Goal: Task Accomplishment & Management: Manage account settings

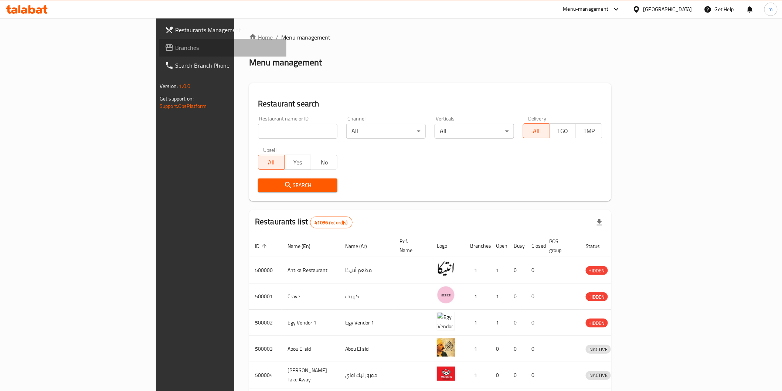
click at [175, 48] on span "Branches" at bounding box center [227, 47] width 105 height 9
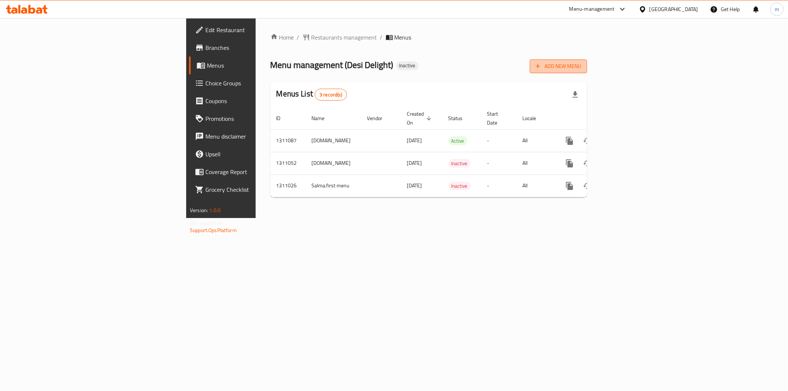
click at [581, 67] on span "Add New Menu" at bounding box center [558, 66] width 45 height 9
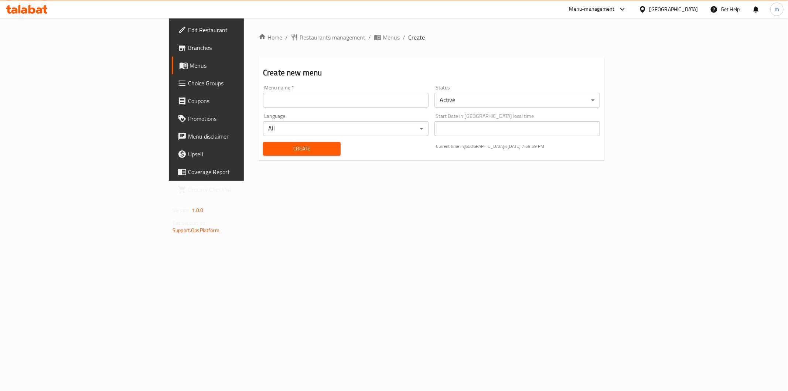
click at [329, 100] on input "text" at bounding box center [345, 100] width 165 height 15
type input "mohamed raouf 16/9/2025 menu 1"
click at [281, 151] on span "Create" at bounding box center [302, 148] width 66 height 9
click at [189, 69] on span "Menus" at bounding box center [241, 65] width 105 height 9
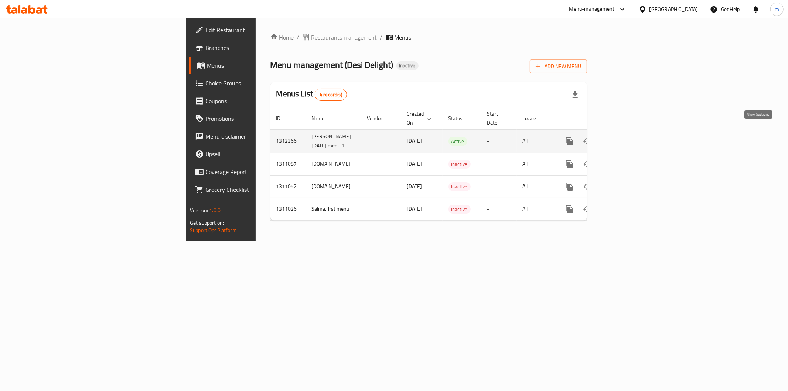
click at [626, 138] on icon "enhanced table" at bounding box center [622, 141] width 7 height 7
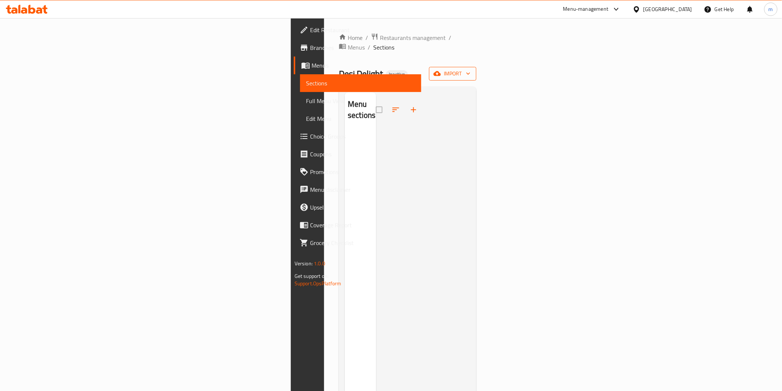
click at [472, 70] on icon "button" at bounding box center [467, 73] width 7 height 7
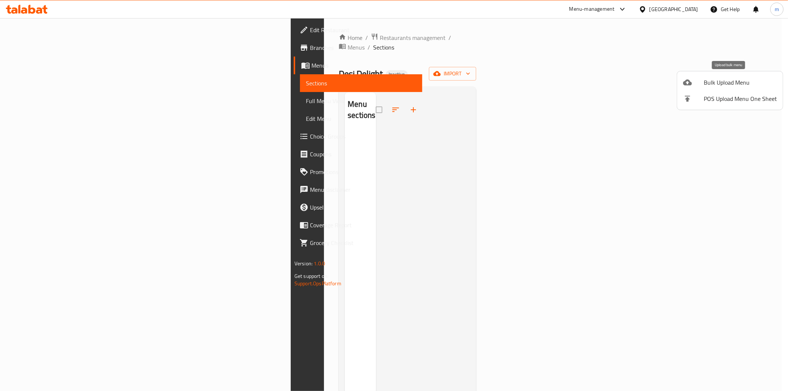
click at [733, 81] on span "Bulk Upload Menu" at bounding box center [740, 82] width 73 height 9
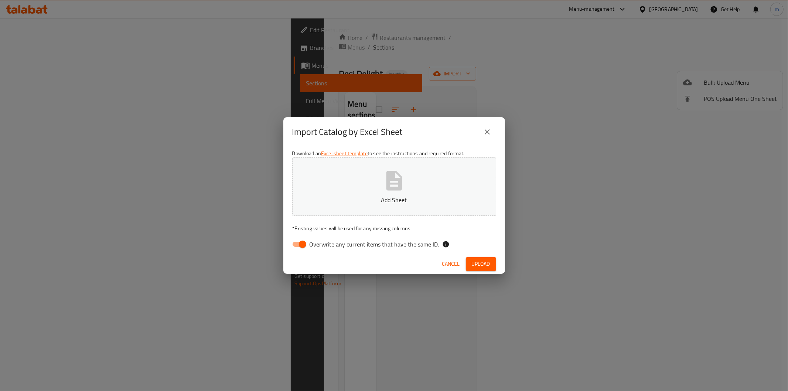
click at [307, 242] on input "Overwrite any current items that have the same ID." at bounding box center [302, 244] width 42 height 14
checkbox input "false"
click at [368, 191] on button "Add Sheet" at bounding box center [394, 186] width 204 height 58
click at [478, 257] on button "Upload" at bounding box center [481, 264] width 30 height 14
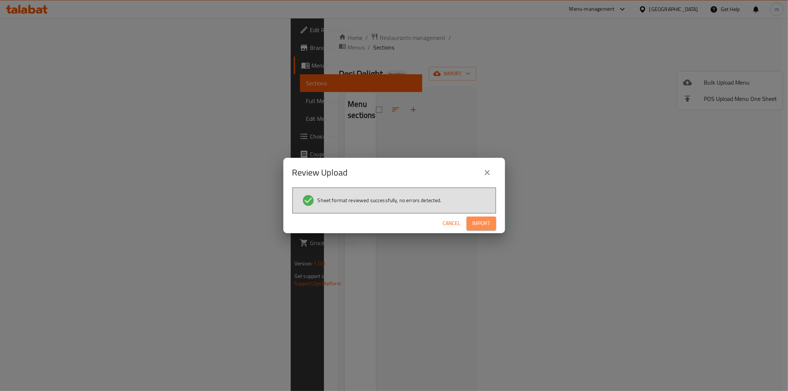
click at [475, 222] on span "Import" at bounding box center [481, 223] width 18 height 9
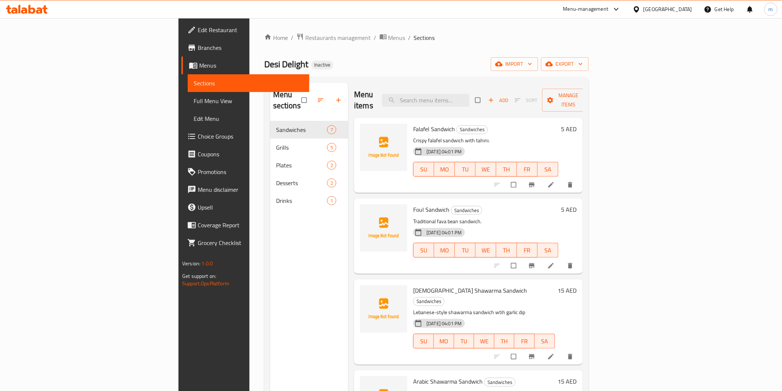
click at [194, 103] on span "Full Menu View" at bounding box center [248, 100] width 109 height 9
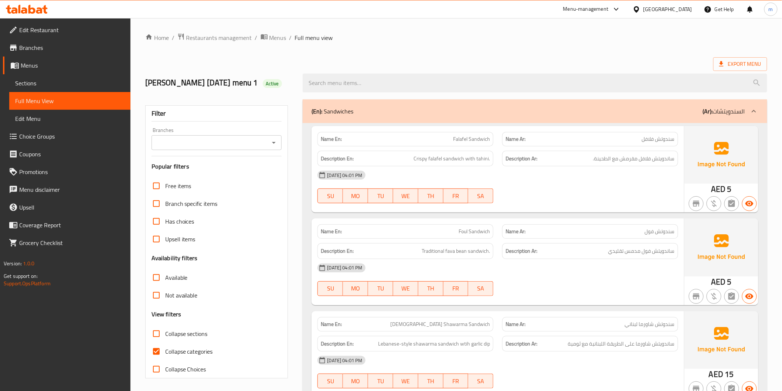
click at [183, 348] on span "Collapse categories" at bounding box center [189, 351] width 48 height 9
click at [165, 348] on input "Collapse categories" at bounding box center [156, 351] width 18 height 18
checkbox input "false"
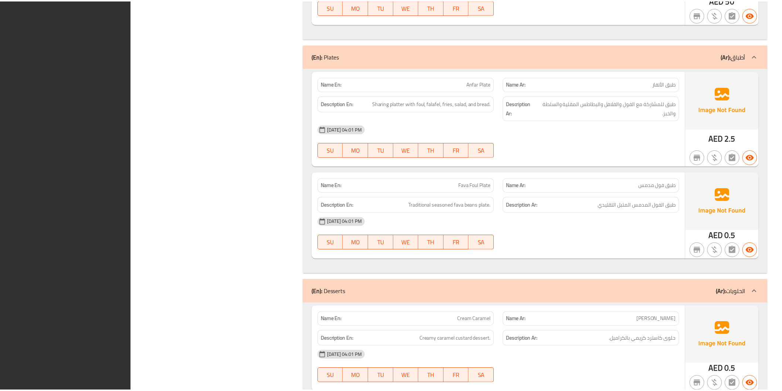
scroll to position [1522, 0]
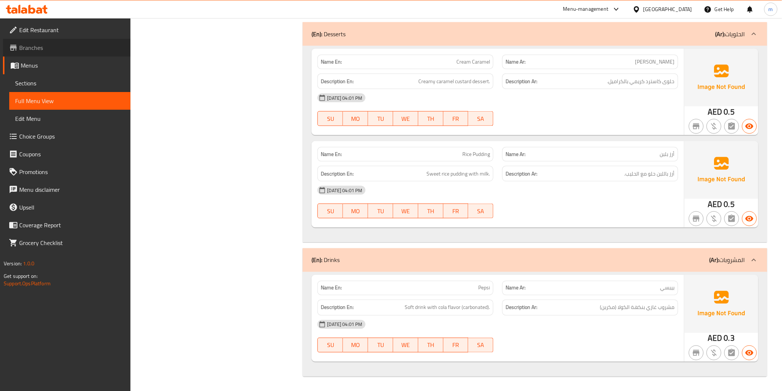
click at [48, 50] on span "Branches" at bounding box center [71, 47] width 105 height 9
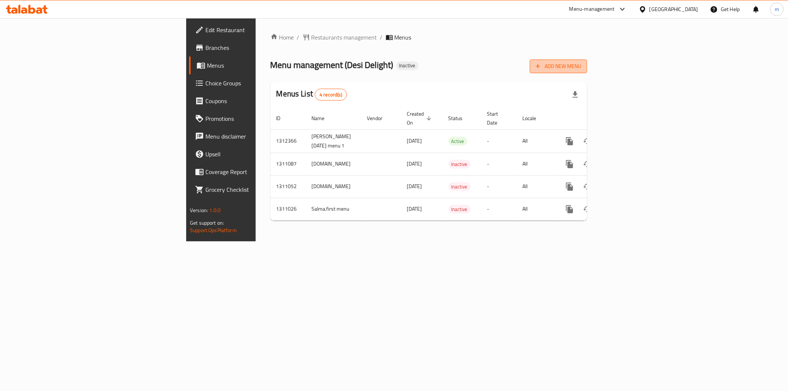
click at [581, 65] on span "Add New Menu" at bounding box center [558, 66] width 45 height 9
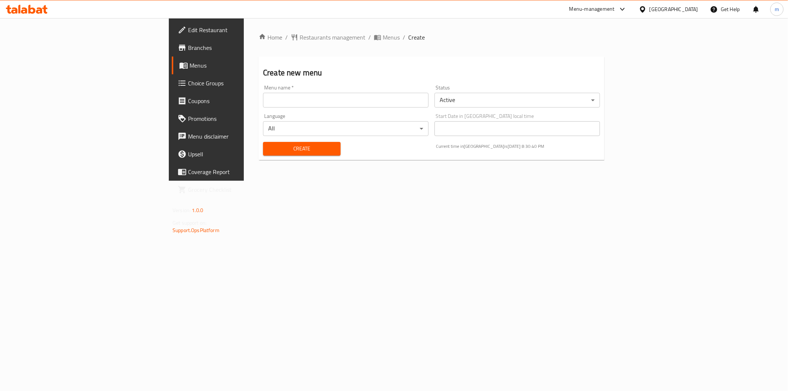
click at [331, 103] on input "text" at bounding box center [345, 100] width 165 height 15
type input "mo raouf"
click at [273, 148] on span "Create" at bounding box center [302, 148] width 66 height 9
click at [189, 68] on span "Menus" at bounding box center [241, 65] width 105 height 9
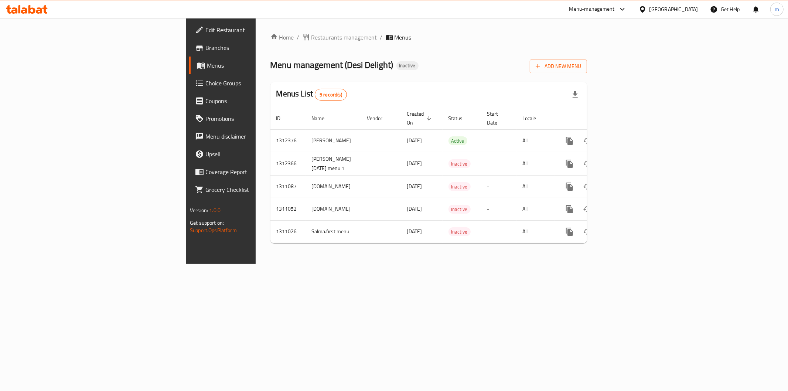
click at [207, 68] on span "Menus" at bounding box center [259, 65] width 105 height 9
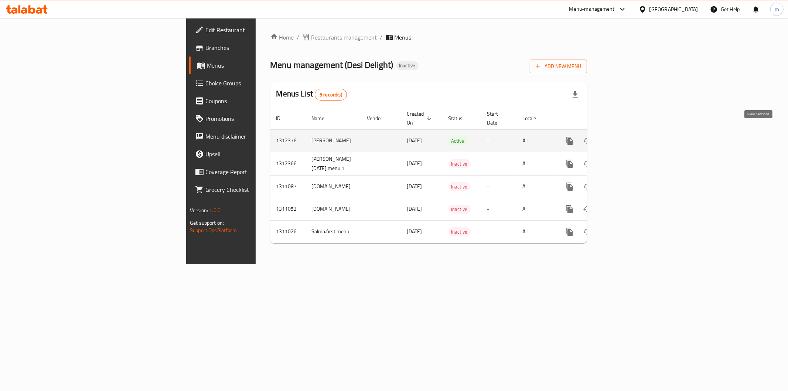
click at [627, 136] on icon "enhanced table" at bounding box center [622, 140] width 9 height 9
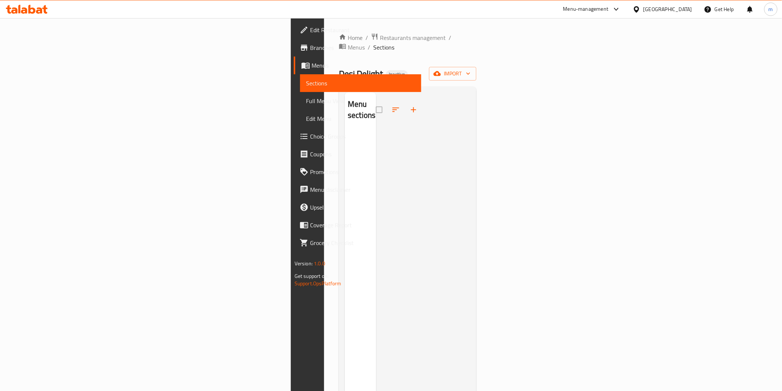
click at [306, 100] on span "Full Menu View" at bounding box center [360, 100] width 109 height 9
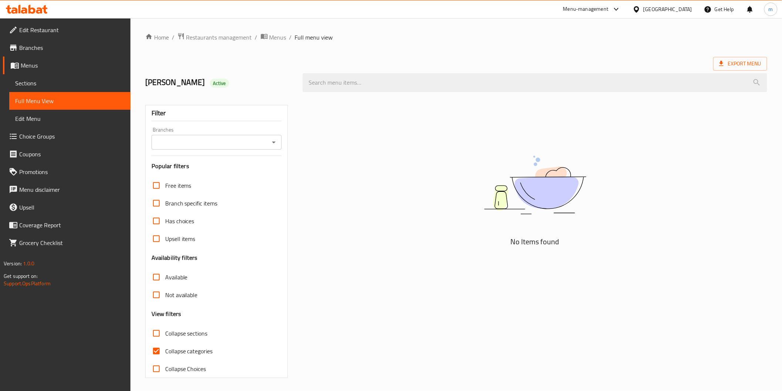
scroll to position [2, 0]
click at [204, 349] on span "Collapse categories" at bounding box center [189, 349] width 48 height 9
click at [165, 349] on input "Collapse categories" at bounding box center [156, 350] width 18 height 18
checkbox input "false"
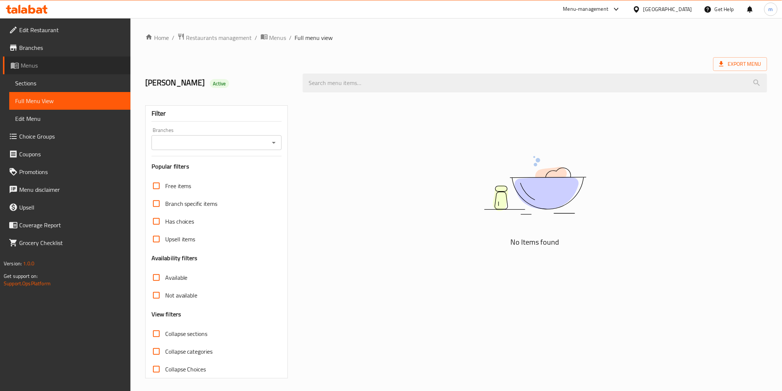
click at [39, 66] on span "Menus" at bounding box center [73, 65] width 104 height 9
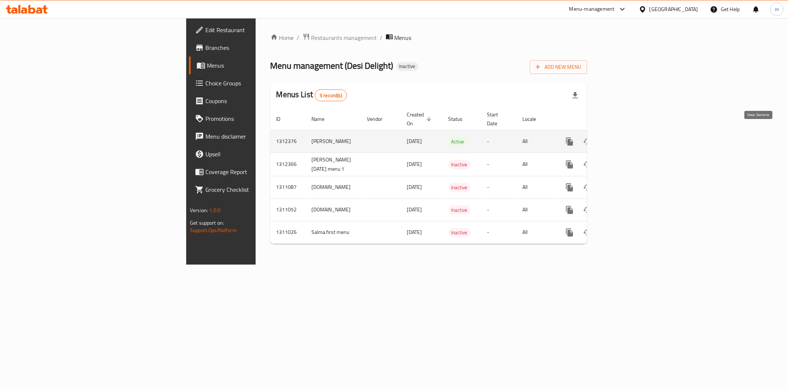
click at [627, 137] on icon "enhanced table" at bounding box center [622, 141] width 9 height 9
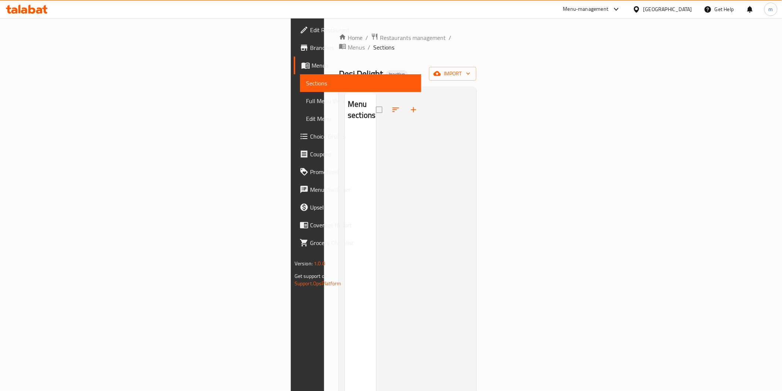
click at [306, 98] on span "Full Menu View" at bounding box center [360, 100] width 109 height 9
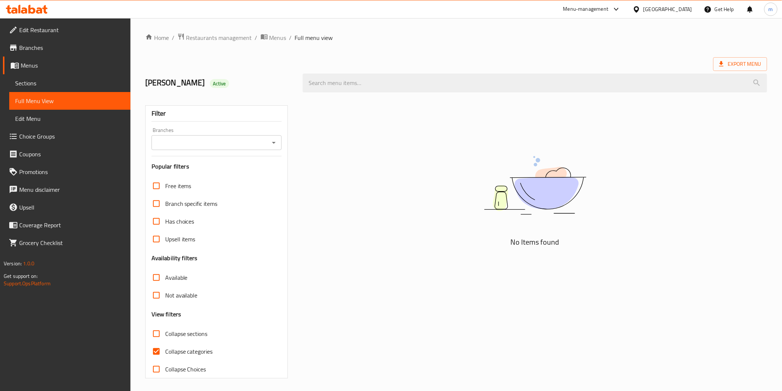
scroll to position [2, 0]
click at [199, 349] on span "Collapse categories" at bounding box center [189, 349] width 48 height 9
click at [165, 349] on input "Collapse categories" at bounding box center [156, 350] width 18 height 18
checkbox input "false"
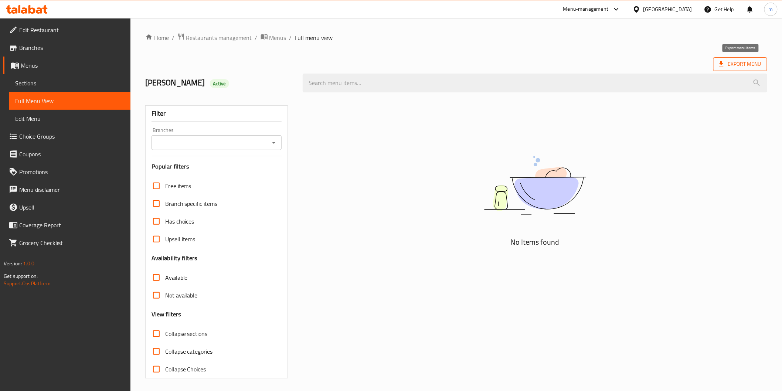
click at [728, 58] on span "Export Menu" at bounding box center [740, 64] width 54 height 14
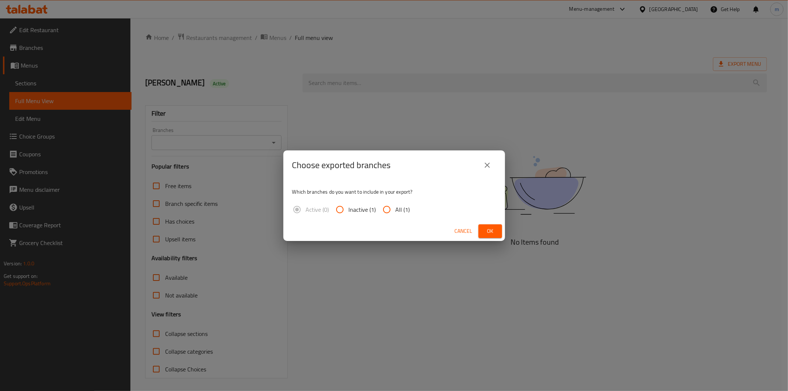
click at [389, 207] on input "All (1)" at bounding box center [387, 210] width 18 height 18
radio input "true"
click at [488, 228] on span "Ok" at bounding box center [490, 230] width 12 height 9
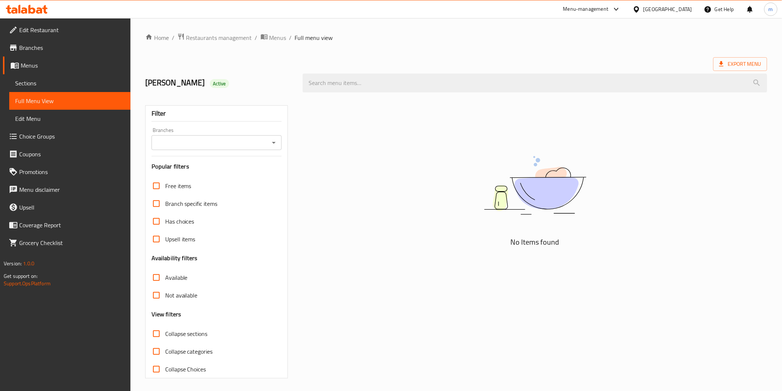
click at [558, 57] on div "Export Menu" at bounding box center [456, 64] width 622 height 14
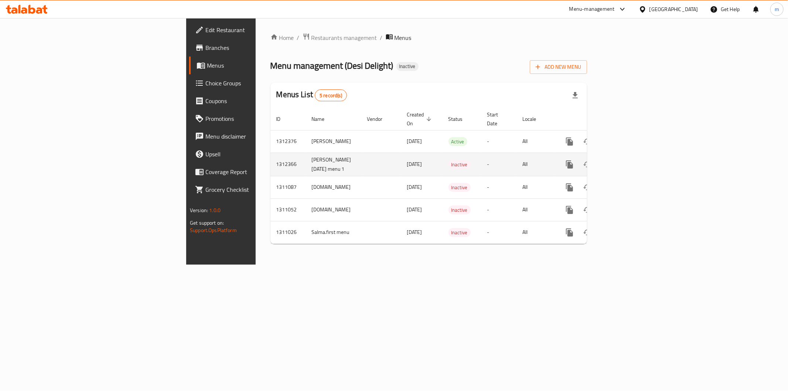
click at [632, 155] on link "enhanced table" at bounding box center [623, 164] width 18 height 18
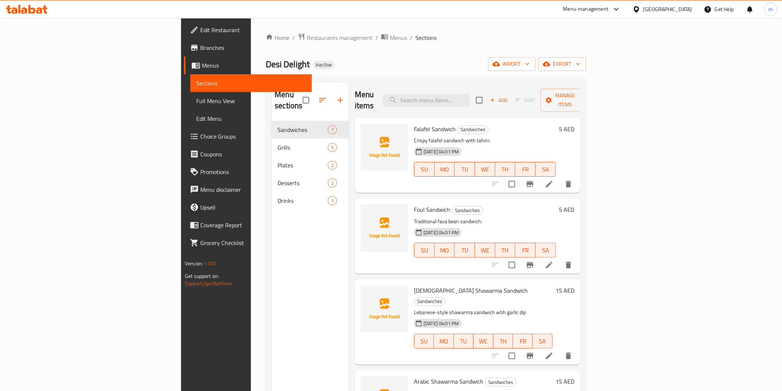
click at [196, 101] on span "Full Menu View" at bounding box center [250, 100] width 109 height 9
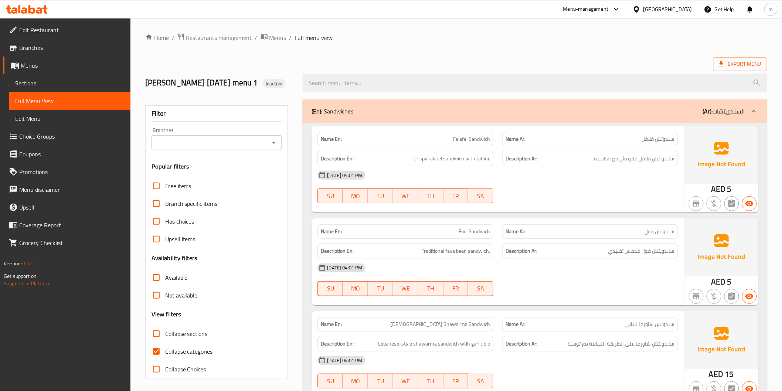
click at [174, 203] on span "Branch specific items" at bounding box center [191, 203] width 52 height 9
click at [165, 203] on input "Branch specific items" at bounding box center [156, 204] width 18 height 18
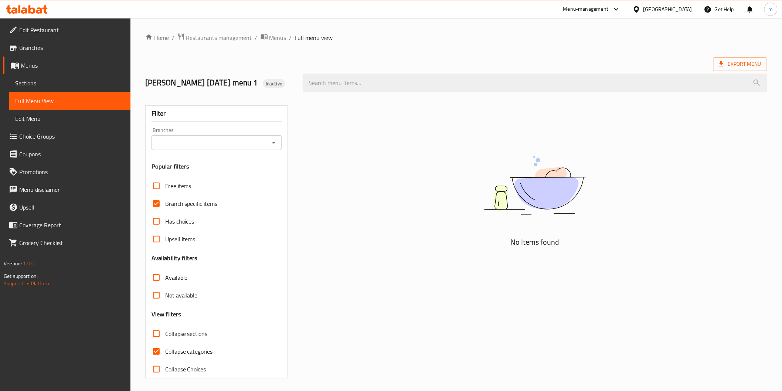
click at [174, 204] on span "Branch specific items" at bounding box center [191, 203] width 52 height 9
click at [165, 204] on input "Branch specific items" at bounding box center [156, 204] width 18 height 18
checkbox input "false"
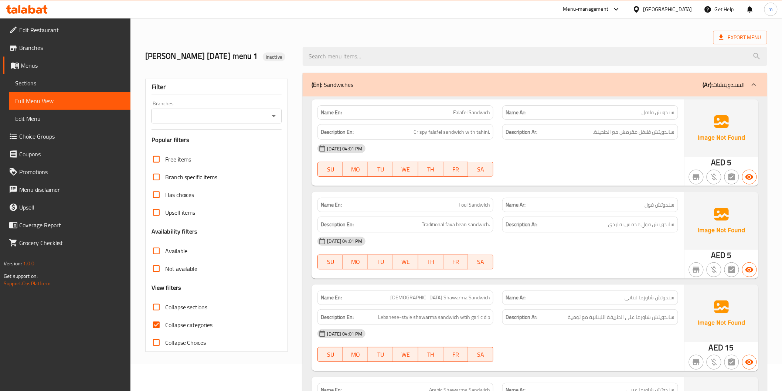
scroll to position [41, 0]
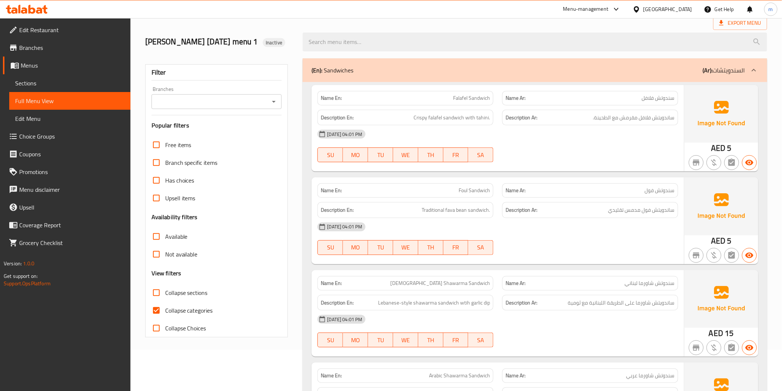
click at [202, 312] on span "Collapse categories" at bounding box center [189, 310] width 48 height 9
click at [160, 310] on input "Collapse categories" at bounding box center [156, 310] width 18 height 18
checkbox input "false"
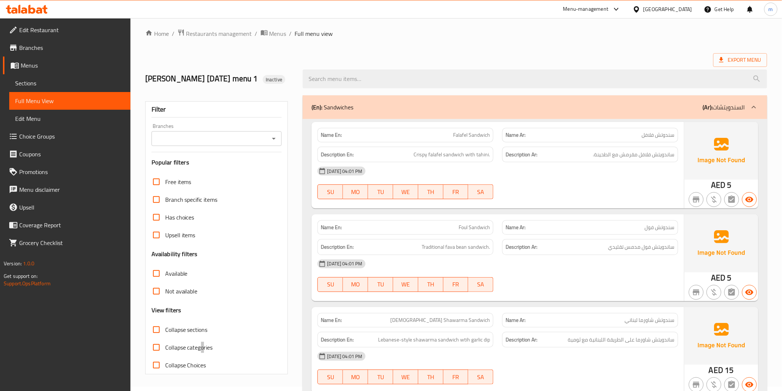
scroll to position [0, 0]
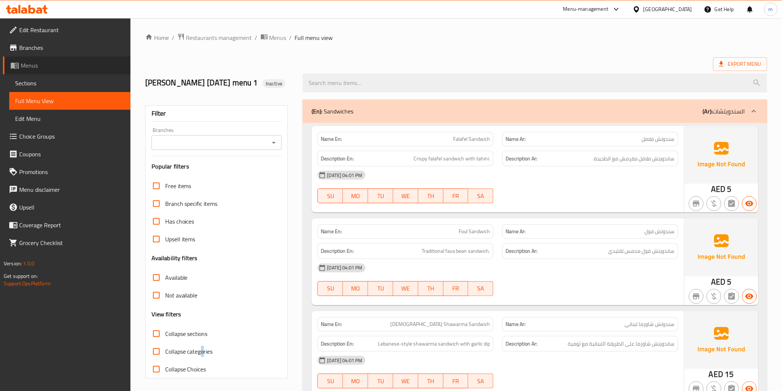
click at [44, 68] on span "Menus" at bounding box center [73, 65] width 104 height 9
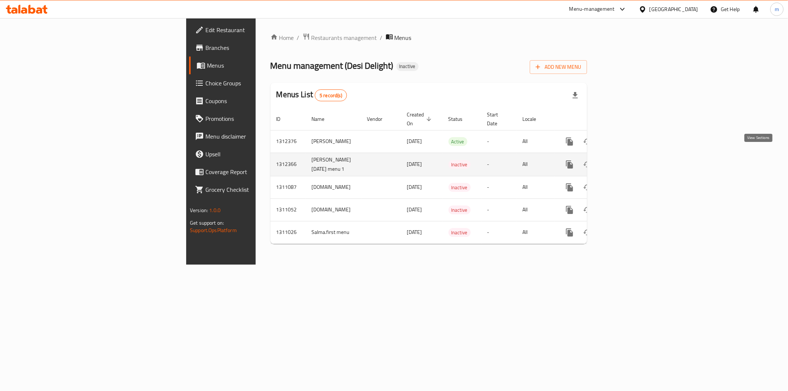
click at [627, 160] on icon "enhanced table" at bounding box center [622, 164] width 9 height 9
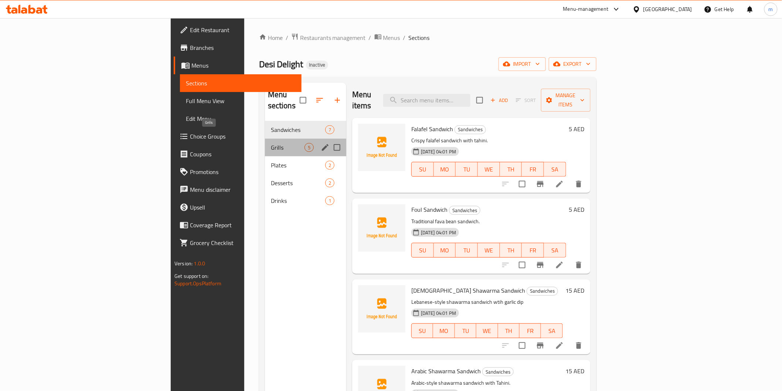
click at [271, 143] on span "Grills" at bounding box center [288, 147] width 34 height 9
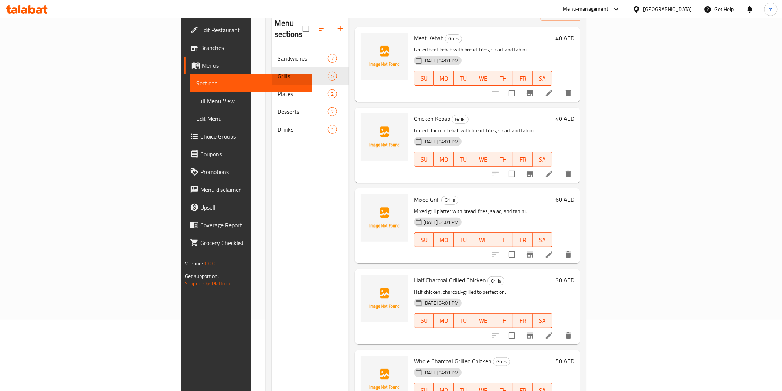
scroll to position [103, 0]
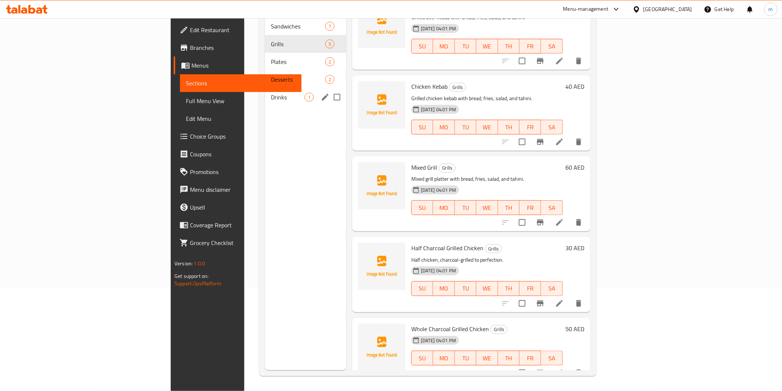
click at [271, 93] on span "Drinks" at bounding box center [288, 97] width 34 height 9
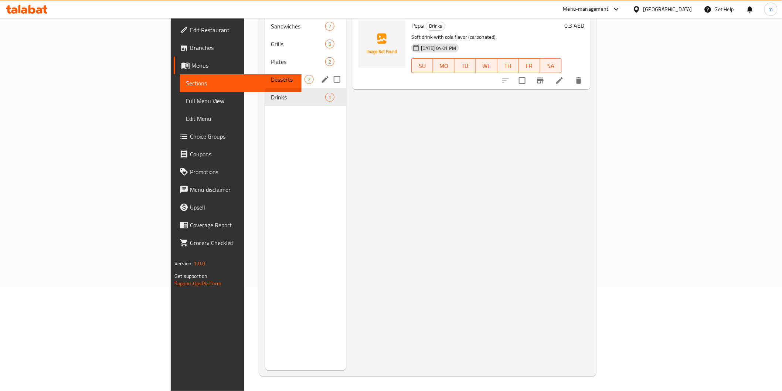
click at [271, 75] on span "Desserts" at bounding box center [288, 79] width 34 height 9
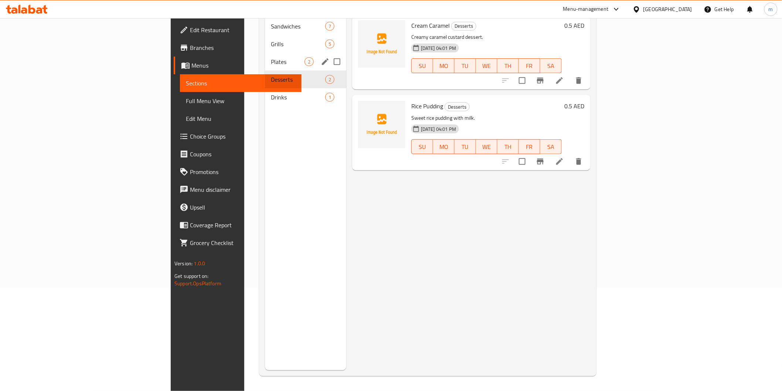
click at [265, 56] on div "Plates 2" at bounding box center [305, 62] width 81 height 18
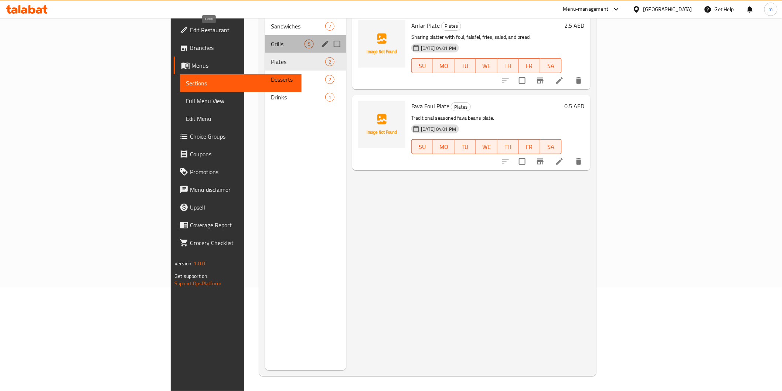
click at [271, 40] on span "Grills" at bounding box center [288, 44] width 34 height 9
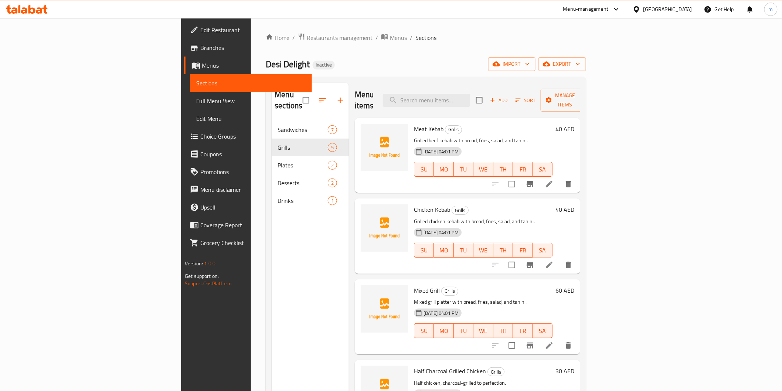
click at [202, 66] on span "Menus" at bounding box center [254, 65] width 104 height 9
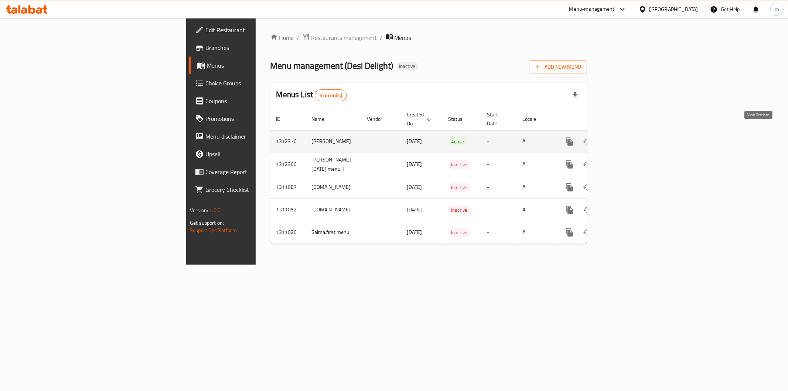
click at [627, 137] on icon "enhanced table" at bounding box center [622, 141] width 9 height 9
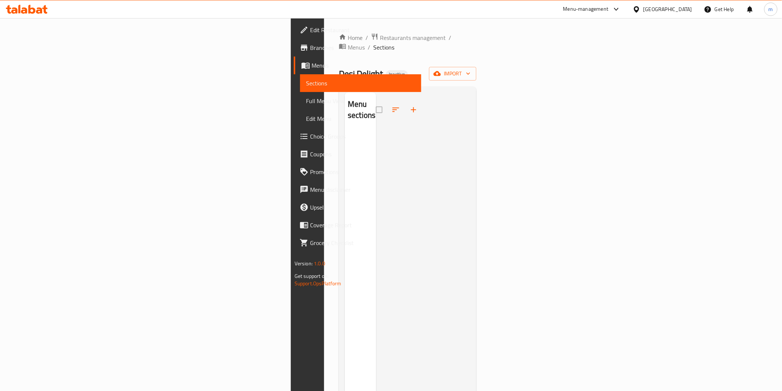
click at [311, 67] on span "Menus" at bounding box center [363, 65] width 104 height 9
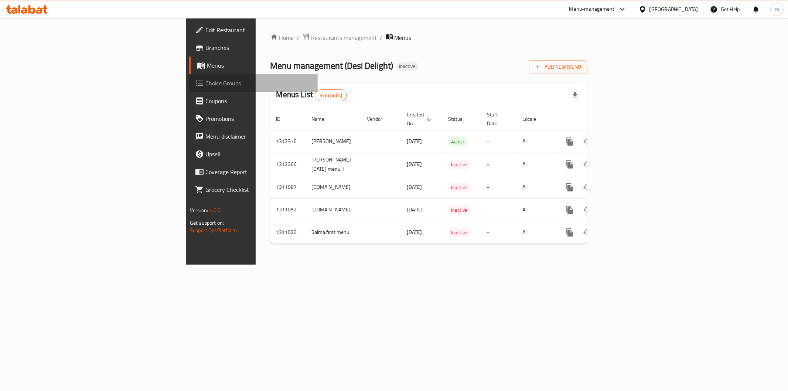
click at [205, 80] on span "Choice Groups" at bounding box center [258, 83] width 106 height 9
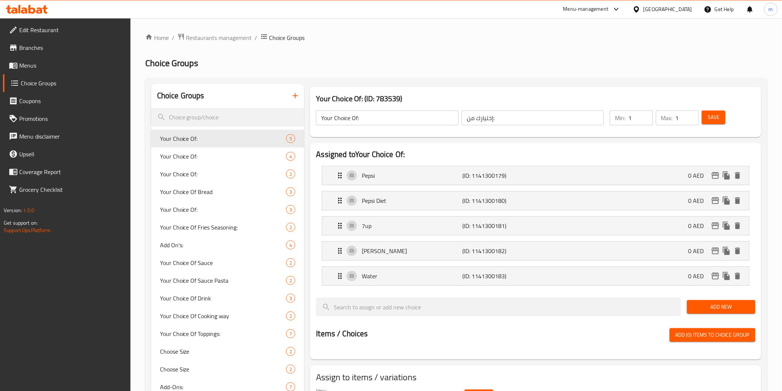
click at [27, 68] on span "Menus" at bounding box center [71, 65] width 105 height 9
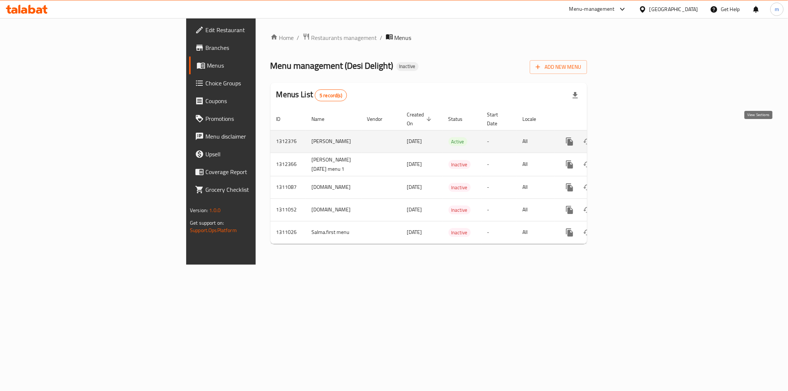
click at [627, 137] on icon "enhanced table" at bounding box center [622, 141] width 9 height 9
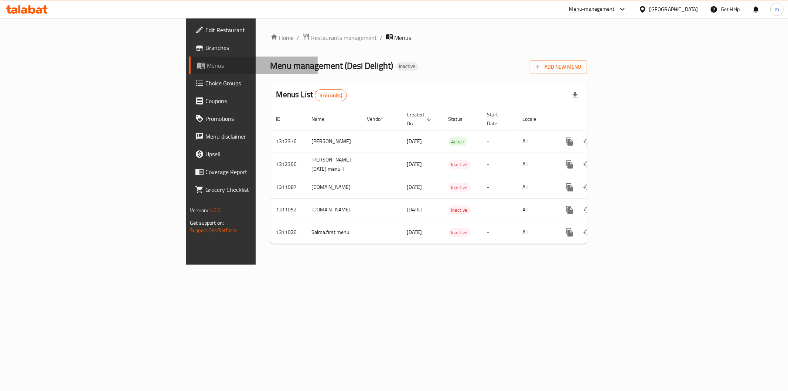
click at [207, 69] on span "Menus" at bounding box center [259, 65] width 105 height 9
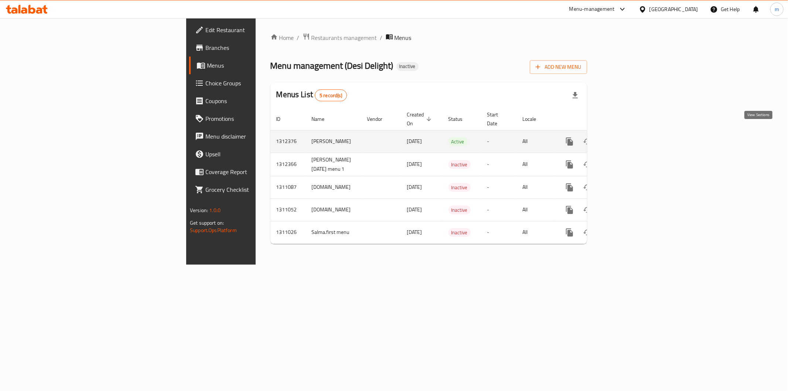
click at [627, 137] on icon "enhanced table" at bounding box center [622, 141] width 9 height 9
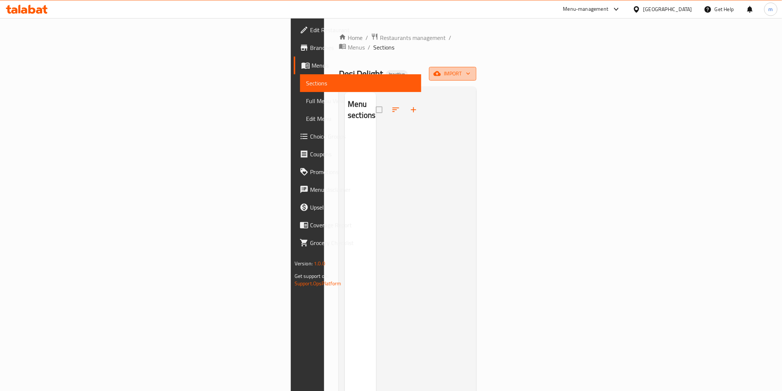
click at [472, 70] on icon "button" at bounding box center [467, 73] width 7 height 7
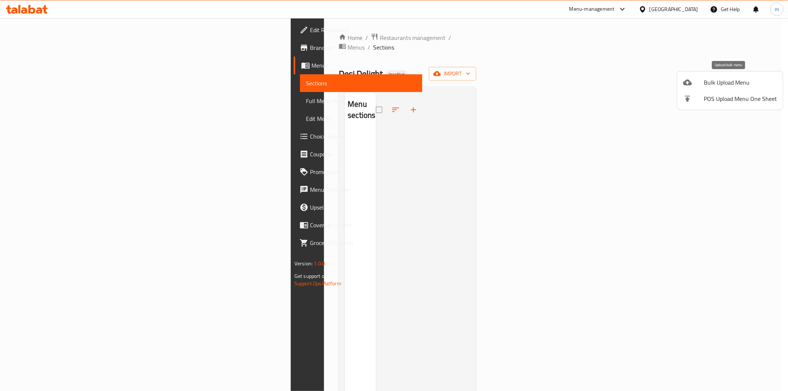
click at [748, 83] on span "Bulk Upload Menu" at bounding box center [740, 82] width 73 height 9
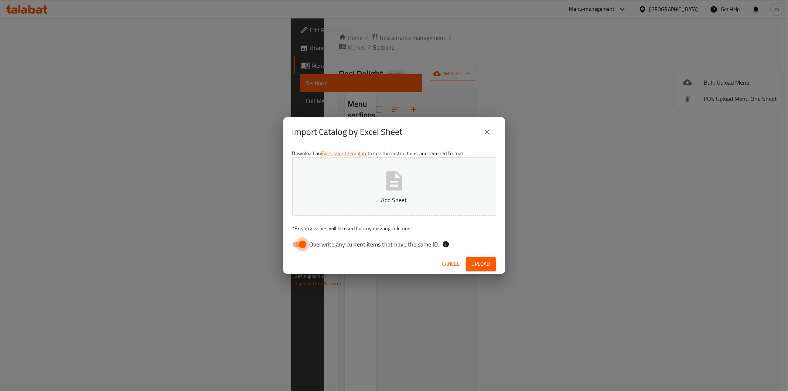
click at [300, 246] on input "Overwrite any current items that have the same ID." at bounding box center [302, 244] width 42 height 14
checkbox input "false"
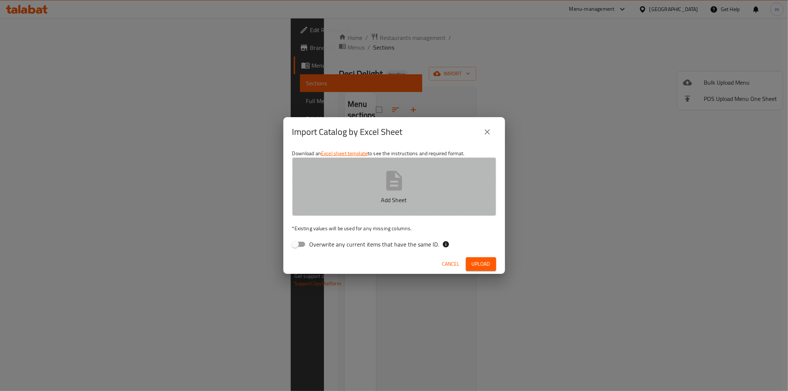
click at [389, 190] on icon "button" at bounding box center [394, 181] width 16 height 20
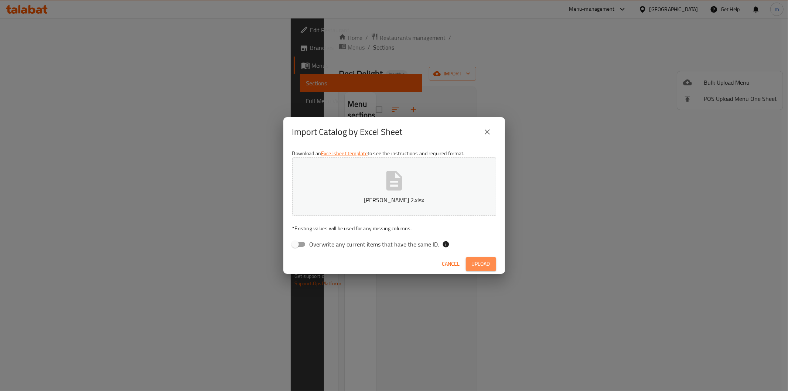
click at [479, 265] on span "Upload" at bounding box center [481, 263] width 18 height 9
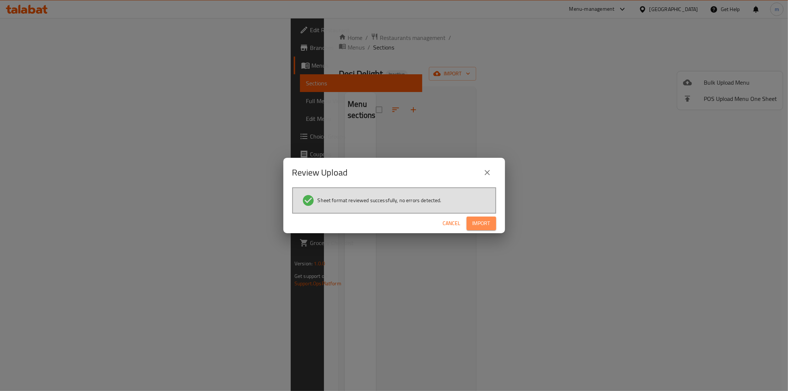
click at [481, 225] on span "Import" at bounding box center [481, 223] width 18 height 9
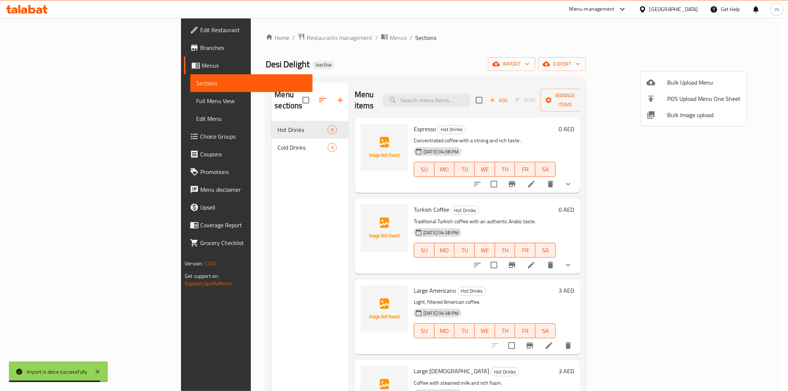
click at [591, 49] on div at bounding box center [394, 195] width 788 height 391
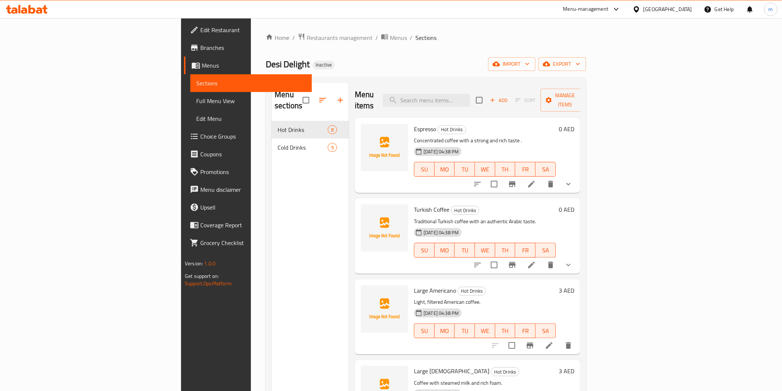
click at [202, 61] on span "Menus" at bounding box center [254, 65] width 104 height 9
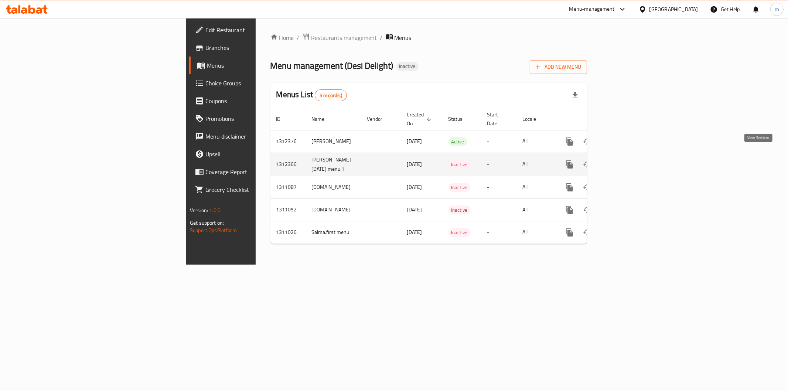
click at [627, 160] on icon "enhanced table" at bounding box center [622, 164] width 9 height 9
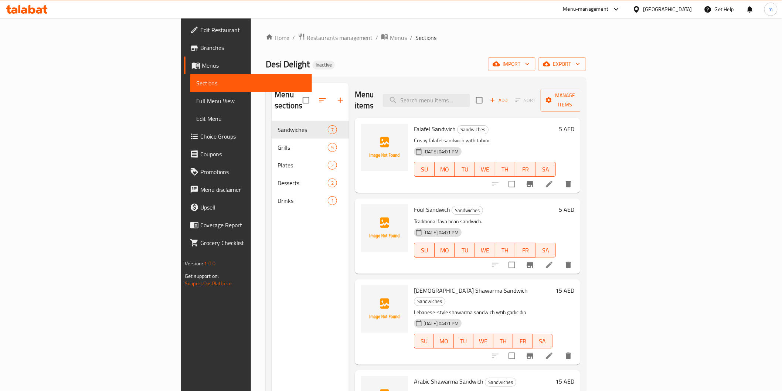
click at [196, 101] on span "Full Menu View" at bounding box center [250, 100] width 109 height 9
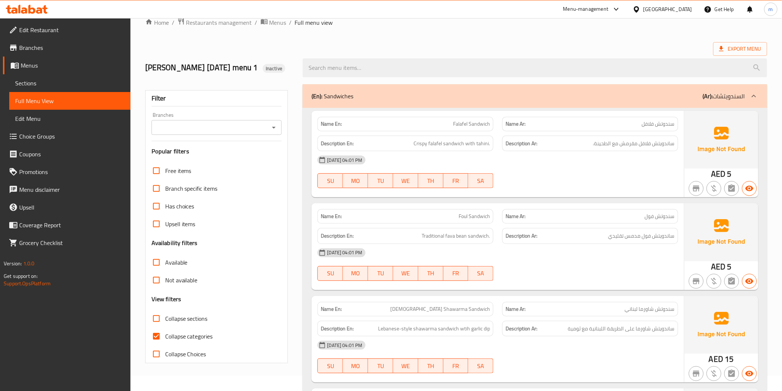
scroll to position [82, 0]
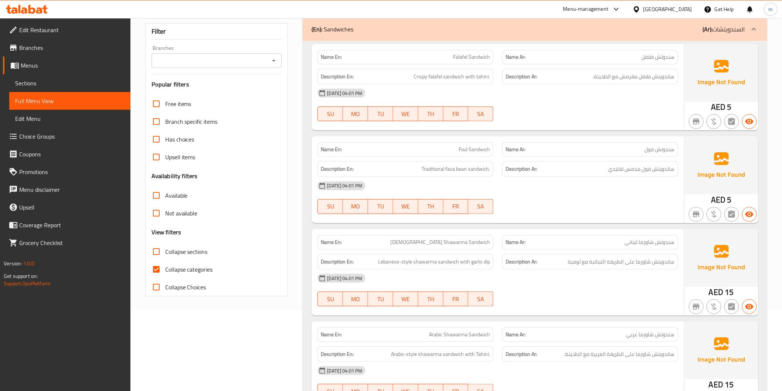
click at [172, 270] on span "Collapse categories" at bounding box center [189, 269] width 48 height 9
click at [165, 270] on input "Collapse categories" at bounding box center [156, 269] width 18 height 18
checkbox input "false"
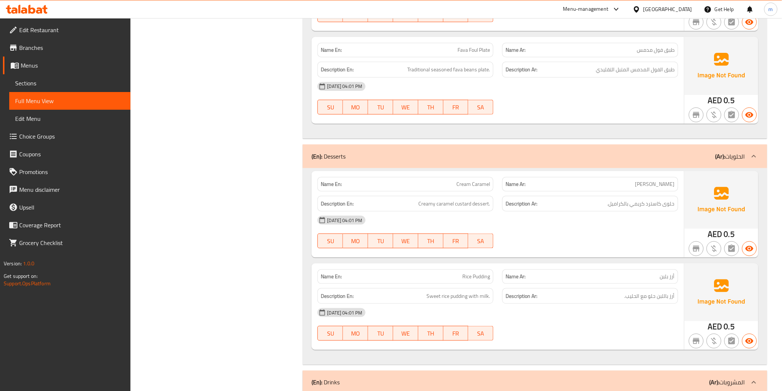
scroll to position [1399, 0]
click at [36, 61] on span "Menus" at bounding box center [73, 65] width 104 height 9
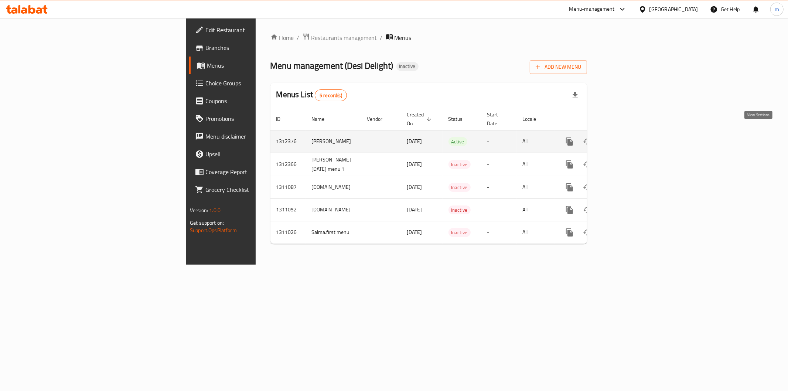
click at [626, 138] on icon "enhanced table" at bounding box center [622, 141] width 7 height 7
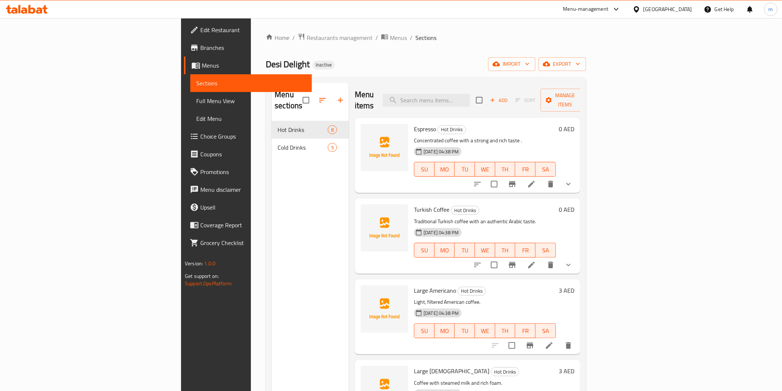
click at [196, 100] on span "Full Menu View" at bounding box center [250, 100] width 109 height 9
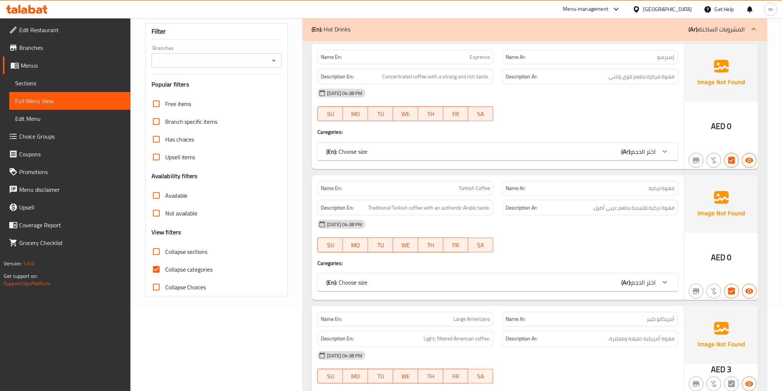
click at [165, 269] on span "Collapse categories" at bounding box center [189, 269] width 48 height 9
click at [165, 269] on input "Collapse categories" at bounding box center [156, 269] width 18 height 18
checkbox input "false"
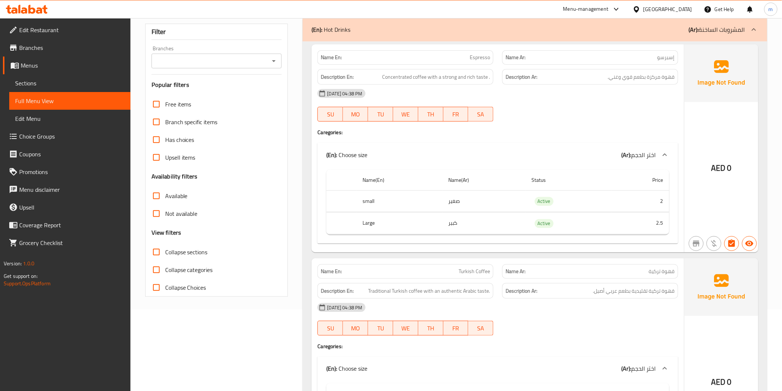
scroll to position [82, 0]
click at [58, 65] on span "Menus" at bounding box center [73, 65] width 104 height 9
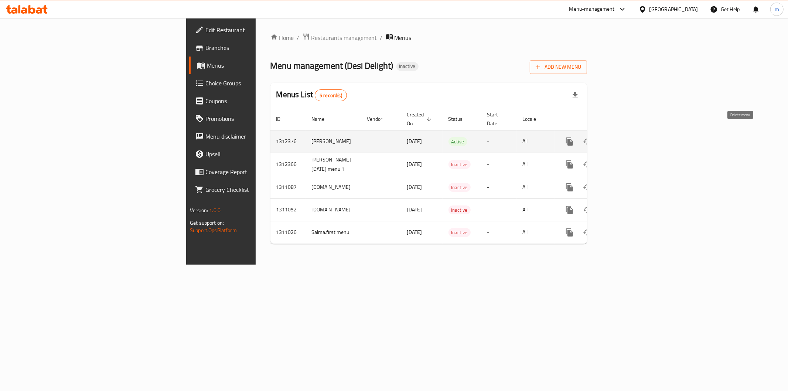
click at [609, 137] on icon "enhanced table" at bounding box center [605, 141] width 9 height 9
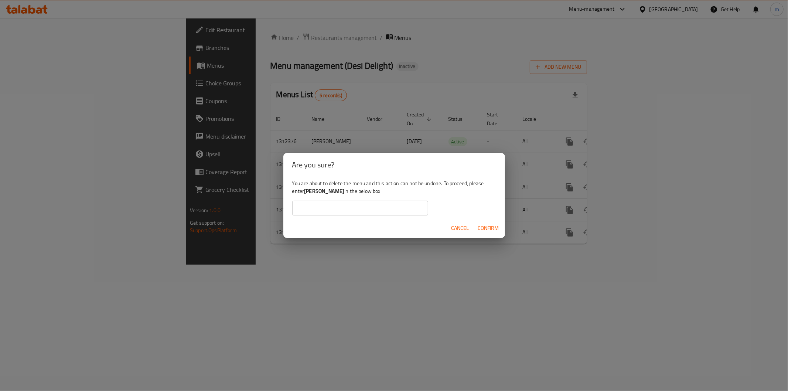
click at [321, 191] on b "mo raouf" at bounding box center [324, 191] width 40 height 10
drag, startPoint x: 321, startPoint y: 191, endPoint x: 309, endPoint y: 189, distance: 12.7
click at [309, 189] on b "mo raouf" at bounding box center [324, 191] width 40 height 10
copy b "mo raouf"
click at [301, 211] on input "text" at bounding box center [360, 208] width 136 height 15
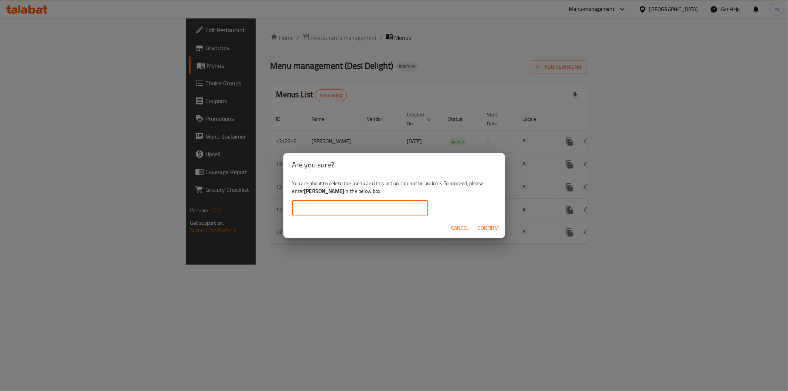
paste input "[PERSON_NAME]"
type input "[PERSON_NAME]"
click at [479, 224] on span "Confirm" at bounding box center [488, 227] width 21 height 9
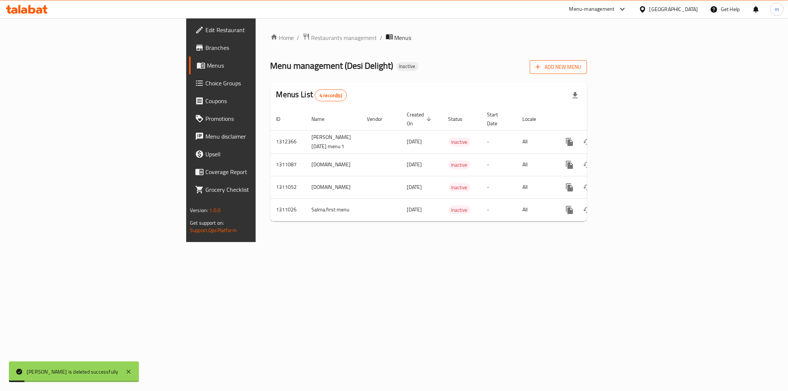
click at [581, 69] on span "Add New Menu" at bounding box center [558, 66] width 45 height 9
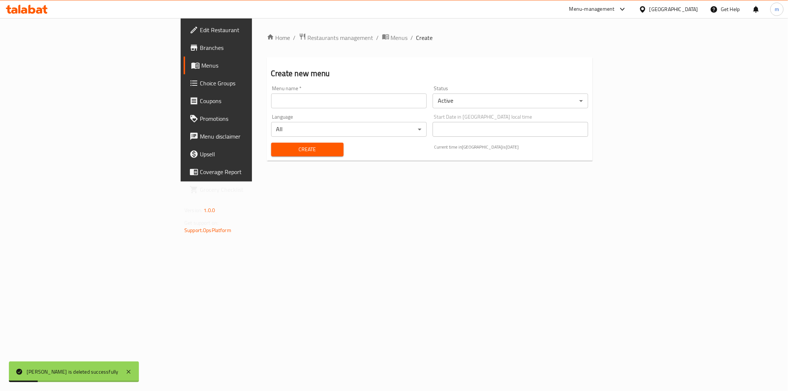
click at [271, 90] on div "Menu name   * Menu name *" at bounding box center [348, 97] width 155 height 23
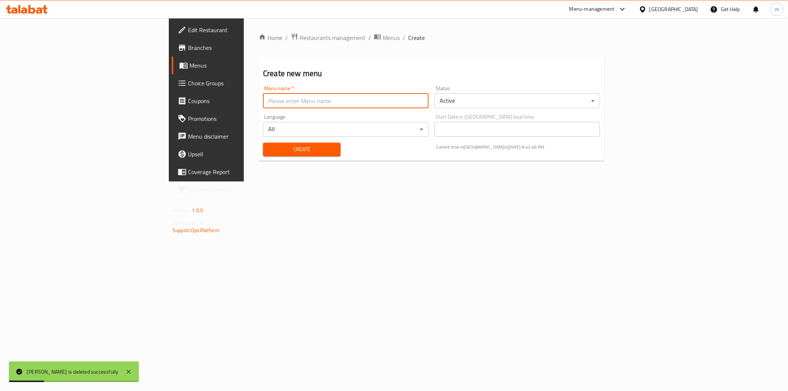
click at [263, 105] on input "text" at bounding box center [345, 100] width 165 height 15
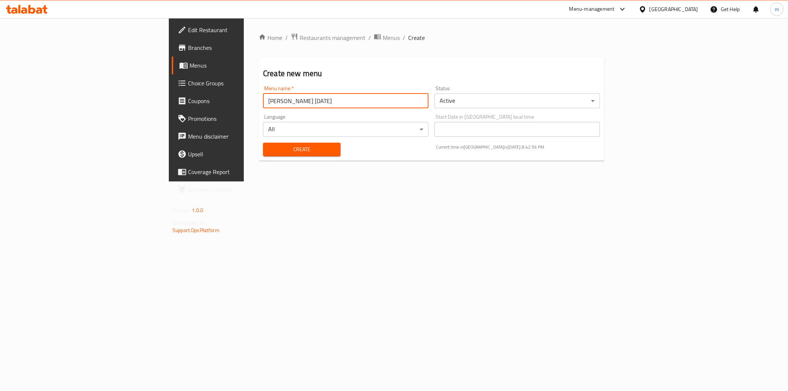
type input "mo raouf 16-9-2025"
click at [273, 145] on span "Create" at bounding box center [302, 149] width 66 height 9
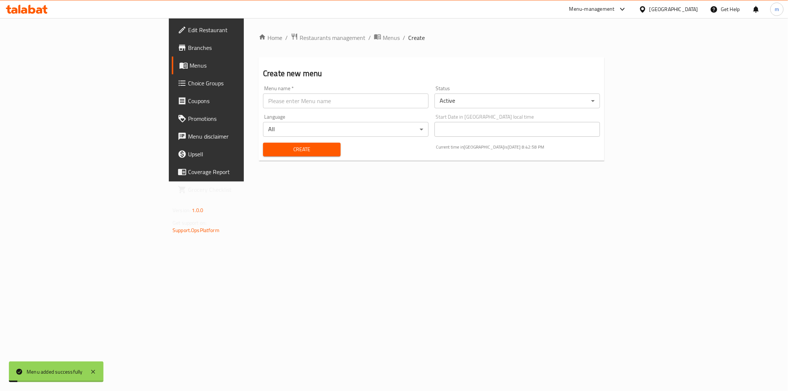
click at [180, 68] on icon at bounding box center [184, 66] width 8 height 6
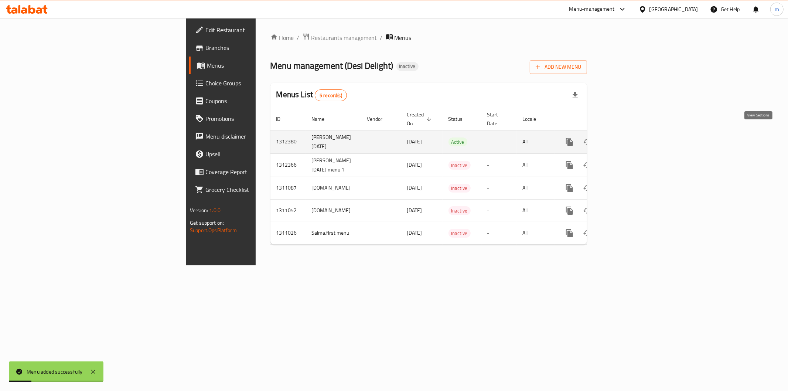
click at [627, 137] on icon "enhanced table" at bounding box center [622, 141] width 9 height 9
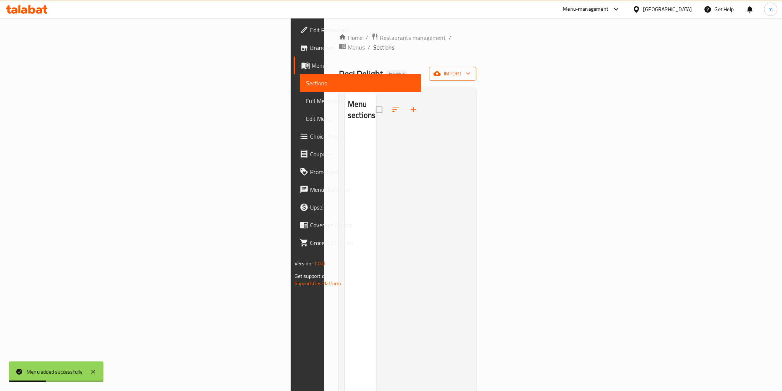
click at [470, 69] on span "import" at bounding box center [452, 73] width 35 height 9
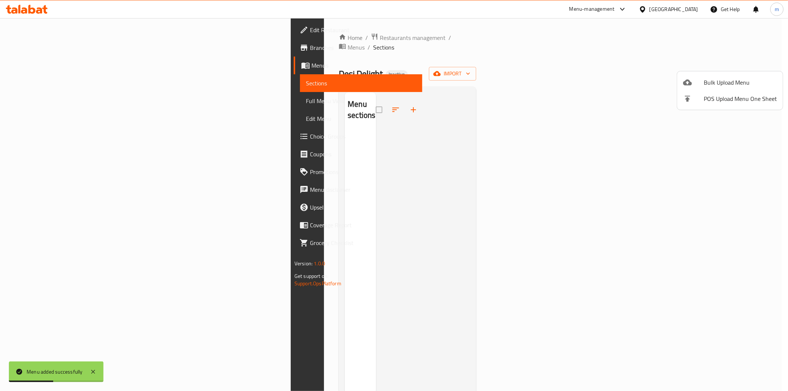
click at [720, 86] on span "Bulk Upload Menu" at bounding box center [740, 82] width 73 height 9
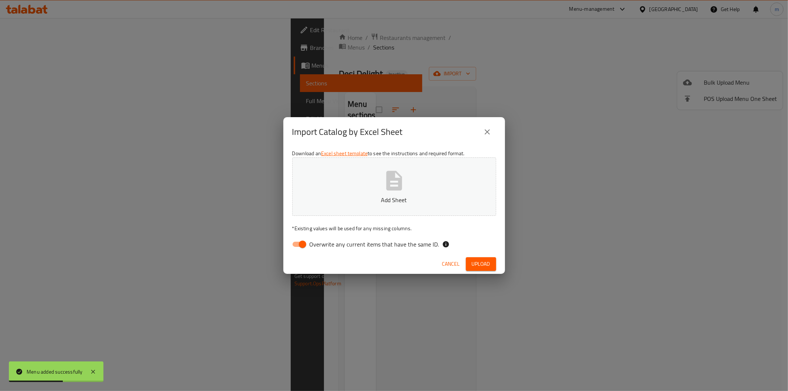
click at [308, 238] on input "Overwrite any current items that have the same ID." at bounding box center [302, 244] width 42 height 14
checkbox input "false"
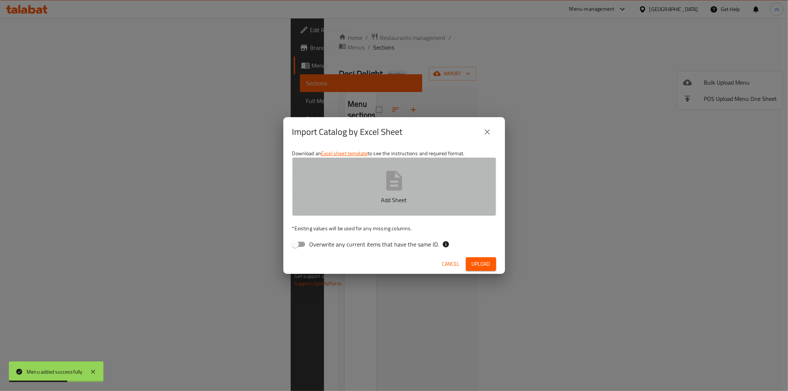
click at [329, 205] on button "Add Sheet" at bounding box center [394, 186] width 204 height 58
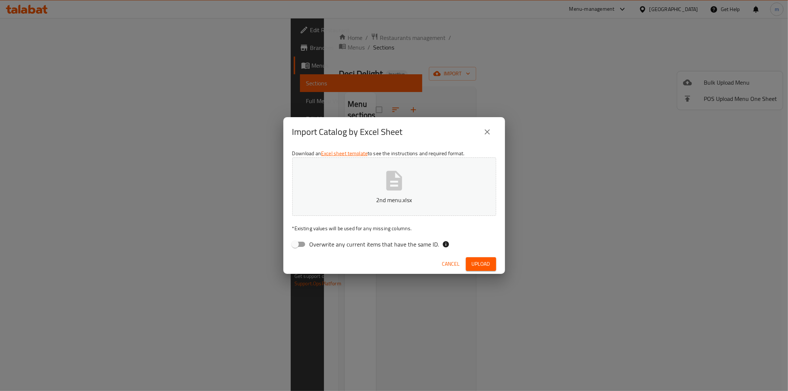
click at [482, 267] on span "Upload" at bounding box center [481, 263] width 18 height 9
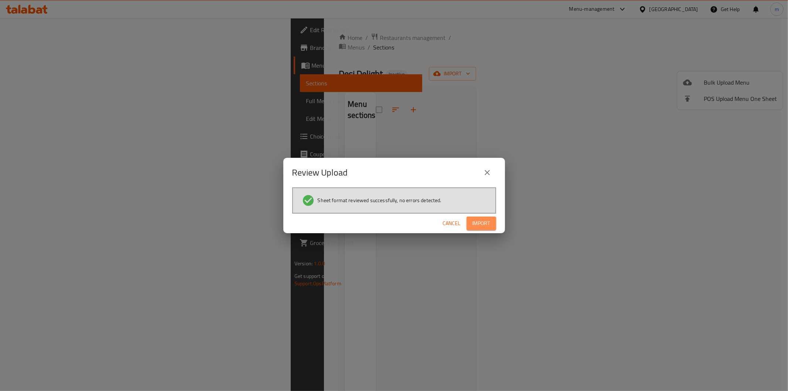
click at [474, 221] on span "Import" at bounding box center [481, 223] width 18 height 9
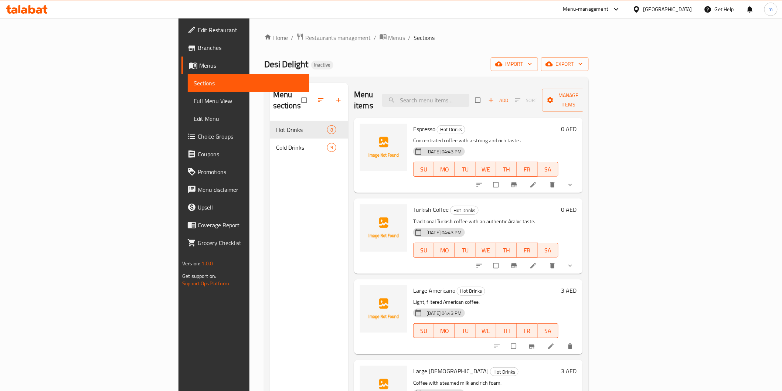
click at [319, 13] on div "Menu-management United Arab Emirates Get Help m" at bounding box center [391, 9] width 782 height 18
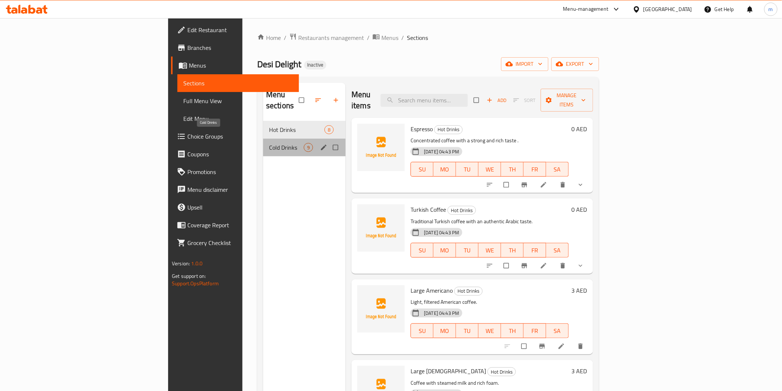
click at [269, 143] on span "Cold Drinks" at bounding box center [286, 147] width 35 height 9
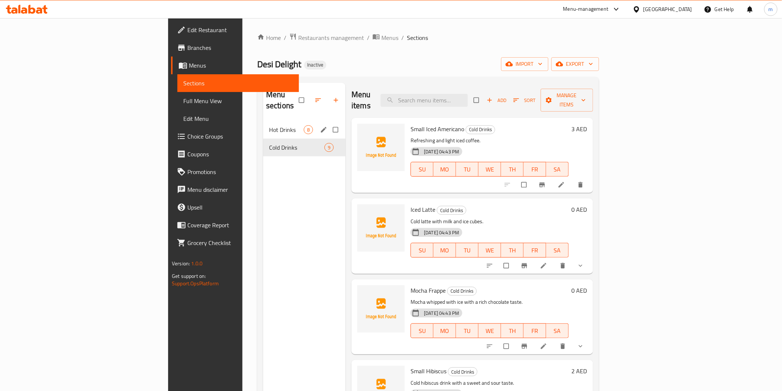
click at [263, 121] on div "Hot Drinks 8" at bounding box center [304, 130] width 82 height 18
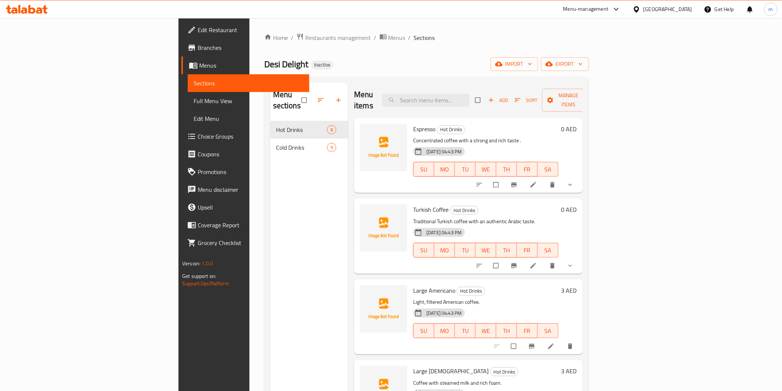
click at [194, 105] on span "Full Menu View" at bounding box center [248, 100] width 109 height 9
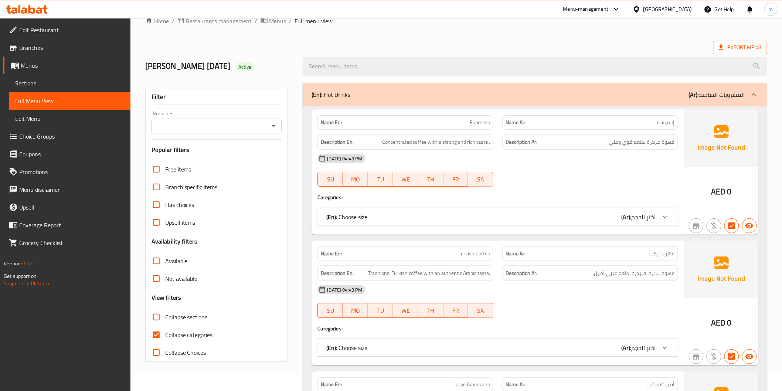
scroll to position [41, 0]
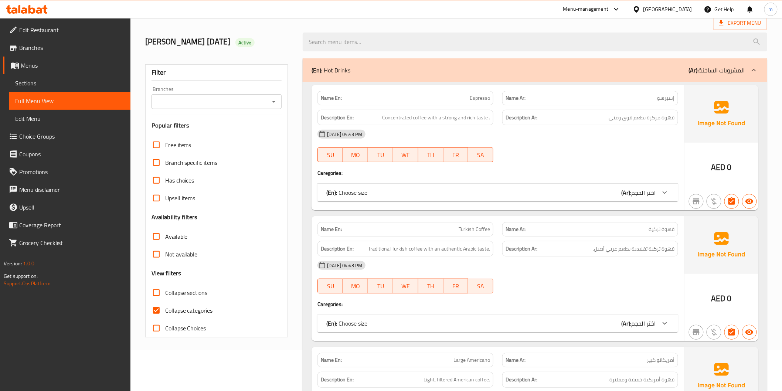
click at [167, 308] on span "Collapse categories" at bounding box center [189, 310] width 48 height 9
click at [165, 308] on input "Collapse categories" at bounding box center [156, 310] width 18 height 18
checkbox input "false"
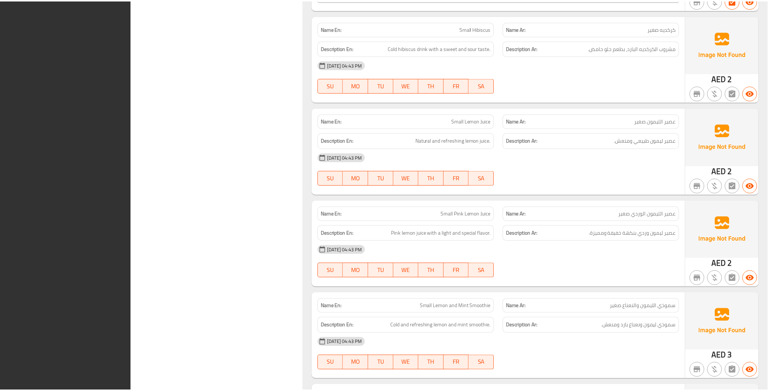
scroll to position [2100, 0]
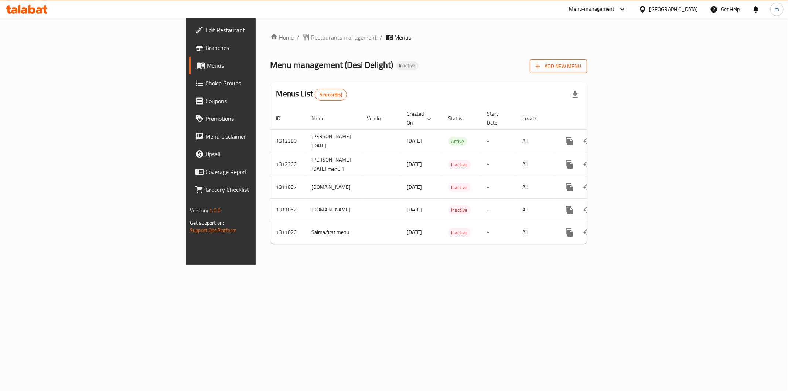
click at [581, 66] on span "Add New Menu" at bounding box center [558, 66] width 45 height 9
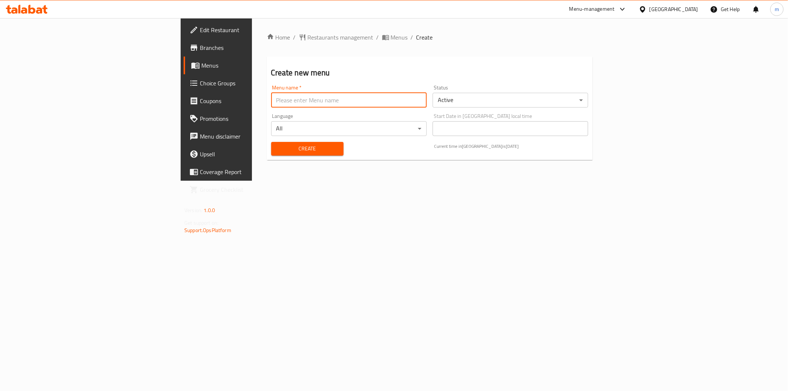
click at [379, 100] on input "text" at bounding box center [348, 100] width 155 height 15
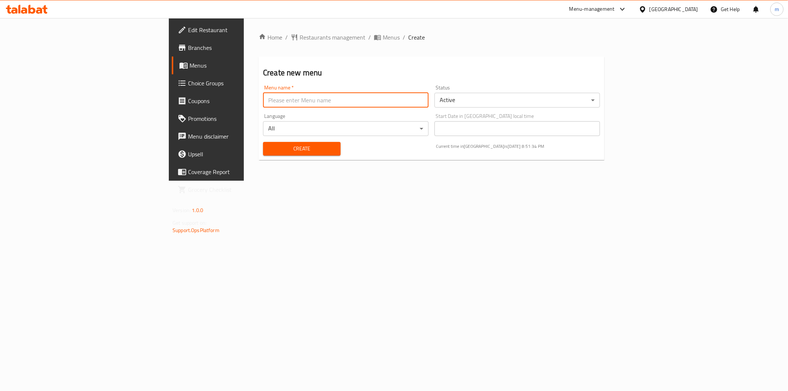
type input "[PERSON_NAME]"
click at [269, 149] on span "Create" at bounding box center [302, 148] width 66 height 9
click at [268, 95] on input "text" at bounding box center [345, 100] width 165 height 15
type input "[PERSON_NAME] [DATE] menu 1"
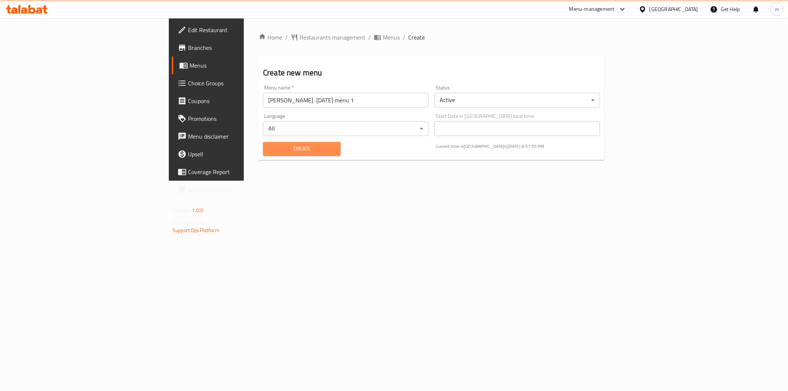
click at [269, 147] on span "Create" at bounding box center [302, 148] width 66 height 9
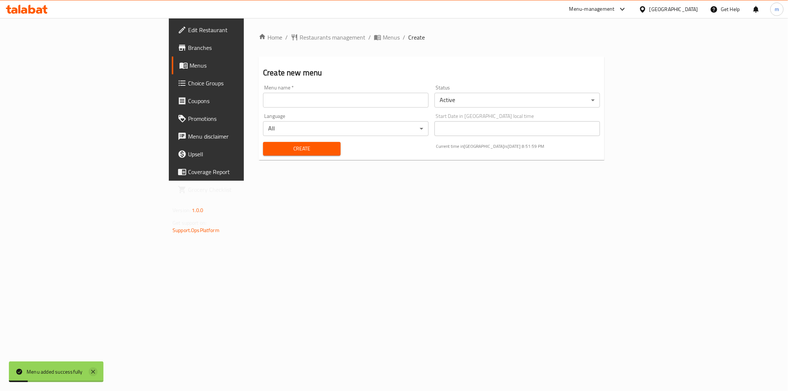
click at [93, 375] on icon at bounding box center [93, 371] width 9 height 9
click at [263, 97] on input "text" at bounding box center [345, 100] width 165 height 15
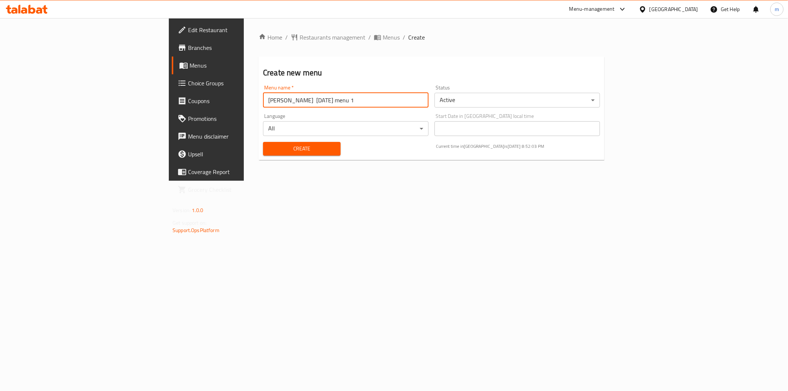
click at [263, 99] on input "[PERSON_NAME] [DATE] menu 1" at bounding box center [345, 100] width 165 height 15
type input "[PERSON_NAME] [DATE] menu3"
click at [263, 142] on button "Create" at bounding box center [302, 149] width 78 height 14
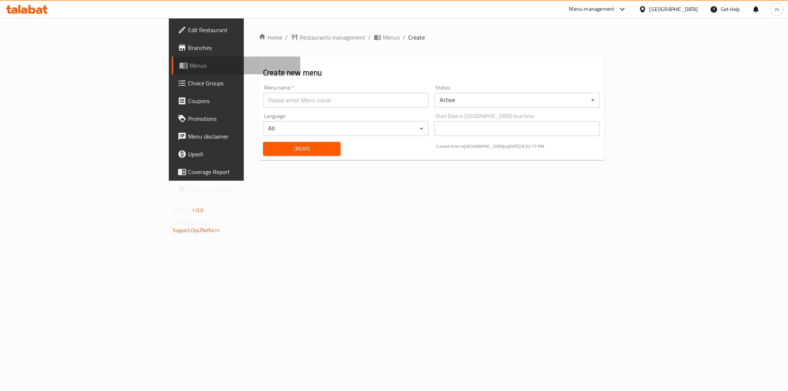
click at [189, 62] on span "Menus" at bounding box center [241, 65] width 105 height 9
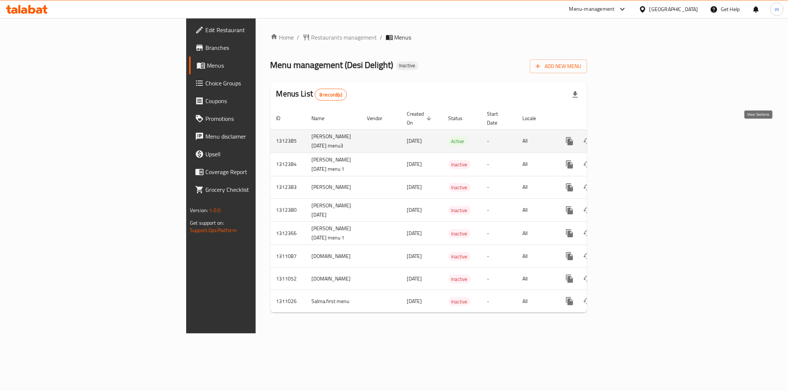
click at [627, 137] on icon "enhanced table" at bounding box center [622, 141] width 9 height 9
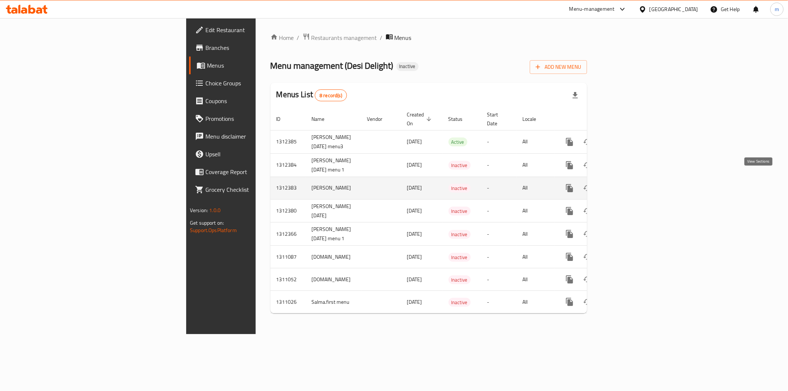
click at [626, 185] on icon "enhanced table" at bounding box center [622, 188] width 7 height 7
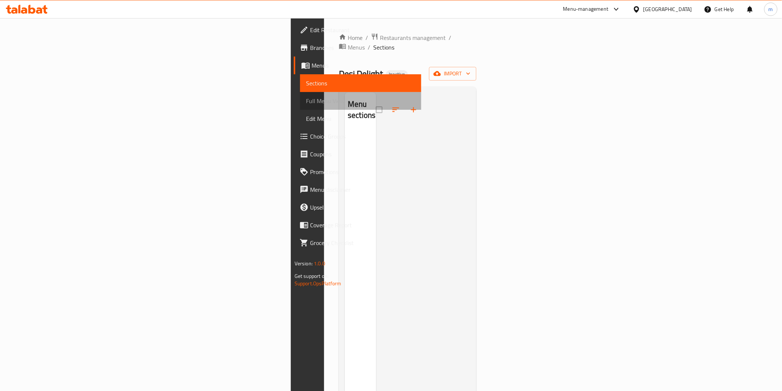
click at [306, 102] on span "Full Menu View" at bounding box center [360, 100] width 109 height 9
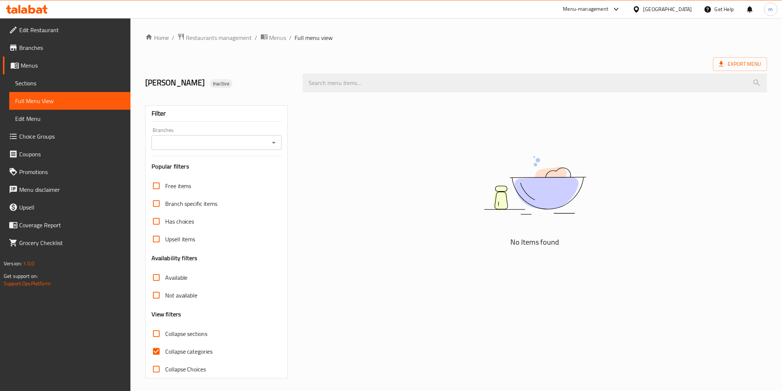
click at [184, 183] on span "Free items" at bounding box center [178, 185] width 26 height 9
click at [165, 183] on input "Free items" at bounding box center [156, 186] width 18 height 18
checkbox input "true"
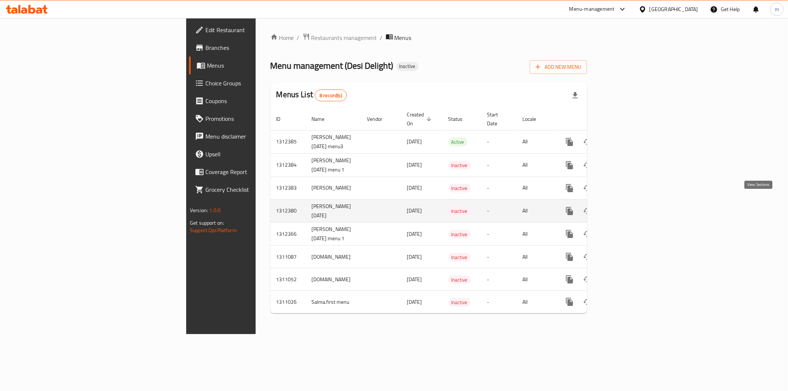
click at [626, 208] on icon "enhanced table" at bounding box center [622, 211] width 7 height 7
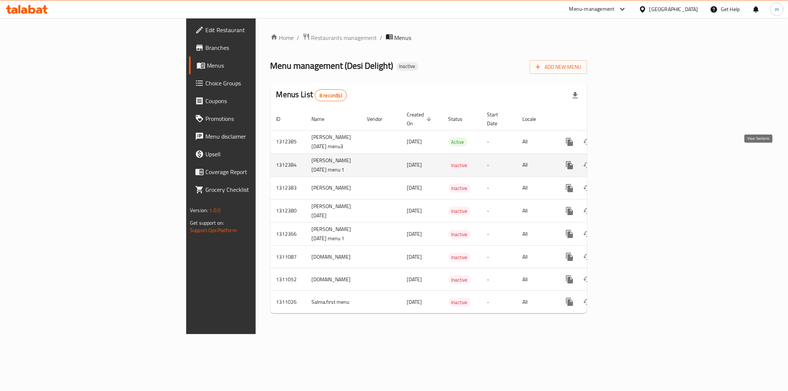
click at [626, 162] on icon "enhanced table" at bounding box center [622, 165] width 7 height 7
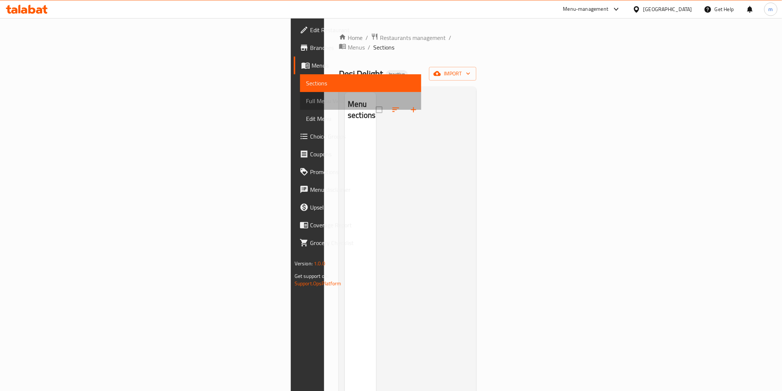
click at [306, 102] on span "Full Menu View" at bounding box center [360, 100] width 109 height 9
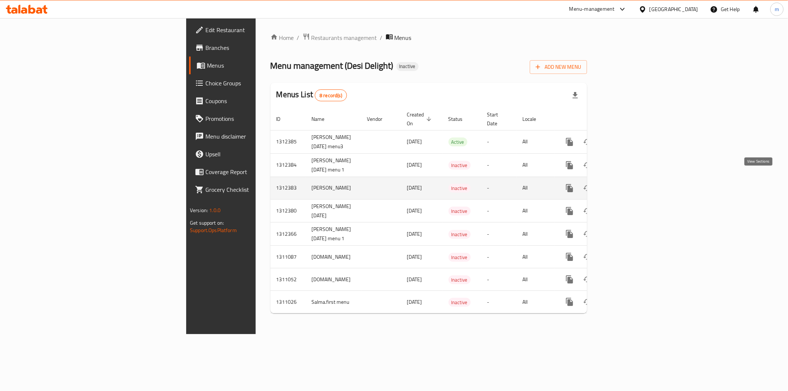
click at [627, 184] on icon "enhanced table" at bounding box center [622, 188] width 9 height 9
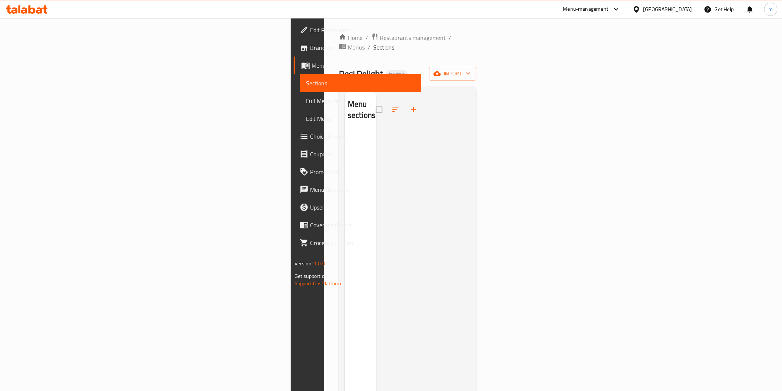
click at [306, 98] on span "Full Menu View" at bounding box center [360, 100] width 109 height 9
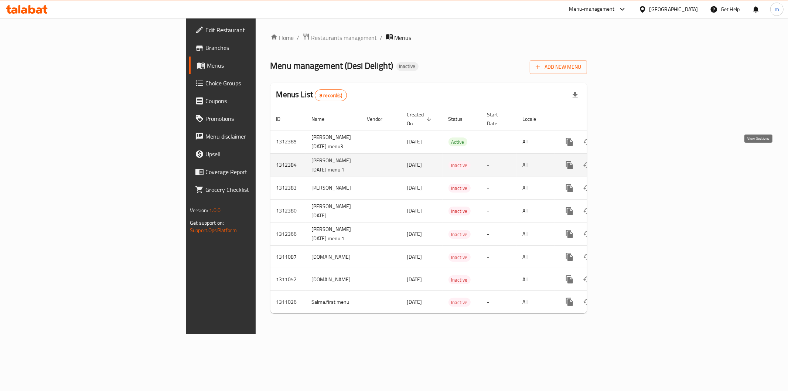
click at [627, 161] on icon "enhanced table" at bounding box center [622, 165] width 9 height 9
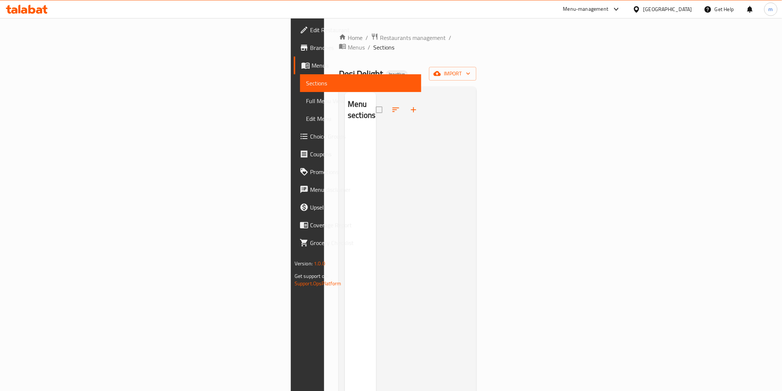
click at [306, 99] on span "Full Menu View" at bounding box center [360, 100] width 109 height 9
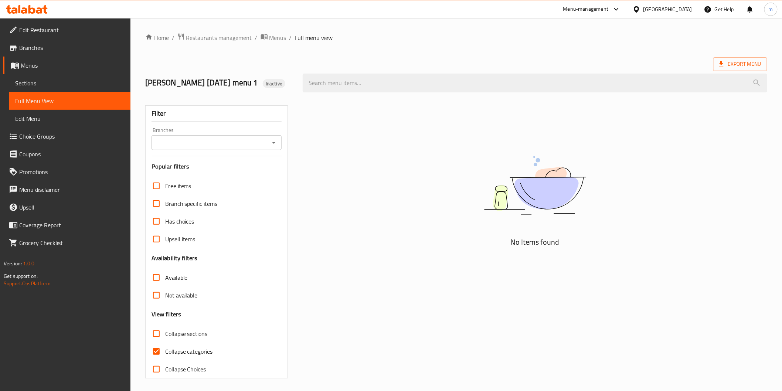
scroll to position [2, 0]
click at [208, 353] on span "Collapse categories" at bounding box center [189, 349] width 48 height 9
click at [165, 353] on input "Collapse categories" at bounding box center [156, 350] width 18 height 18
checkbox input "false"
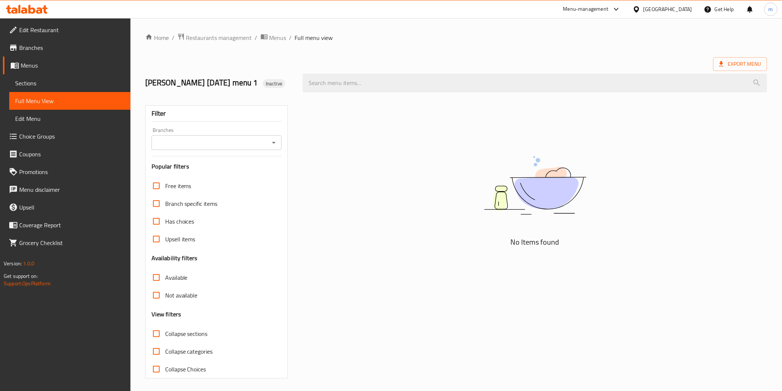
click at [169, 185] on span "Free items" at bounding box center [178, 185] width 26 height 9
click at [165, 185] on input "Free items" at bounding box center [156, 186] width 18 height 18
click at [152, 187] on input "Free items" at bounding box center [156, 186] width 18 height 18
checkbox input "false"
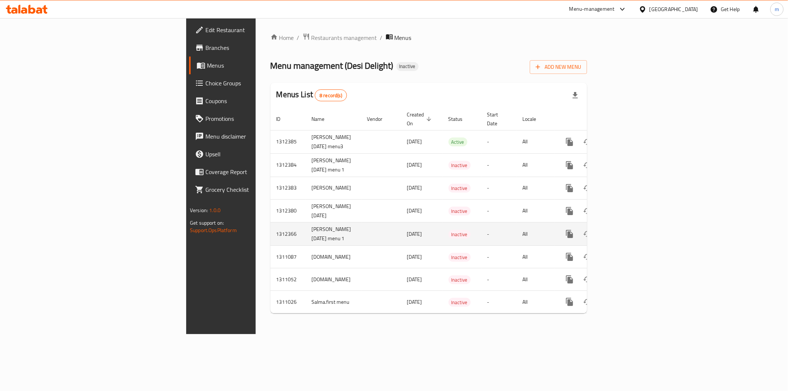
click at [361, 225] on td "enhanced table" at bounding box center [381, 233] width 40 height 23
click at [306, 227] on td "[PERSON_NAME] [DATE] menu 1" at bounding box center [333, 233] width 55 height 23
click at [626, 230] on icon "enhanced table" at bounding box center [622, 233] width 7 height 7
click at [627, 229] on icon "enhanced table" at bounding box center [622, 233] width 9 height 9
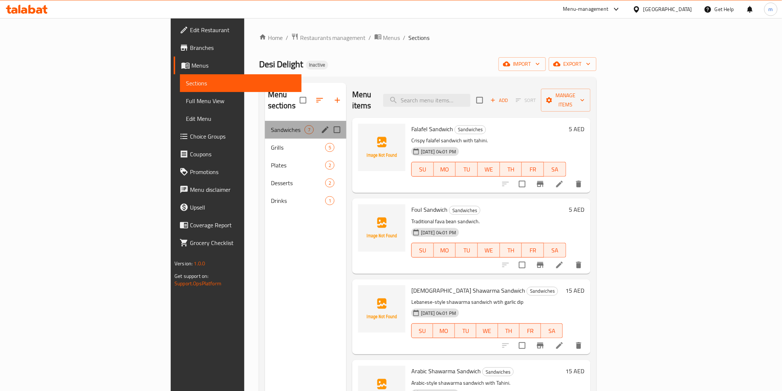
click at [265, 124] on div "Sandwiches 7" at bounding box center [305, 130] width 81 height 18
click at [271, 143] on span "Grills" at bounding box center [288, 147] width 34 height 9
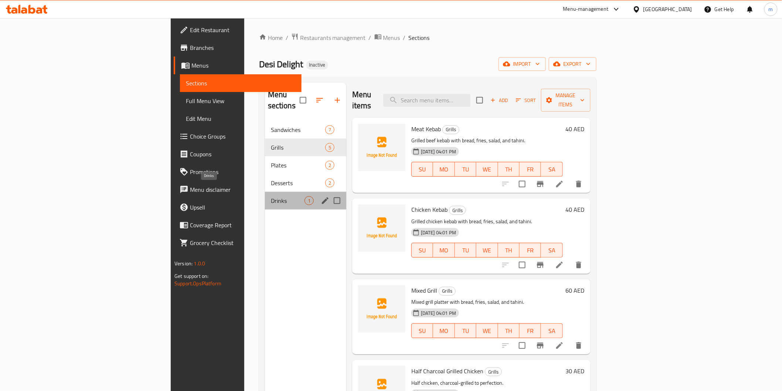
click at [271, 196] on span "Drinks" at bounding box center [288, 200] width 34 height 9
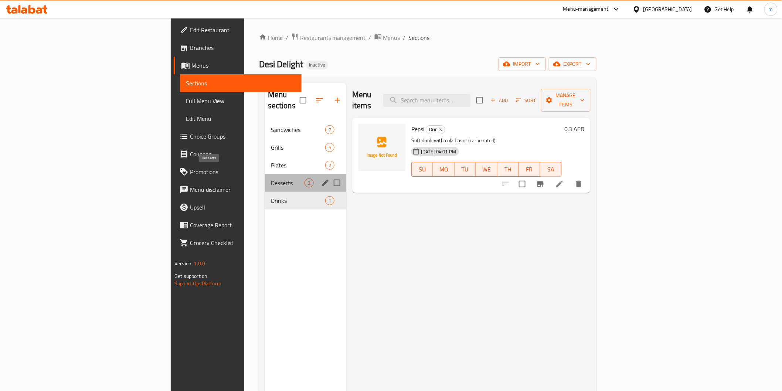
click at [271, 178] on span "Desserts" at bounding box center [288, 182] width 34 height 9
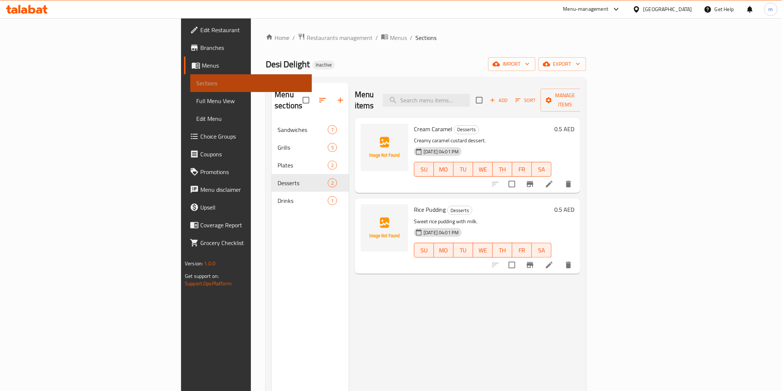
click at [196, 85] on span "Sections" at bounding box center [250, 83] width 109 height 9
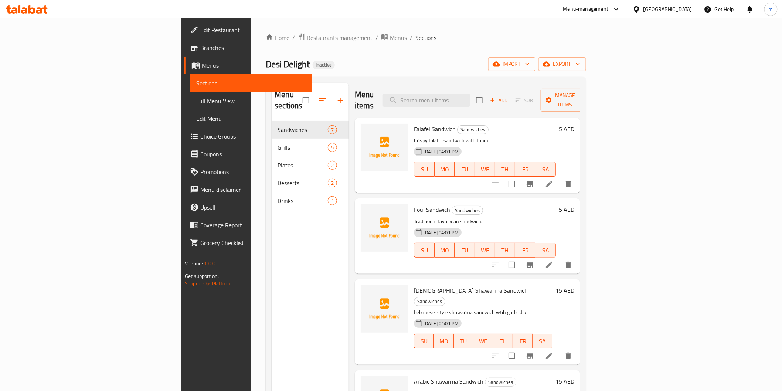
click at [202, 64] on span "Menus" at bounding box center [254, 65] width 104 height 9
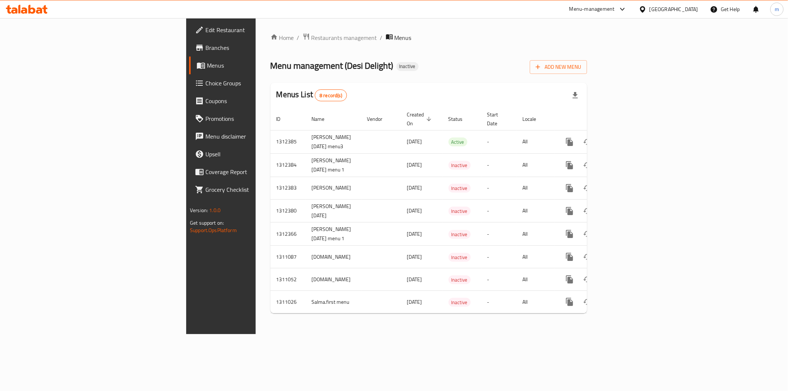
click at [205, 80] on span "Choice Groups" at bounding box center [258, 83] width 106 height 9
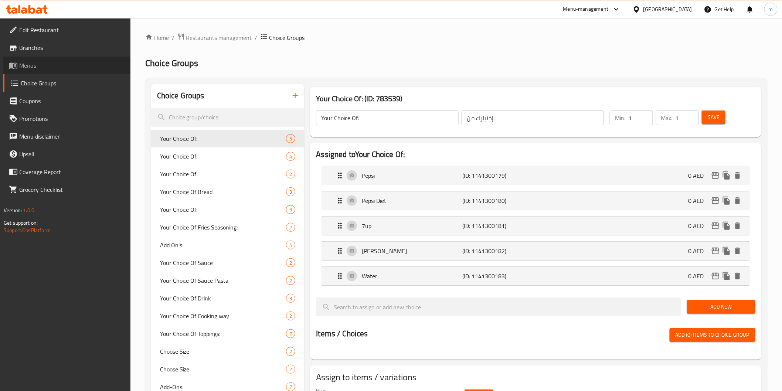
click at [67, 71] on link "Menus" at bounding box center [66, 66] width 127 height 18
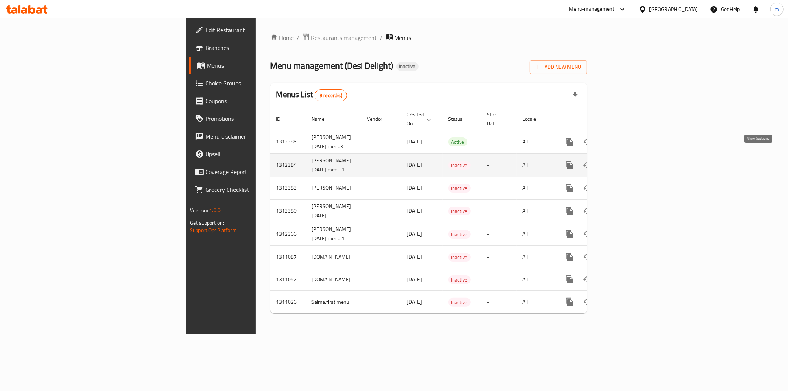
click at [627, 161] on icon "enhanced table" at bounding box center [622, 165] width 9 height 9
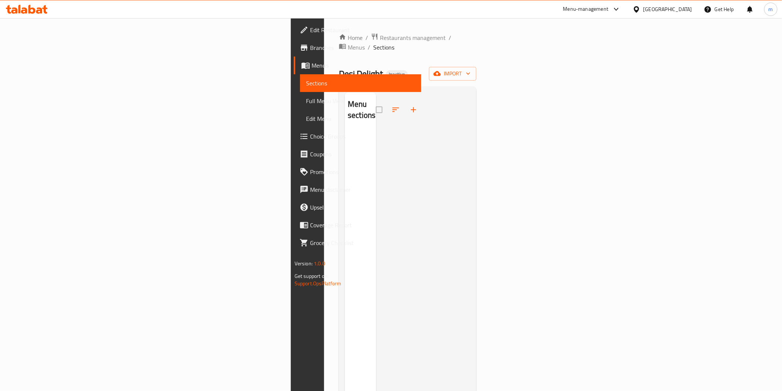
click at [306, 99] on span "Full Menu View" at bounding box center [360, 100] width 109 height 9
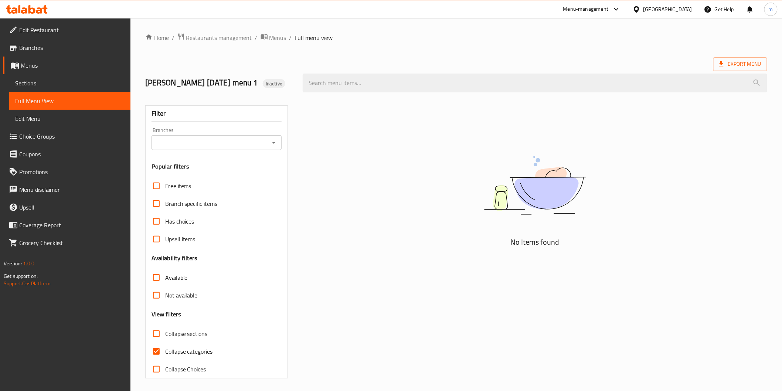
click at [184, 185] on span "Free items" at bounding box center [178, 185] width 26 height 9
click at [165, 185] on input "Free items" at bounding box center [156, 186] width 18 height 18
click at [183, 190] on span "Free items" at bounding box center [178, 185] width 26 height 9
click at [165, 190] on input "Free items" at bounding box center [156, 186] width 18 height 18
checkbox input "false"
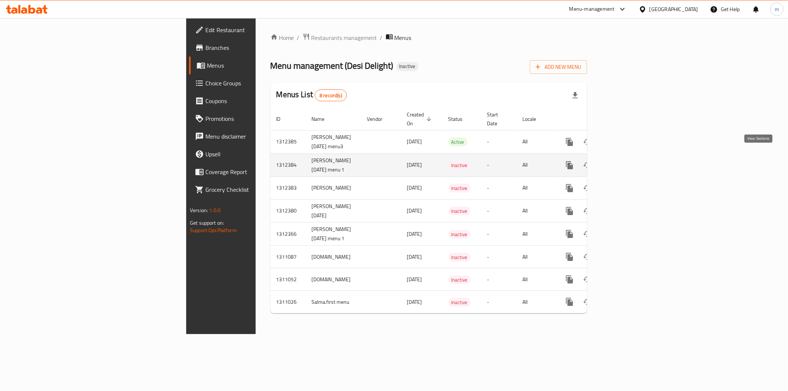
click at [627, 161] on icon "enhanced table" at bounding box center [622, 165] width 9 height 9
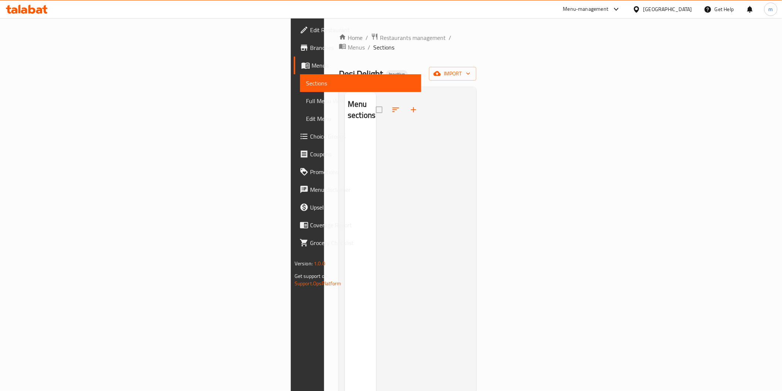
click at [306, 101] on span "Full Menu View" at bounding box center [360, 100] width 109 height 9
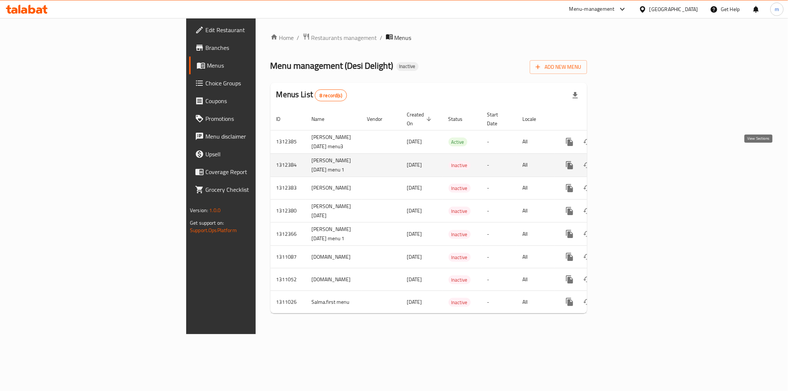
click at [627, 161] on icon "enhanced table" at bounding box center [622, 165] width 9 height 9
click at [609, 161] on icon "enhanced table" at bounding box center [605, 165] width 9 height 9
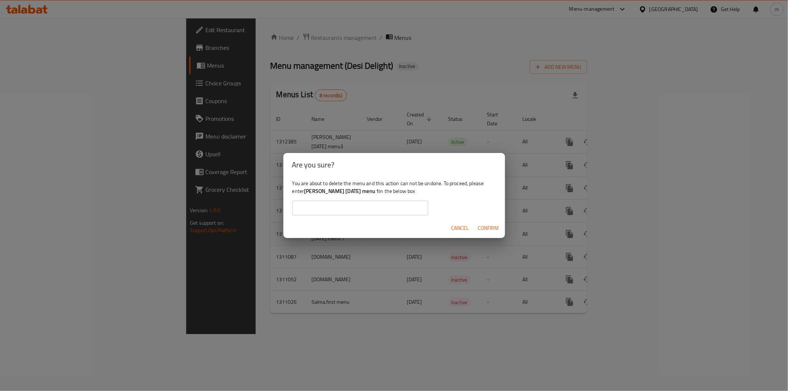
click at [408, 202] on input "text" at bounding box center [360, 208] width 136 height 15
drag, startPoint x: 365, startPoint y: 190, endPoint x: 343, endPoint y: 191, distance: 21.8
click at [342, 191] on b "[PERSON_NAME] [DATE] menu 1" at bounding box center [341, 191] width 75 height 10
click at [370, 192] on b "[PERSON_NAME] [DATE] menu 1" at bounding box center [341, 191] width 75 height 10
drag, startPoint x: 368, startPoint y: 190, endPoint x: 305, endPoint y: 192, distance: 63.2
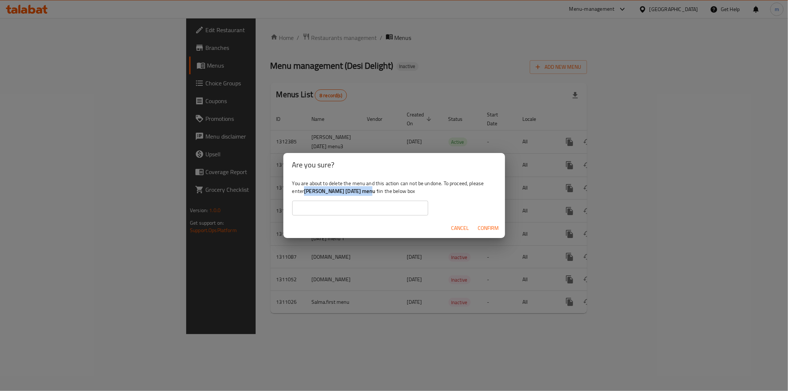
click at [305, 192] on b "[PERSON_NAME] [DATE] menu 1" at bounding box center [341, 191] width 75 height 10
copy b "mohamed raouf 16/9/2025"
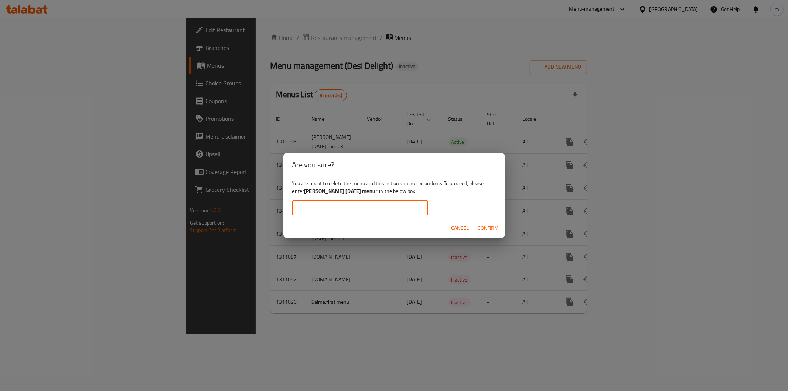
click at [327, 209] on input "text" at bounding box center [360, 208] width 136 height 15
paste input "mohamed raouf 16/9/2025"
click at [479, 227] on span "Confirm" at bounding box center [488, 227] width 21 height 9
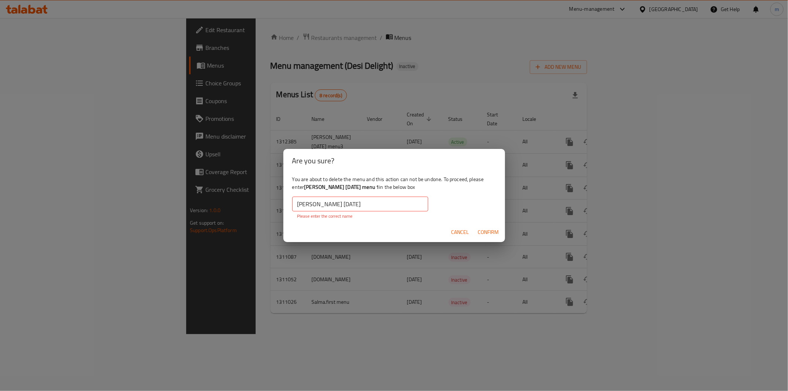
click at [481, 229] on span "Confirm" at bounding box center [488, 232] width 21 height 9
drag, startPoint x: 336, startPoint y: 201, endPoint x: 291, endPoint y: 202, distance: 45.5
click at [291, 202] on div "You are about to delete the menu and this action can not be undone. To proceed,…" at bounding box center [394, 196] width 222 height 49
drag, startPoint x: 366, startPoint y: 205, endPoint x: 346, endPoint y: 204, distance: 20.0
click at [342, 205] on input "mohamed raouf 16/9/2025" at bounding box center [360, 203] width 136 height 15
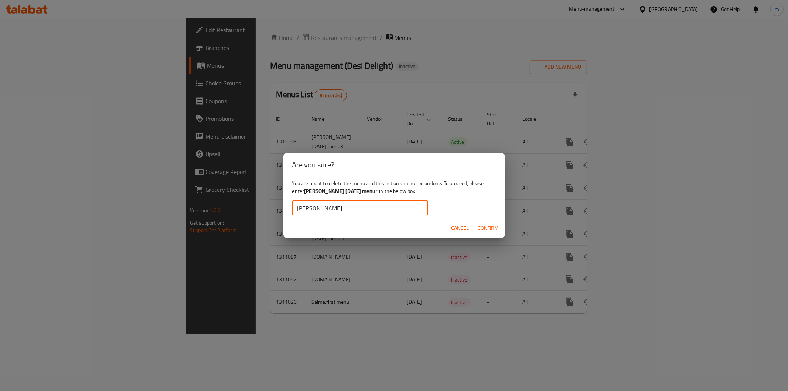
type input "mohamed raouf"
click at [490, 226] on span "Confirm" at bounding box center [488, 227] width 21 height 9
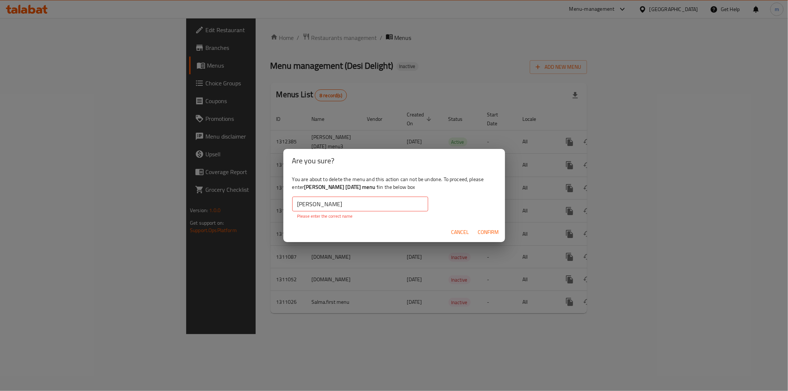
click at [343, 202] on input "mohamed raouf" at bounding box center [360, 203] width 136 height 15
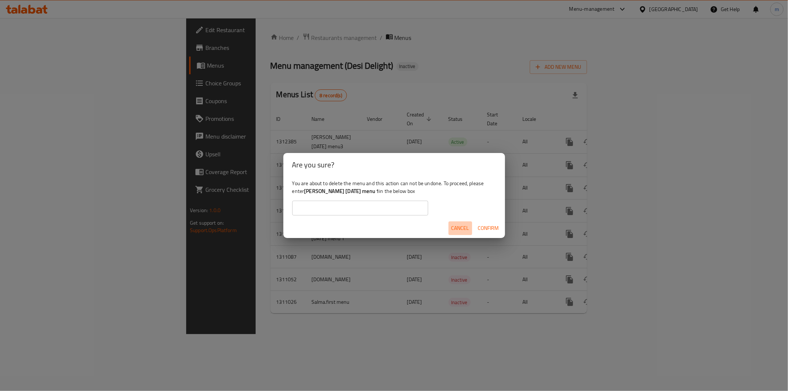
click at [454, 226] on span "Cancel" at bounding box center [460, 227] width 18 height 9
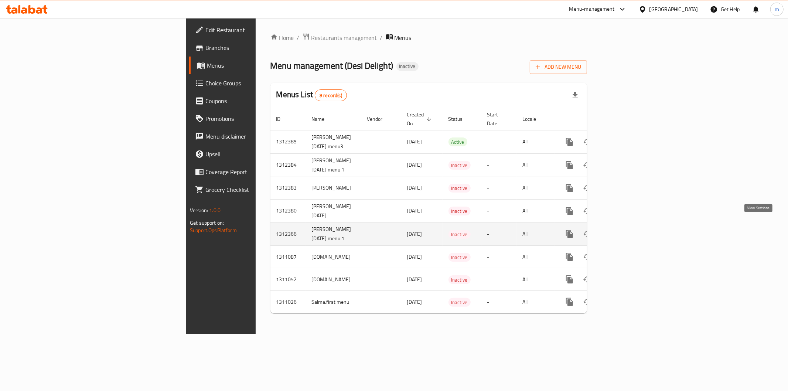
click at [627, 229] on icon "enhanced table" at bounding box center [622, 233] width 9 height 9
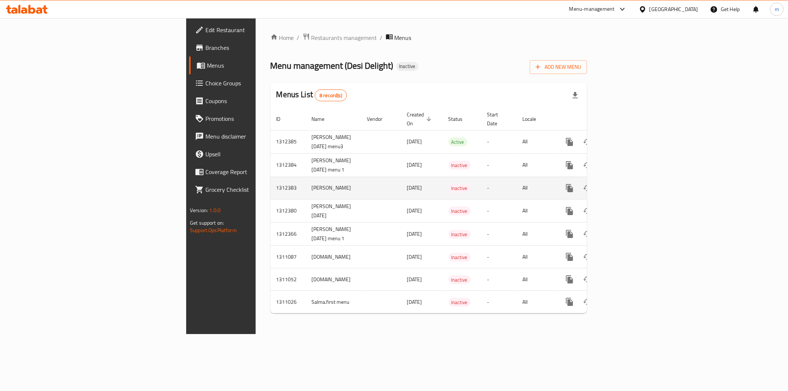
click at [627, 184] on icon "enhanced table" at bounding box center [622, 188] width 9 height 9
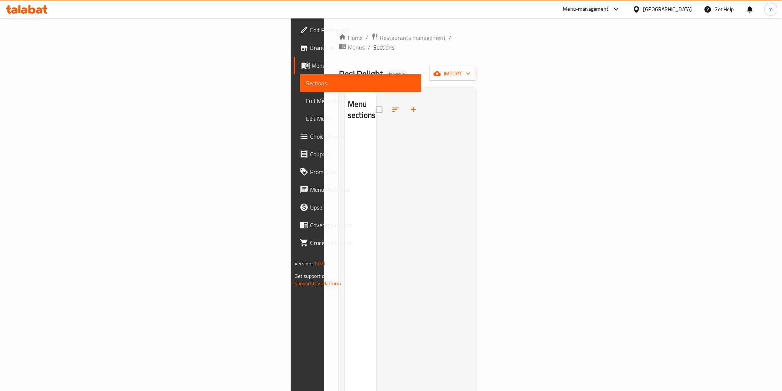
click at [306, 101] on span "Full Menu View" at bounding box center [360, 100] width 109 height 9
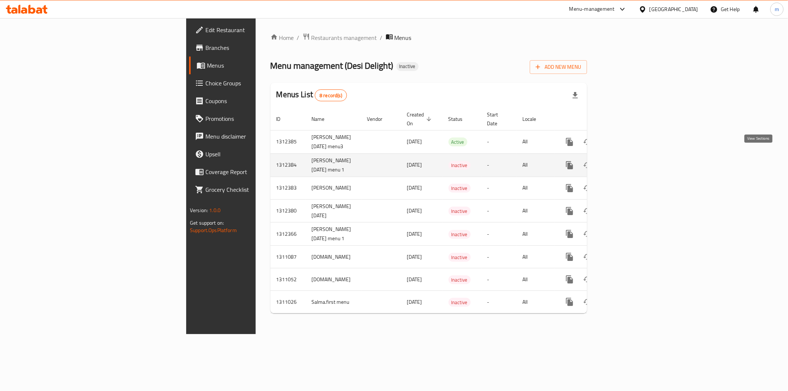
click at [627, 161] on icon "enhanced table" at bounding box center [622, 165] width 9 height 9
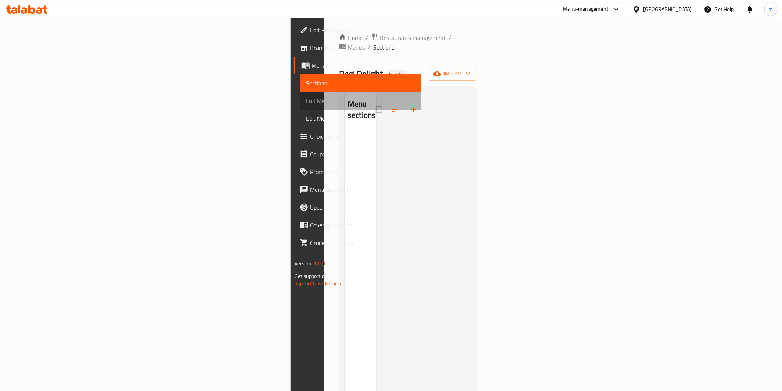
click at [306, 99] on span "Full Menu View" at bounding box center [360, 100] width 109 height 9
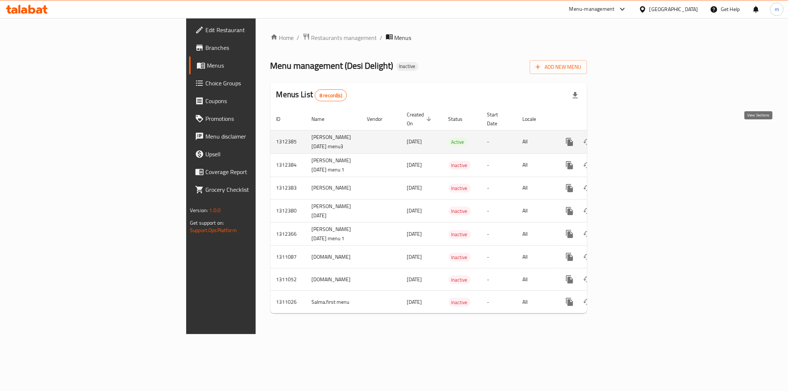
click at [626, 139] on icon "enhanced table" at bounding box center [622, 142] width 7 height 7
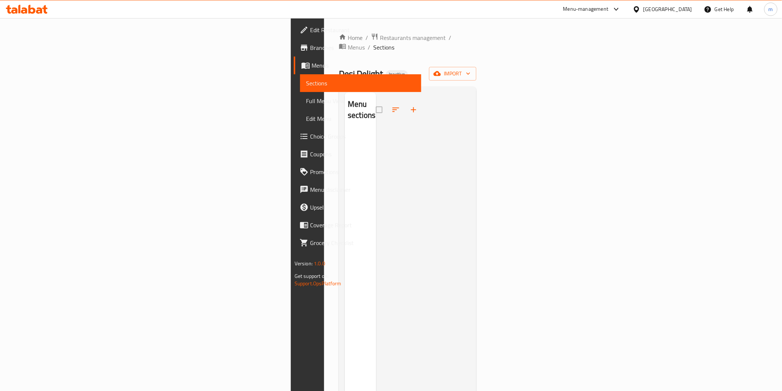
click at [476, 71] on div "Home / Restaurants management / Menus / Sections Desi Delight Inactive import M…" at bounding box center [407, 261] width 137 height 456
click at [472, 70] on icon "button" at bounding box center [467, 73] width 7 height 7
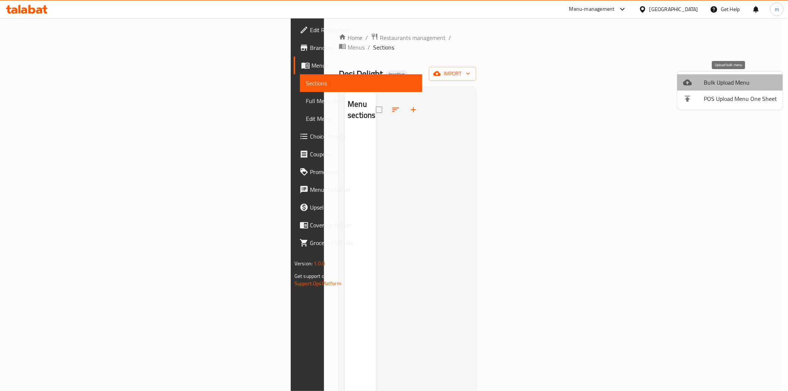
click at [763, 79] on span "Bulk Upload Menu" at bounding box center [740, 82] width 73 height 9
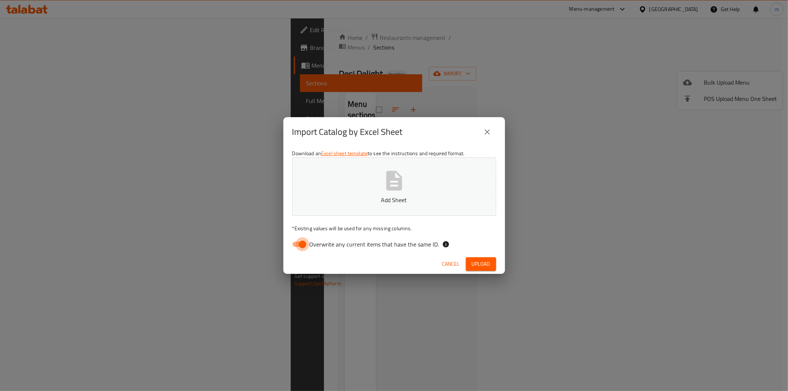
drag, startPoint x: 306, startPoint y: 244, endPoint x: 313, endPoint y: 245, distance: 7.1
click at [305, 244] on input "Overwrite any current items that have the same ID." at bounding box center [302, 244] width 42 height 14
checkbox input "false"
click at [403, 183] on icon "button" at bounding box center [394, 181] width 24 height 24
click at [496, 260] on button "Upload" at bounding box center [481, 264] width 30 height 14
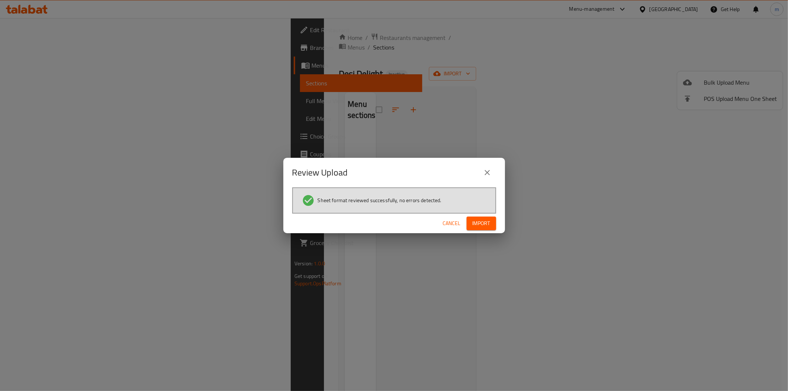
click at [473, 223] on span "Import" at bounding box center [481, 223] width 18 height 9
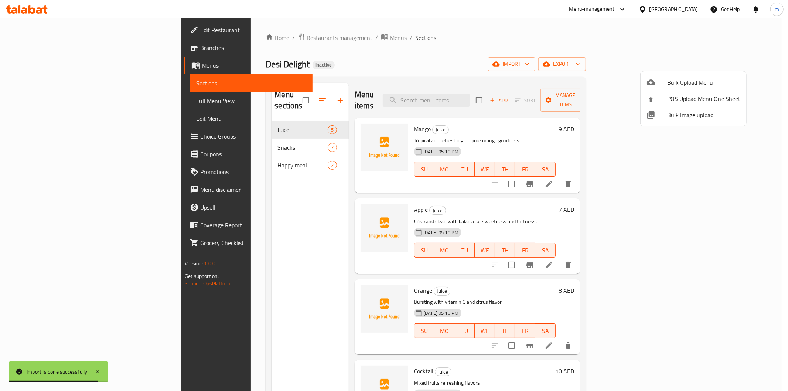
click at [589, 59] on div at bounding box center [394, 195] width 788 height 391
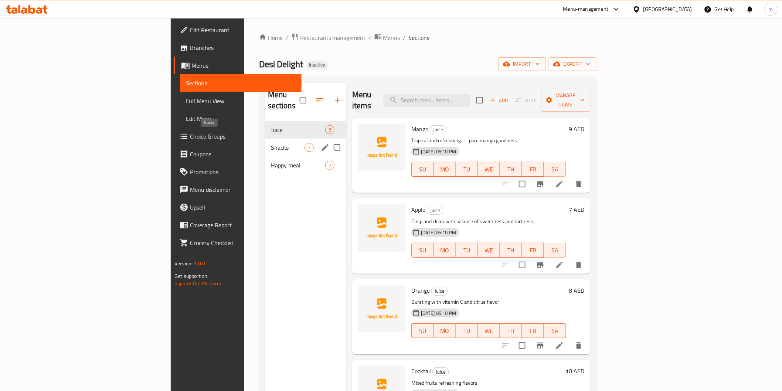
click at [271, 143] on span "Snacks" at bounding box center [288, 147] width 34 height 9
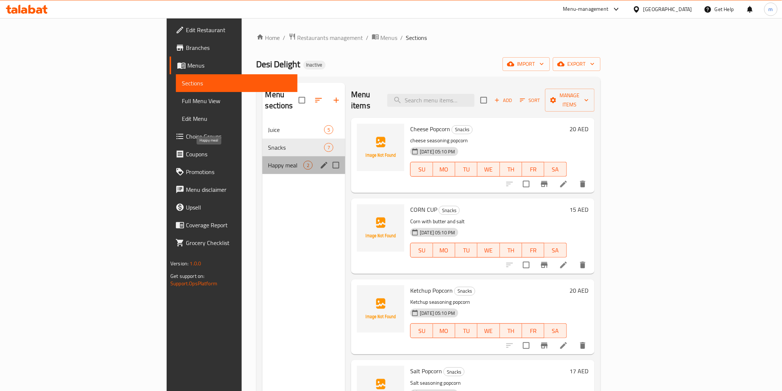
click at [268, 161] on span "Happy meal" at bounding box center [285, 165] width 35 height 9
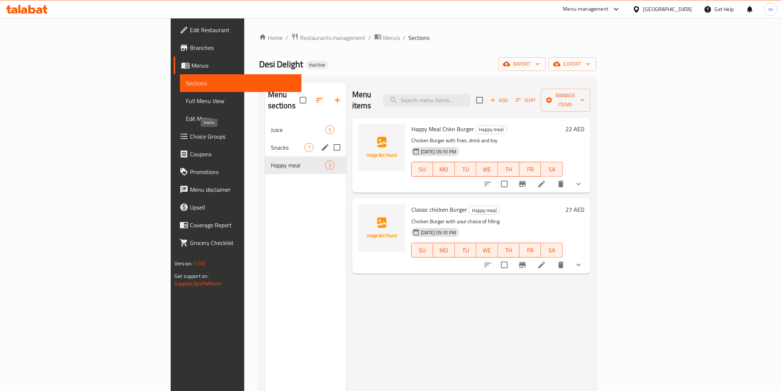
click at [271, 143] on span "Snacks" at bounding box center [288, 147] width 34 height 9
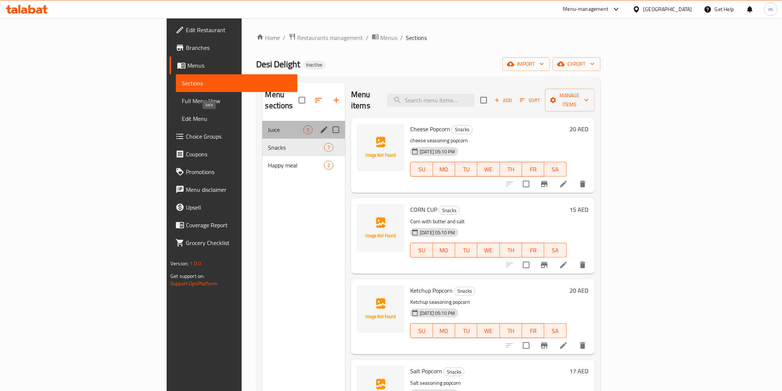
click at [268, 125] on span "Juice" at bounding box center [285, 129] width 35 height 9
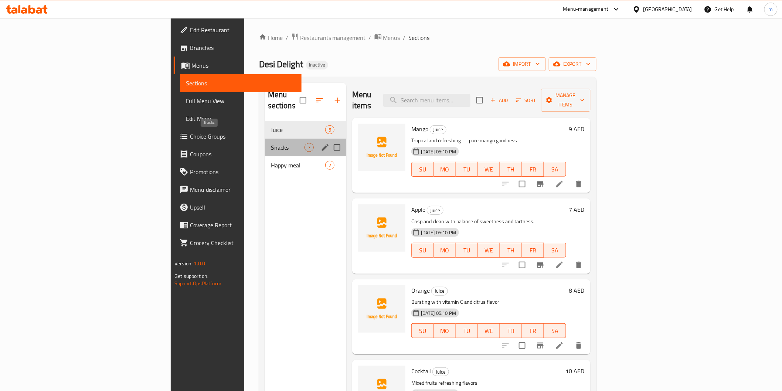
click at [271, 143] on span "Snacks" at bounding box center [288, 147] width 34 height 9
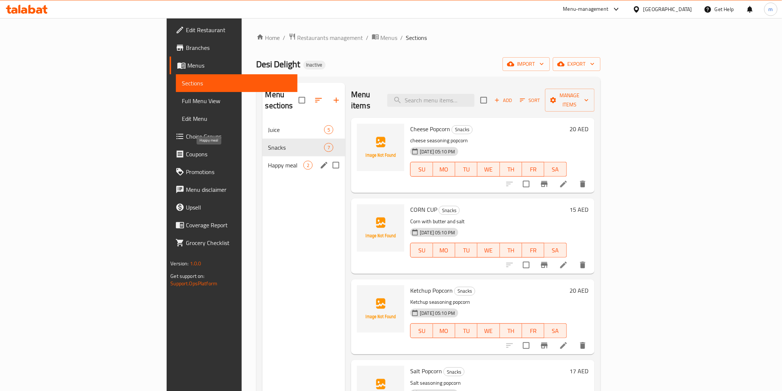
click at [268, 161] on span "Happy meal" at bounding box center [285, 165] width 35 height 9
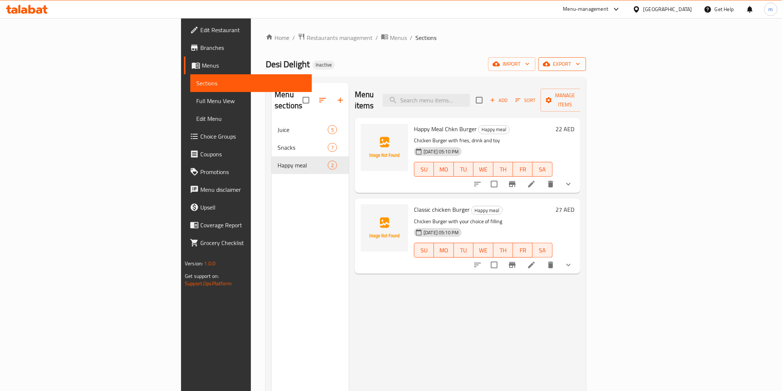
click at [581, 62] on icon "button" at bounding box center [577, 63] width 7 height 7
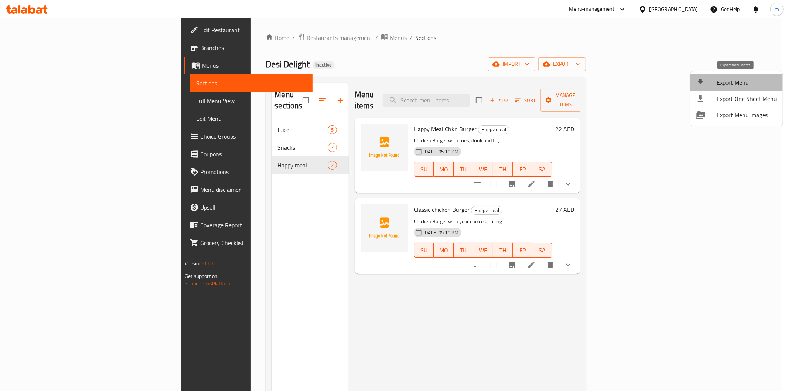
click at [750, 84] on span "Export Menu" at bounding box center [747, 82] width 60 height 9
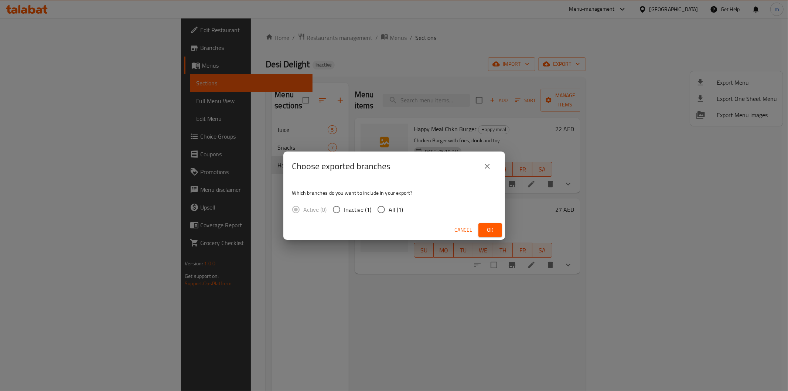
click at [376, 211] on input "All (1)" at bounding box center [381, 210] width 16 height 16
radio input "true"
click at [488, 229] on span "Ok" at bounding box center [490, 229] width 12 height 9
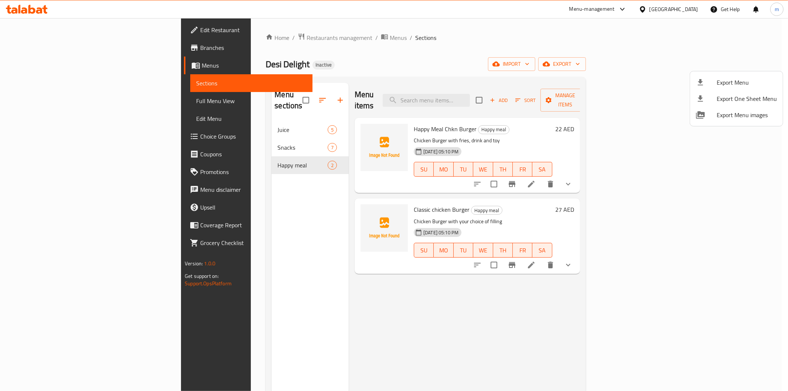
click at [522, 33] on div at bounding box center [394, 195] width 788 height 391
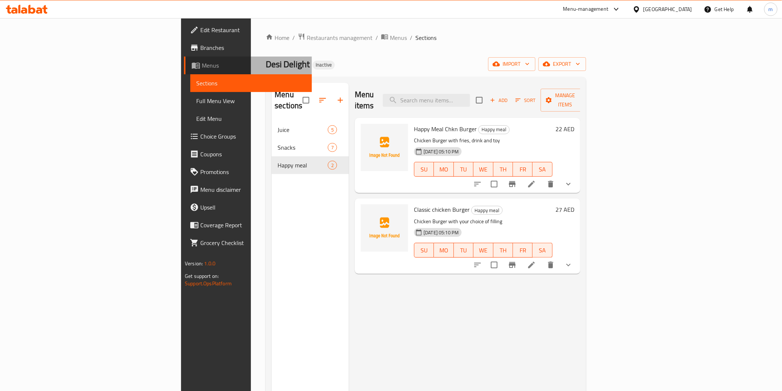
click at [202, 63] on span "Menus" at bounding box center [254, 65] width 104 height 9
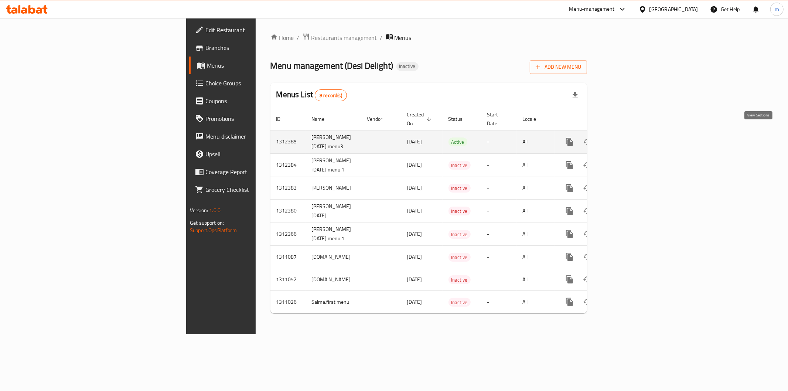
click at [627, 137] on icon "enhanced table" at bounding box center [622, 141] width 9 height 9
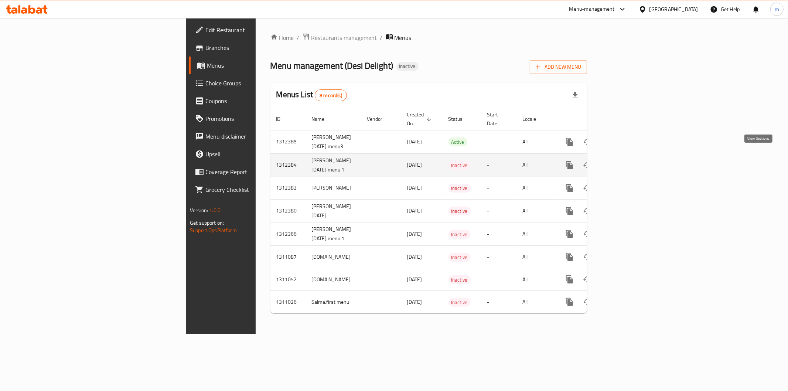
click at [632, 161] on link "enhanced table" at bounding box center [623, 165] width 18 height 18
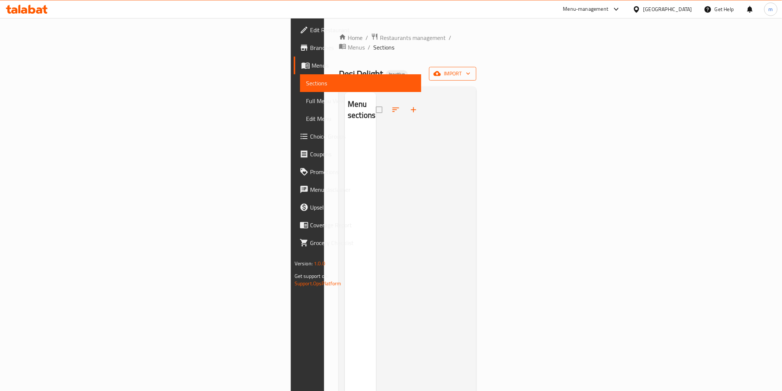
click at [470, 69] on span "import" at bounding box center [452, 73] width 35 height 9
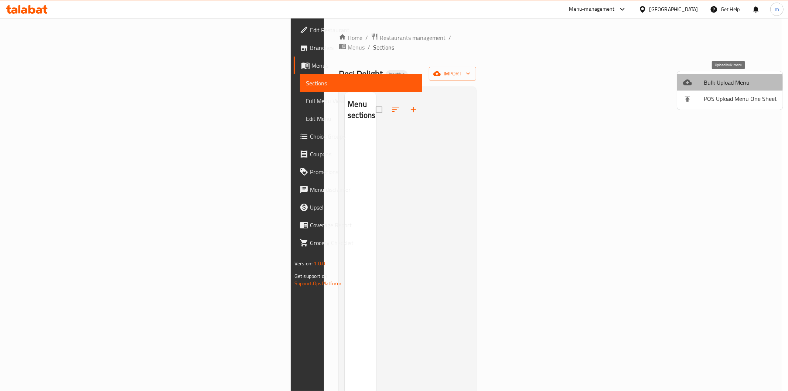
click at [729, 83] on span "Bulk Upload Menu" at bounding box center [740, 82] width 73 height 9
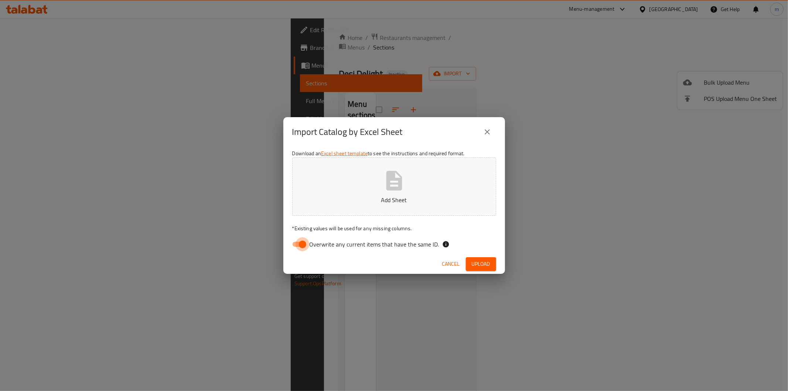
click at [301, 241] on input "Overwrite any current items that have the same ID." at bounding box center [302, 244] width 42 height 14
checkbox input "false"
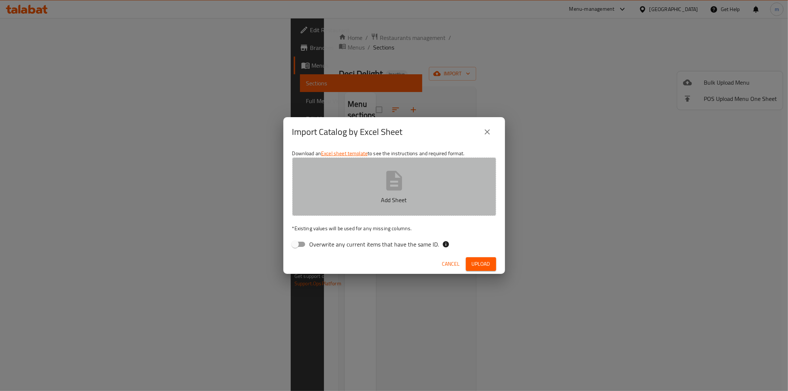
click at [408, 172] on button "Add Sheet" at bounding box center [394, 186] width 204 height 58
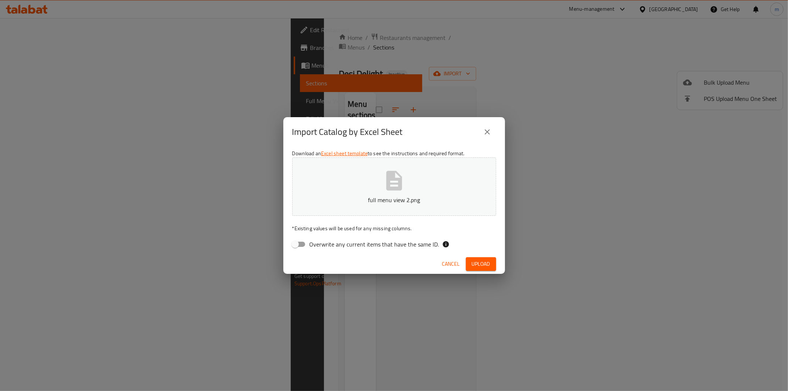
click at [492, 265] on button "Upload" at bounding box center [481, 264] width 30 height 14
click at [488, 264] on span "Upload" at bounding box center [481, 263] width 18 height 9
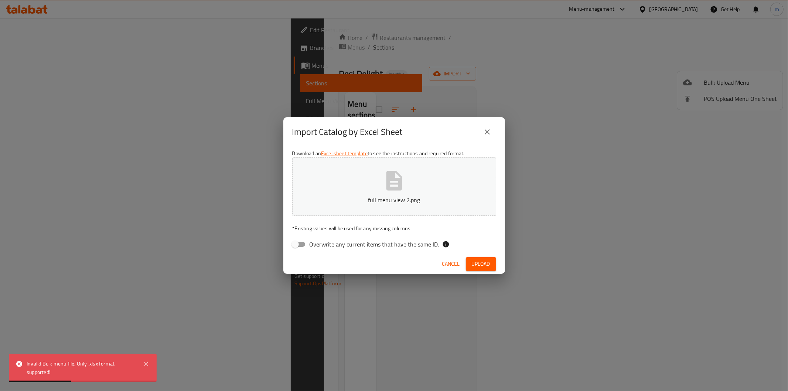
click at [446, 262] on span "Cancel" at bounding box center [451, 263] width 18 height 9
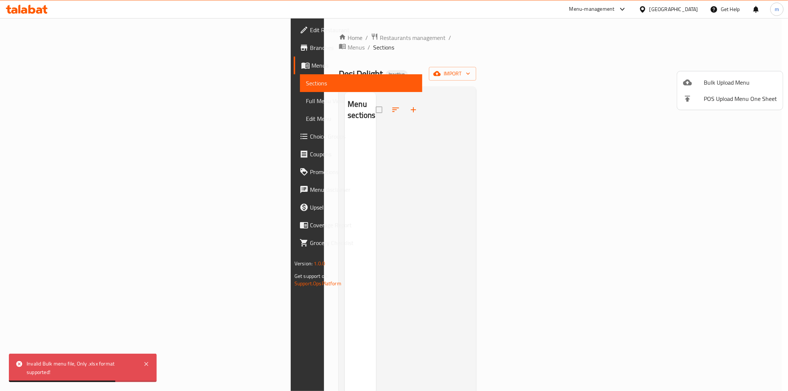
click at [175, 111] on div at bounding box center [394, 195] width 788 height 391
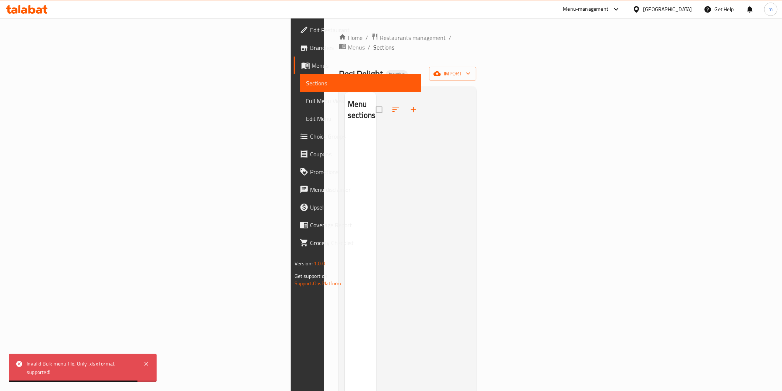
click at [306, 82] on span "Sections" at bounding box center [360, 83] width 109 height 9
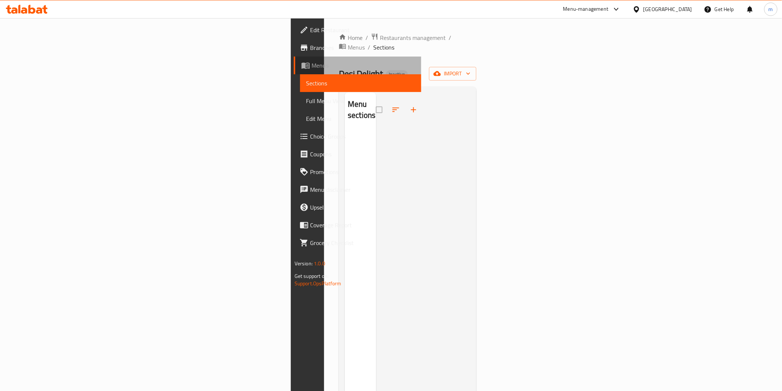
click at [311, 65] on span "Menus" at bounding box center [363, 65] width 104 height 9
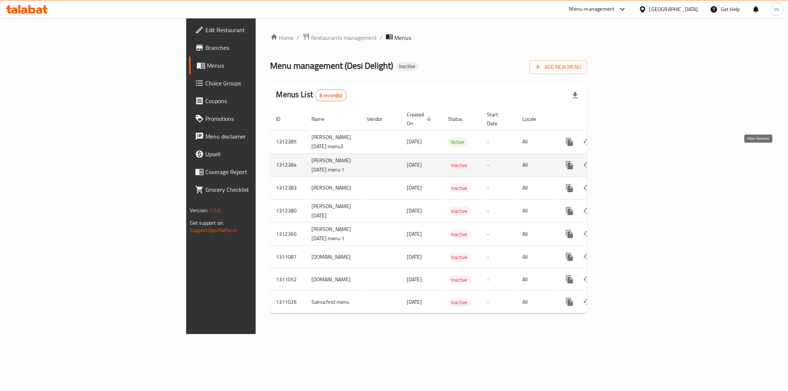
click at [627, 161] on icon "enhanced table" at bounding box center [622, 165] width 9 height 9
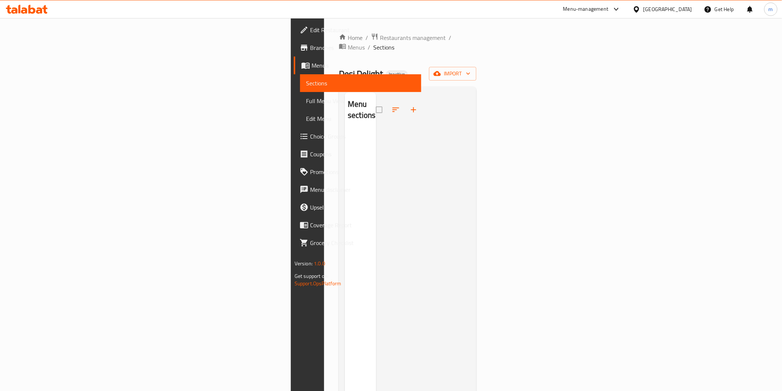
click at [306, 102] on span "Full Menu View" at bounding box center [360, 100] width 109 height 9
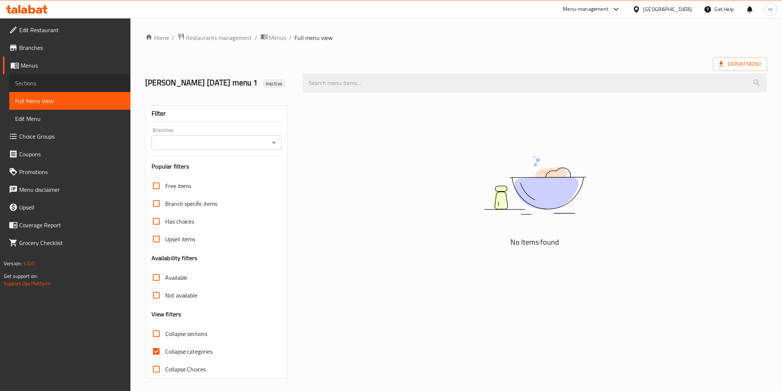
click at [77, 80] on span "Sections" at bounding box center [69, 83] width 109 height 9
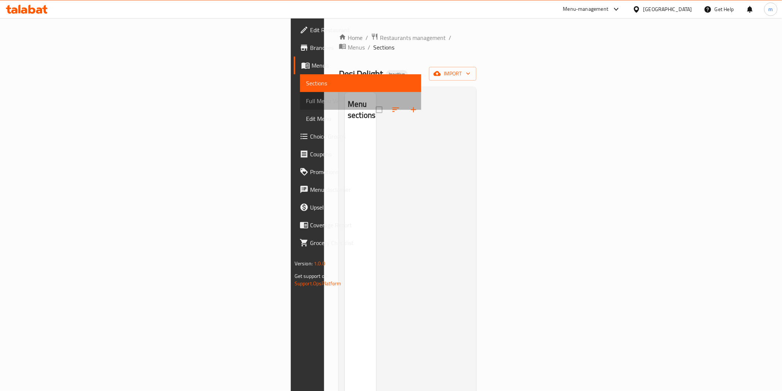
click at [306, 99] on span "Full Menu View" at bounding box center [360, 100] width 109 height 9
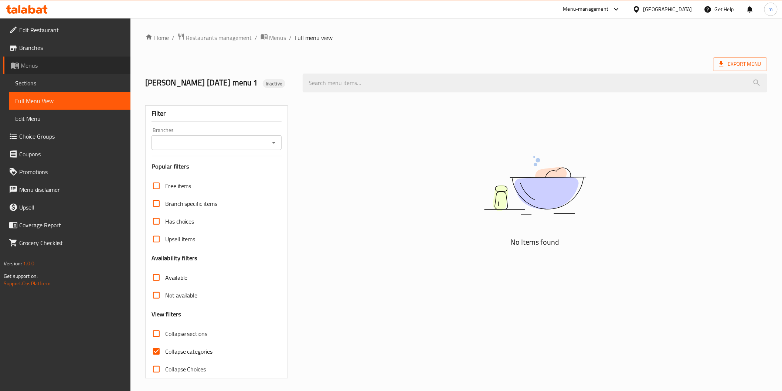
click at [55, 65] on span "Menus" at bounding box center [73, 65] width 104 height 9
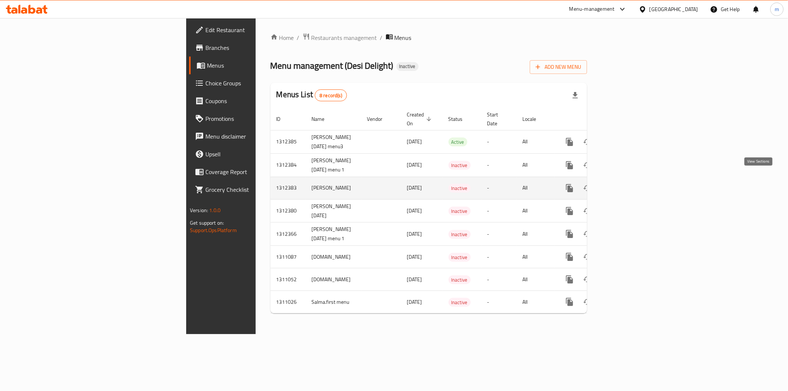
click at [626, 185] on icon "enhanced table" at bounding box center [622, 188] width 7 height 7
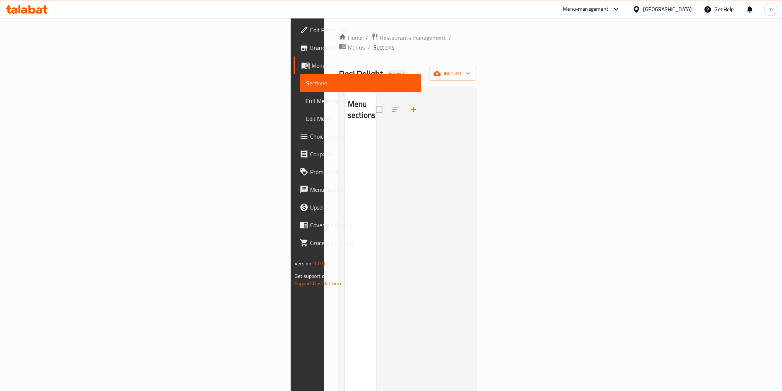
click at [306, 97] on span "Full Menu View" at bounding box center [360, 100] width 109 height 9
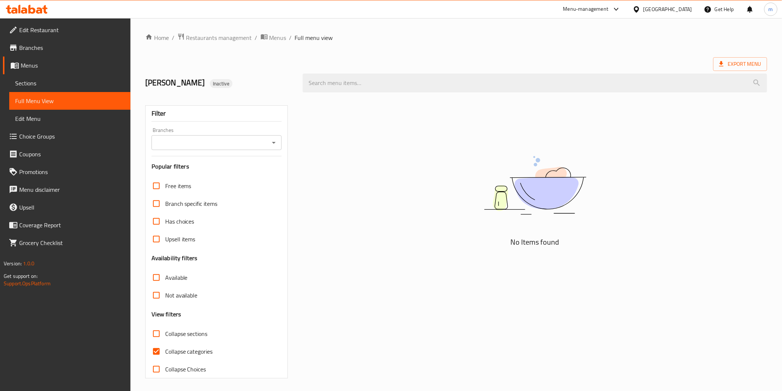
scroll to position [2, 0]
click at [177, 352] on span "Collapse categories" at bounding box center [189, 349] width 48 height 9
click at [165, 352] on input "Collapse categories" at bounding box center [156, 350] width 18 height 18
checkbox input "false"
click at [32, 62] on span "Menus" at bounding box center [73, 65] width 104 height 9
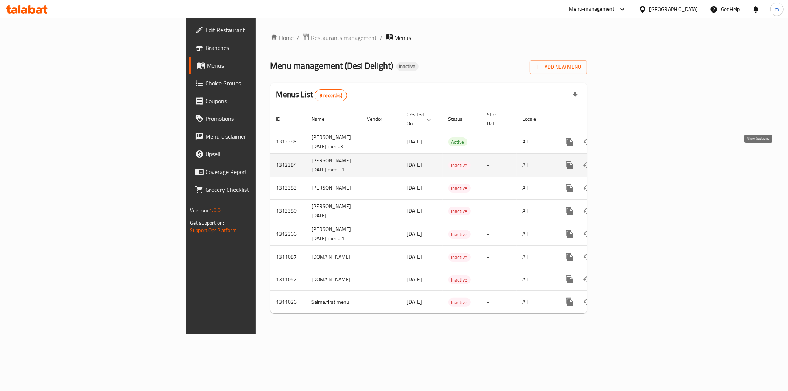
click at [627, 161] on icon "enhanced table" at bounding box center [622, 165] width 9 height 9
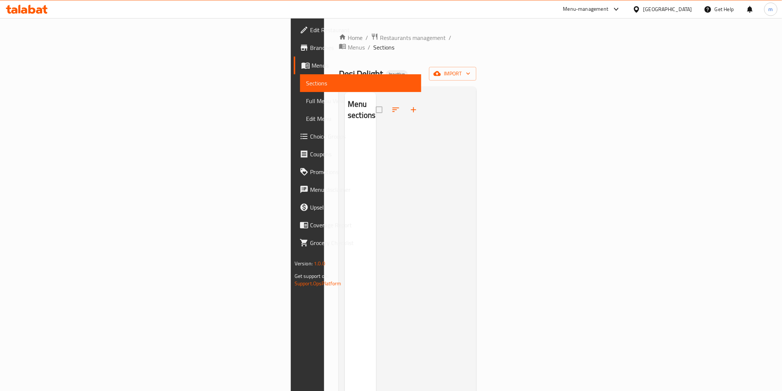
click at [306, 102] on span "Full Menu View" at bounding box center [360, 100] width 109 height 9
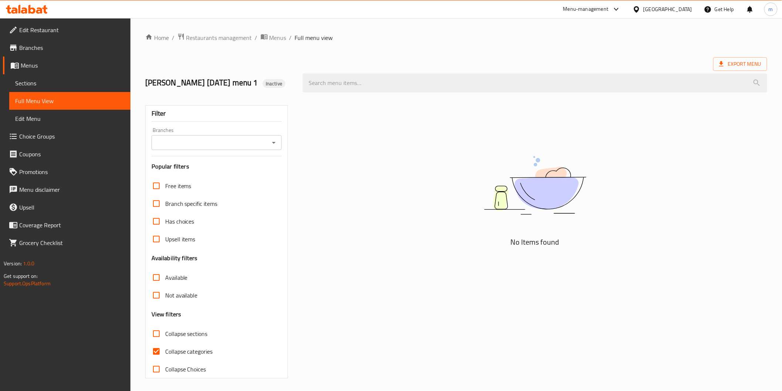
click at [37, 85] on span "Sections" at bounding box center [69, 83] width 109 height 9
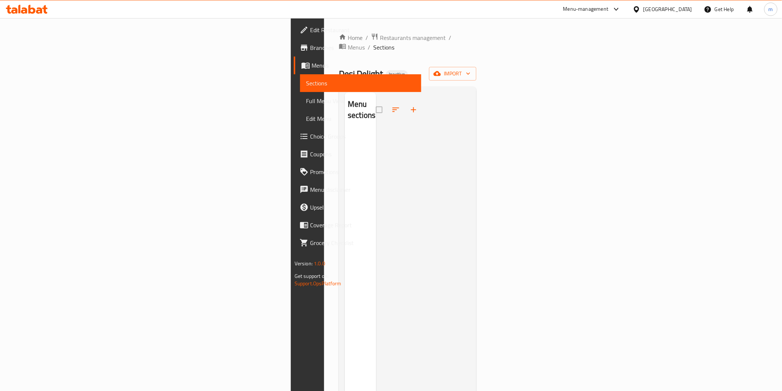
click at [311, 66] on span "Menus" at bounding box center [363, 65] width 104 height 9
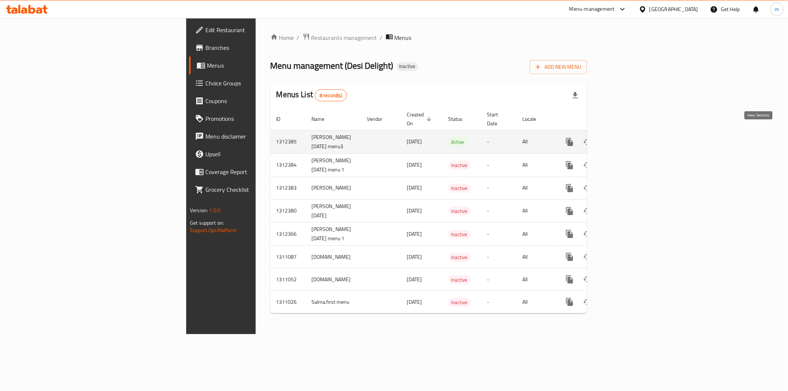
click at [626, 139] on icon "enhanced table" at bounding box center [622, 142] width 7 height 7
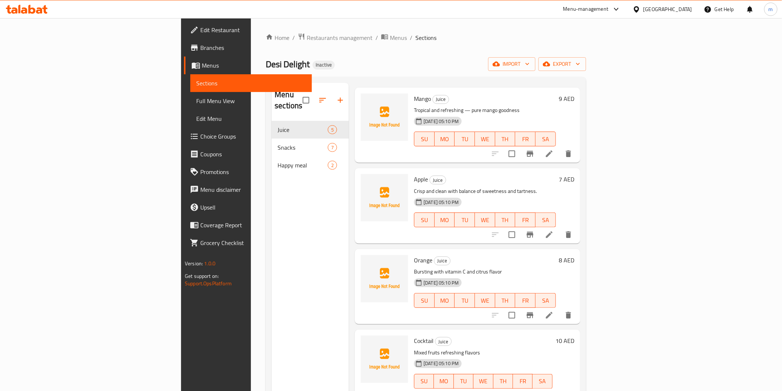
scroll to position [82, 0]
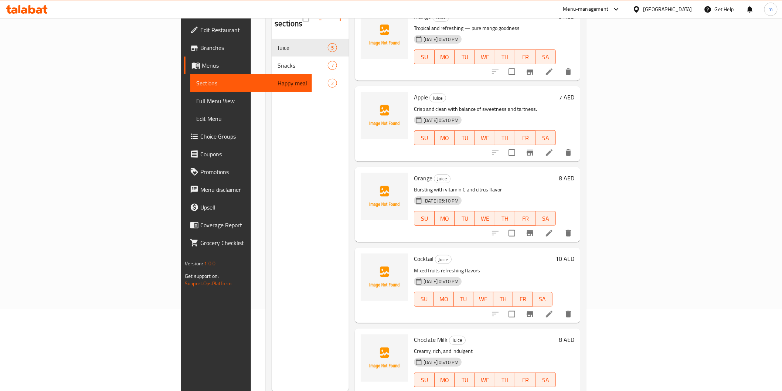
click at [202, 65] on span "Menus" at bounding box center [254, 65] width 104 height 9
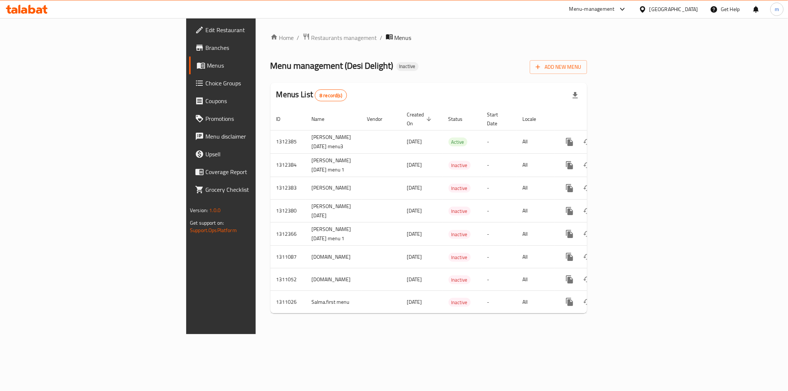
click at [310, 20] on div "Home / Restaurants management / Menus Menu management ( Desi Delight ) Inactive…" at bounding box center [429, 176] width 346 height 316
click at [207, 68] on span "Menus" at bounding box center [259, 65] width 105 height 9
click at [627, 137] on icon "enhanced table" at bounding box center [622, 141] width 9 height 9
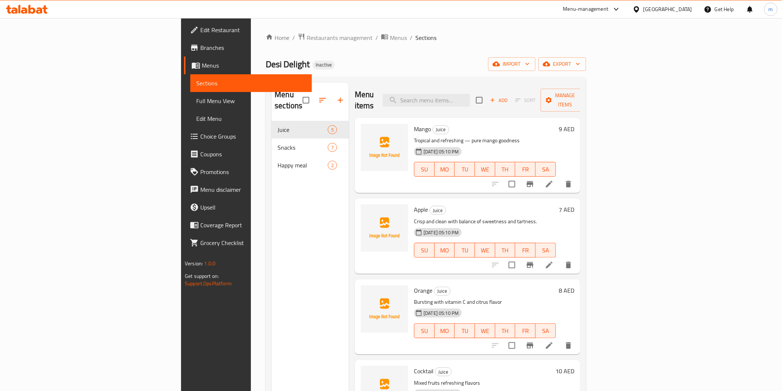
click at [196, 98] on span "Full Menu View" at bounding box center [250, 100] width 109 height 9
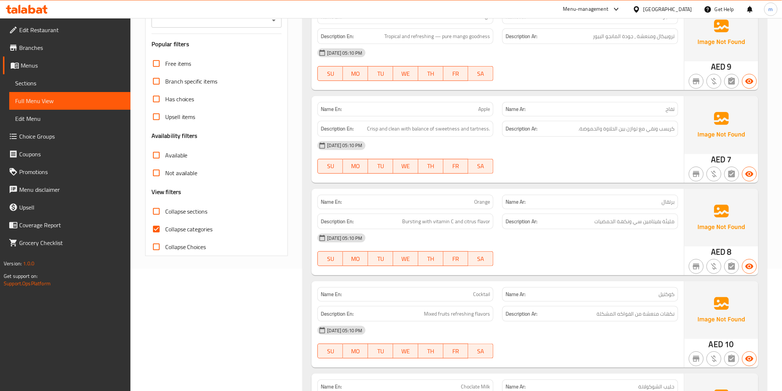
scroll to position [123, 0]
click at [161, 224] on input "Collapse categories" at bounding box center [156, 228] width 18 height 18
checkbox input "false"
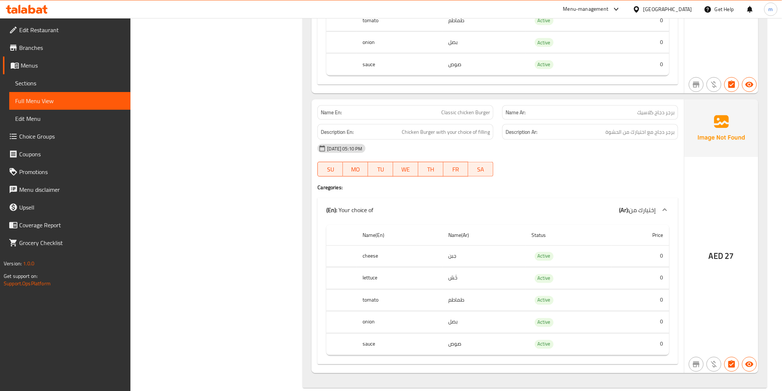
scroll to position [1231, 0]
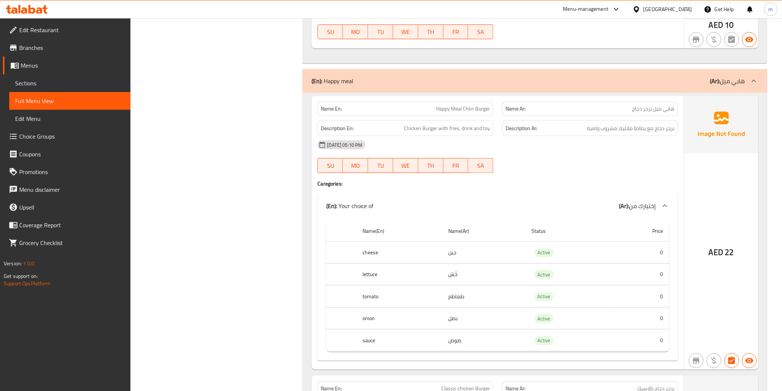
click at [40, 65] on span "Menus" at bounding box center [73, 65] width 104 height 9
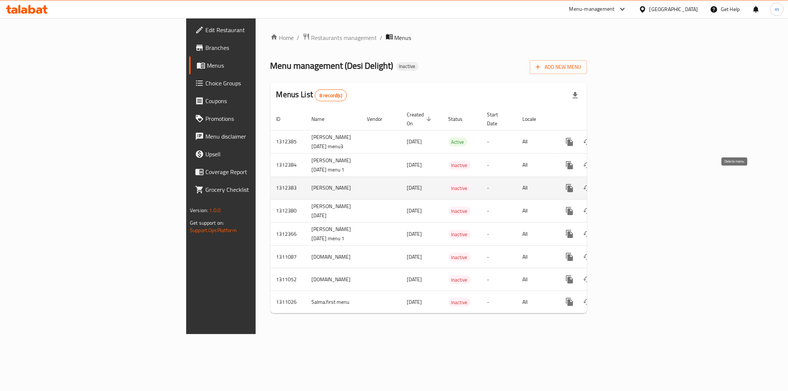
click at [608, 185] on icon "enhanced table" at bounding box center [604, 188] width 5 height 7
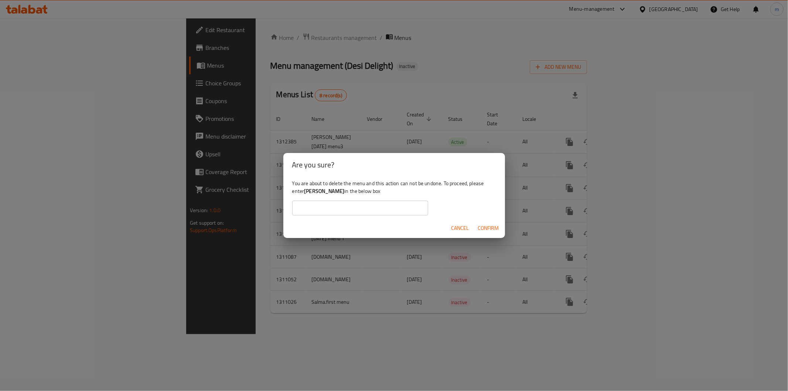
click at [320, 191] on b "mo raouf" at bounding box center [324, 191] width 40 height 10
drag, startPoint x: 320, startPoint y: 191, endPoint x: 307, endPoint y: 191, distance: 12.9
click at [307, 191] on b "mo raouf" at bounding box center [324, 191] width 40 height 10
copy b "mo raouf"
click at [301, 211] on input "text" at bounding box center [360, 208] width 136 height 15
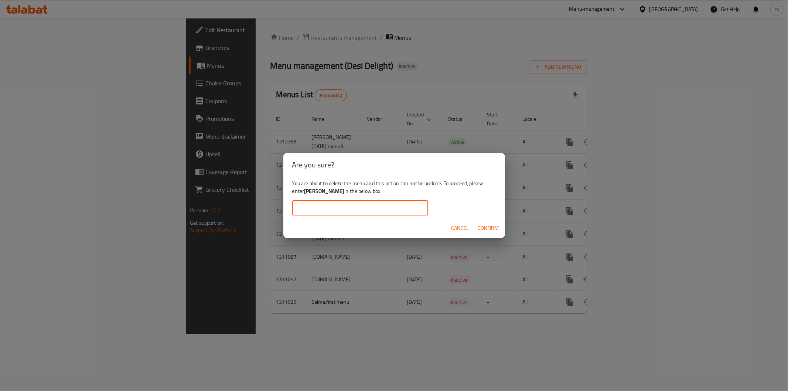
paste input "mo raouf"
type input "mo raouf"
click at [478, 230] on span "Confirm" at bounding box center [488, 227] width 21 height 9
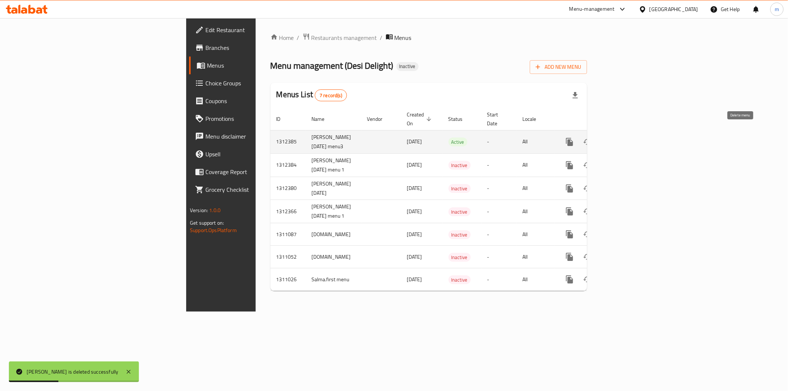
click at [609, 137] on icon "enhanced table" at bounding box center [605, 141] width 9 height 9
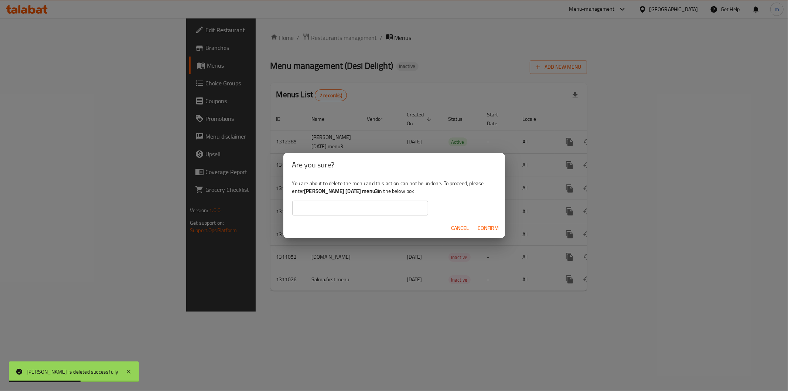
click at [375, 189] on b "[PERSON_NAME] [DATE] menu3" at bounding box center [341, 191] width 74 height 10
drag, startPoint x: 375, startPoint y: 189, endPoint x: 345, endPoint y: 189, distance: 30.3
click at [345, 189] on b "[PERSON_NAME] [DATE] menu3" at bounding box center [341, 191] width 74 height 10
copy b "16/9/2025 menu3"
paste input "16/9/2025 menu3"
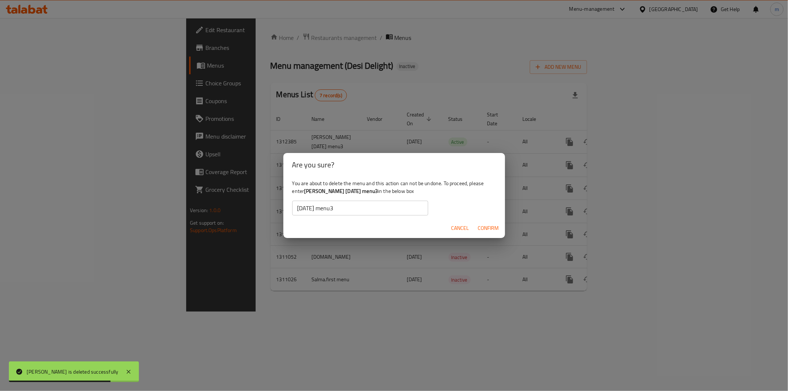
click at [340, 202] on input "16/9/2025 menu3" at bounding box center [360, 208] width 136 height 15
drag, startPoint x: 363, startPoint y: 196, endPoint x: 382, endPoint y: 191, distance: 19.9
click at [371, 193] on div "You are about to delete the menu and this action can not be undone. To proceed,…" at bounding box center [394, 197] width 222 height 41
click at [378, 191] on b "[PERSON_NAME] [DATE] menu3" at bounding box center [341, 191] width 74 height 10
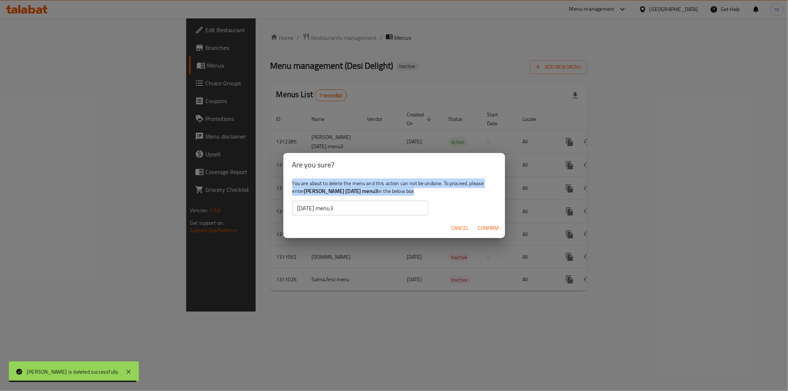
click at [378, 191] on b "[PERSON_NAME] [DATE] menu3" at bounding box center [341, 191] width 74 height 10
click at [397, 191] on div "You are about to delete the menu and this action can not be undone. To proceed,…" at bounding box center [394, 197] width 222 height 41
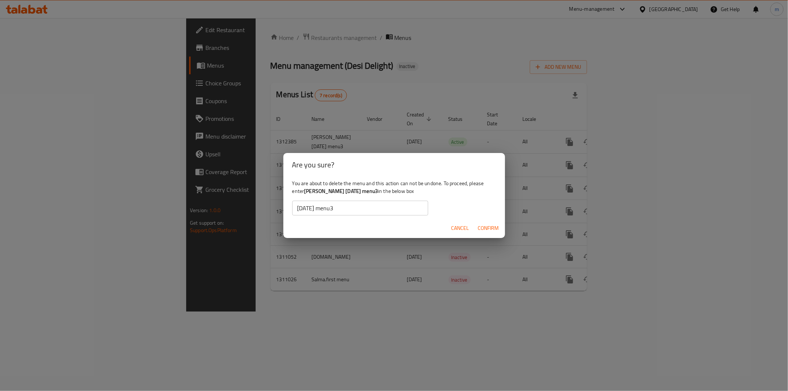
click at [378, 191] on b "[PERSON_NAME] [DATE] menu3" at bounding box center [341, 191] width 74 height 10
drag, startPoint x: 382, startPoint y: 191, endPoint x: 305, endPoint y: 193, distance: 76.9
click at [305, 193] on b "[PERSON_NAME] [DATE] menu3" at bounding box center [341, 191] width 74 height 10
copy div "[PERSON_NAME] [DATE] menu3"
click at [342, 208] on input "16/9/2025 menu3" at bounding box center [360, 208] width 136 height 15
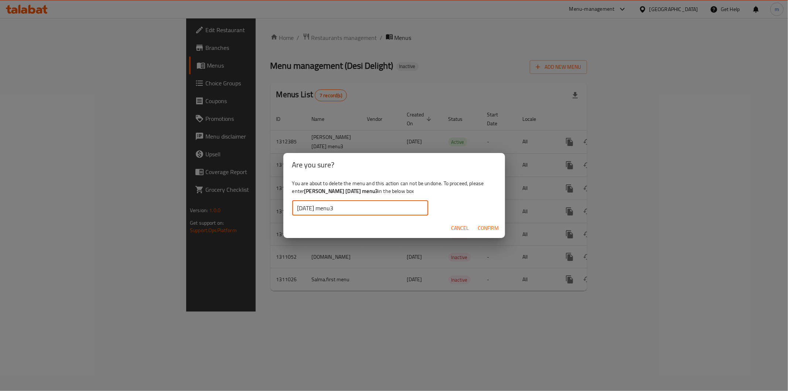
click at [342, 208] on input "16/9/2025 menu3" at bounding box center [360, 208] width 136 height 15
paste input "mohamed raouf 16/9/2025 menu3"
click at [477, 227] on button "Confirm" at bounding box center [488, 228] width 27 height 14
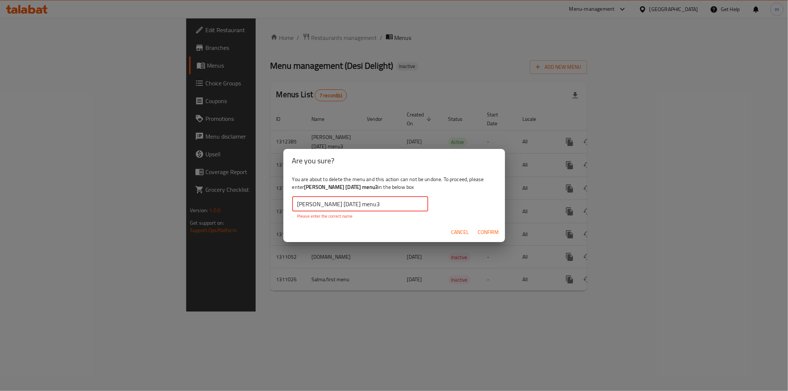
click at [300, 208] on input "mohamed raouf 16/9/2025 menu3" at bounding box center [360, 203] width 136 height 15
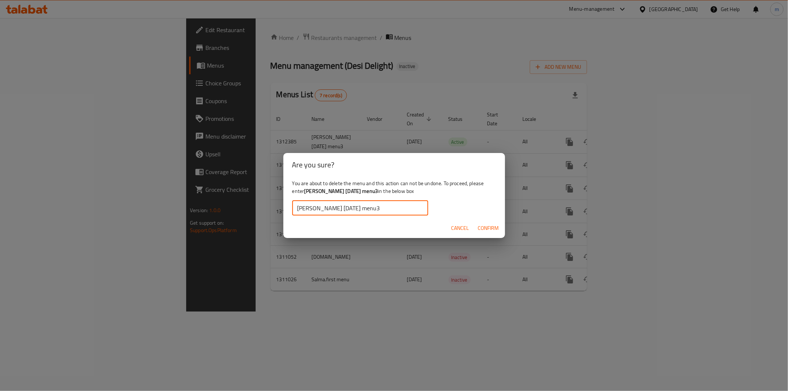
type input "mohamed raouf 16/9/2025 menu3"
click at [476, 221] on div "Cancel Confirm" at bounding box center [394, 228] width 222 height 20
click at [483, 230] on span "Confirm" at bounding box center [488, 227] width 21 height 9
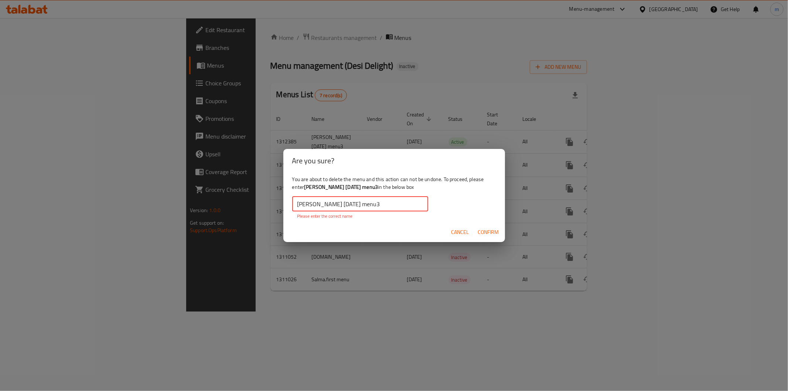
click at [397, 203] on input "mohamed raouf 16/9/2025 menu3" at bounding box center [360, 203] width 136 height 15
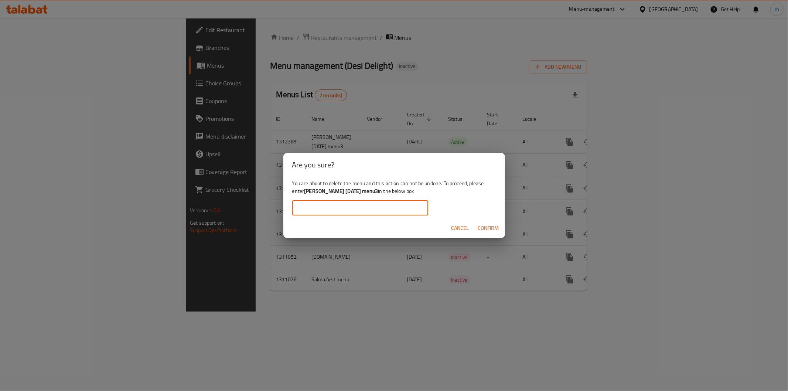
click at [391, 216] on div "You are about to delete the menu and this action can not be undone. To proceed,…" at bounding box center [394, 197] width 222 height 41
click at [561, 119] on div "Are you sure? You are about to delete the menu and this action can not be undon…" at bounding box center [394, 195] width 788 height 391
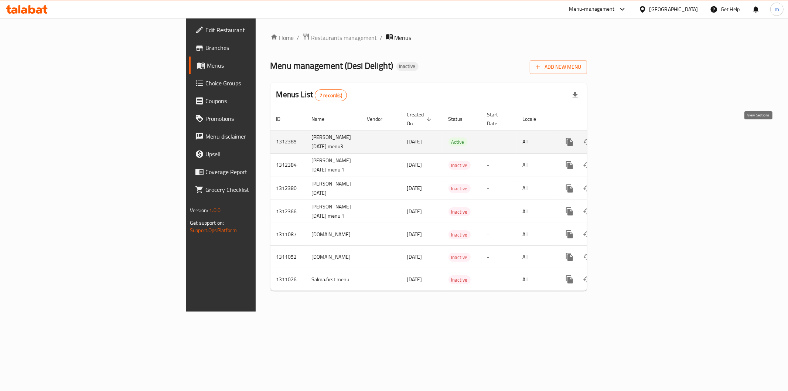
click at [626, 139] on icon "enhanced table" at bounding box center [622, 142] width 7 height 7
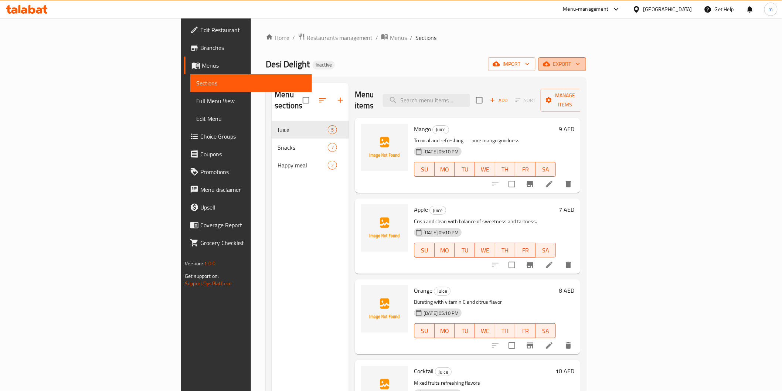
click at [580, 65] on span "export" at bounding box center [562, 63] width 36 height 9
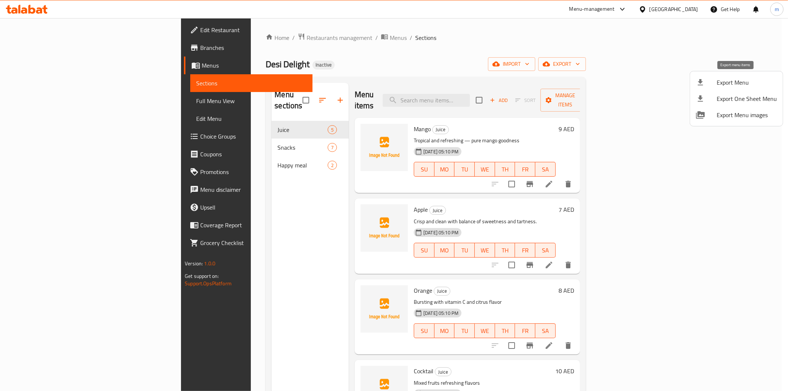
click at [738, 80] on span "Export Menu" at bounding box center [747, 82] width 60 height 9
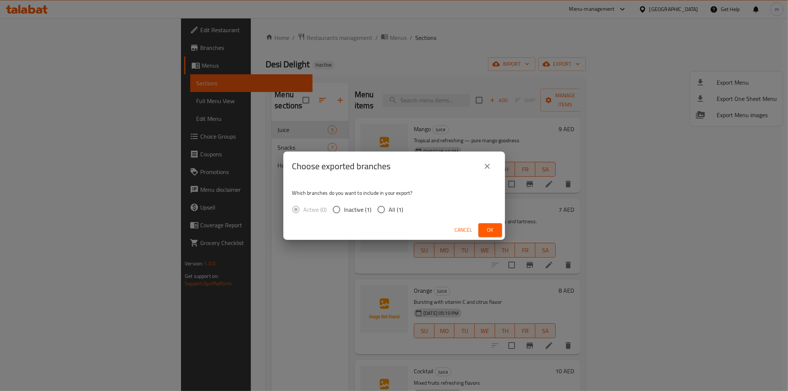
click at [372, 209] on div "Active (0) Inactive (1) All (1)" at bounding box center [350, 210] width 117 height 16
click at [379, 206] on input "All (1)" at bounding box center [381, 210] width 16 height 16
radio input "true"
click at [490, 230] on span "Ok" at bounding box center [490, 229] width 12 height 9
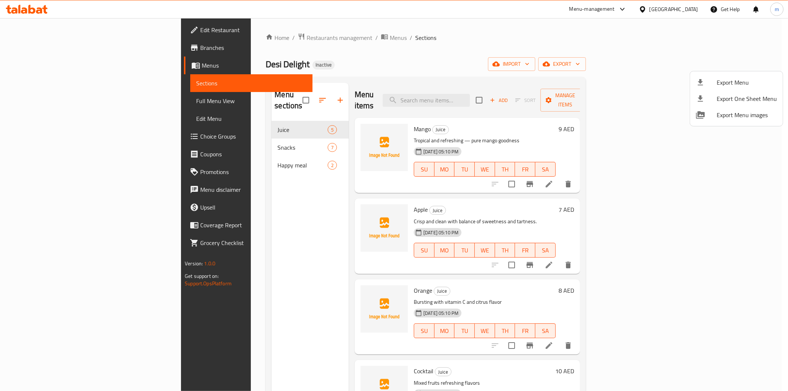
click at [52, 68] on div at bounding box center [394, 195] width 788 height 391
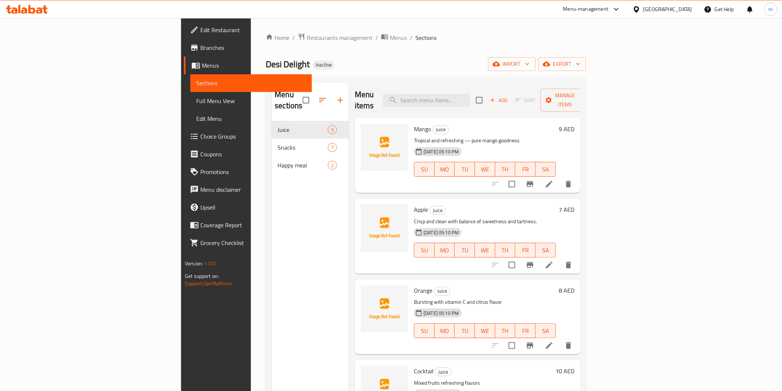
click at [202, 61] on span "Menus" at bounding box center [254, 65] width 104 height 9
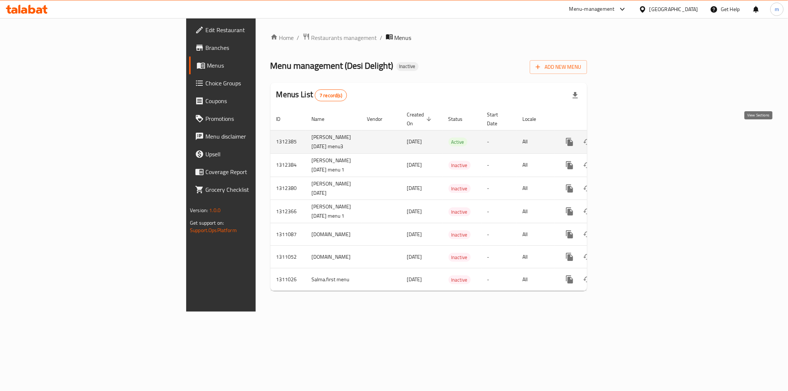
click at [627, 137] on icon "enhanced table" at bounding box center [622, 141] width 9 height 9
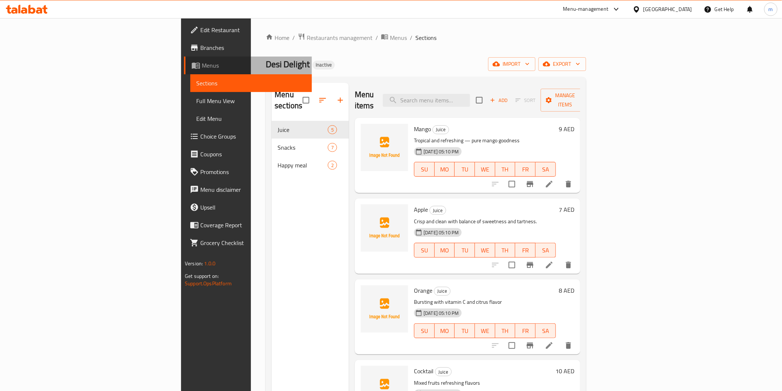
click at [202, 64] on span "Menus" at bounding box center [254, 65] width 104 height 9
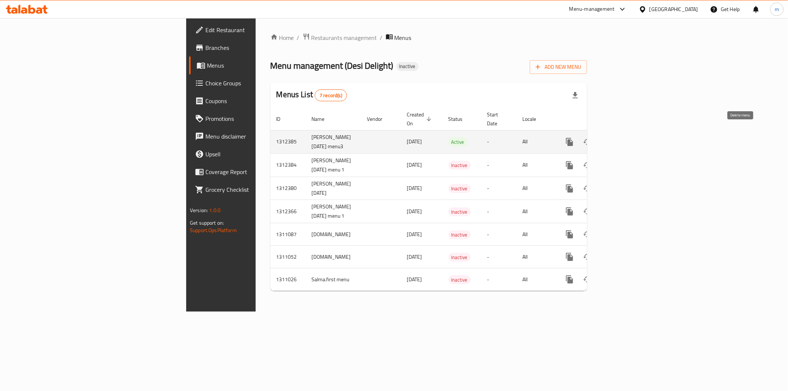
click at [609, 137] on icon "enhanced table" at bounding box center [605, 141] width 9 height 9
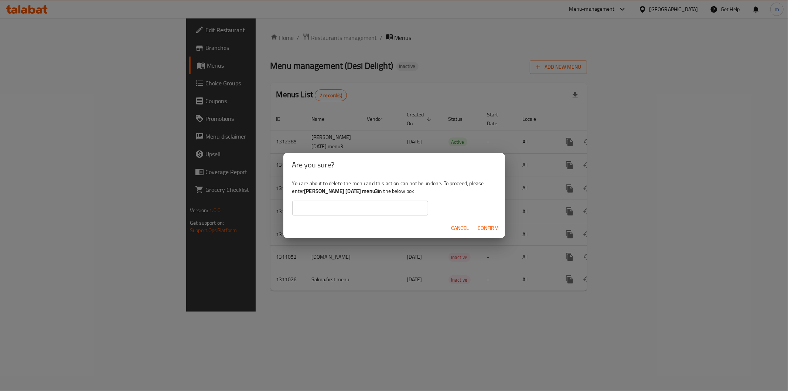
click at [376, 192] on b "[PERSON_NAME] [DATE] menu3" at bounding box center [341, 191] width 74 height 10
drag, startPoint x: 376, startPoint y: 192, endPoint x: 317, endPoint y: 190, distance: 59.5
click at [317, 190] on b "[PERSON_NAME] [DATE] menu3" at bounding box center [341, 191] width 74 height 10
copy b "[PERSON_NAME] [DATE] menu3"
click at [319, 201] on input "text" at bounding box center [360, 208] width 136 height 15
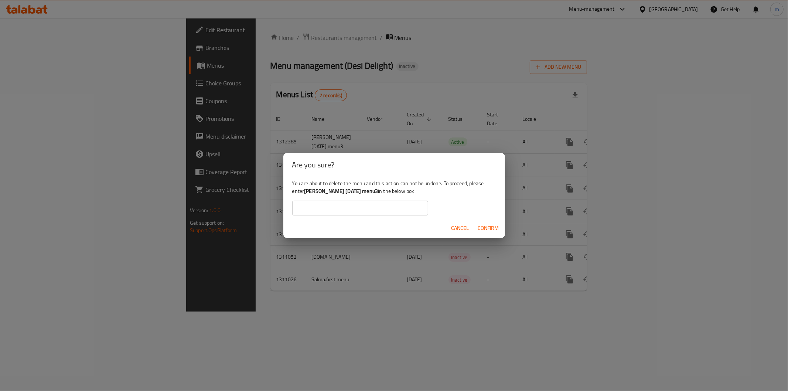
paste input "mohamed raouf 16/9/2025 menu3"
click at [485, 227] on span "Confirm" at bounding box center [488, 227] width 21 height 9
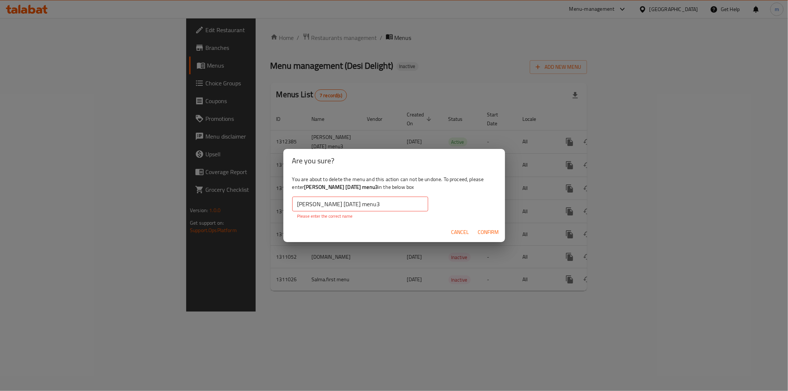
click at [297, 204] on input "mohamed raouf 16/9/2025 menu3" at bounding box center [360, 203] width 136 height 15
click at [484, 230] on span "Confirm" at bounding box center [488, 232] width 21 height 9
click at [397, 207] on input "mohamed raouf 16/9/2025 menu3" at bounding box center [360, 203] width 136 height 15
click at [300, 206] on input "mohamed raouf 16/9/2025 menu3" at bounding box center [360, 203] width 136 height 15
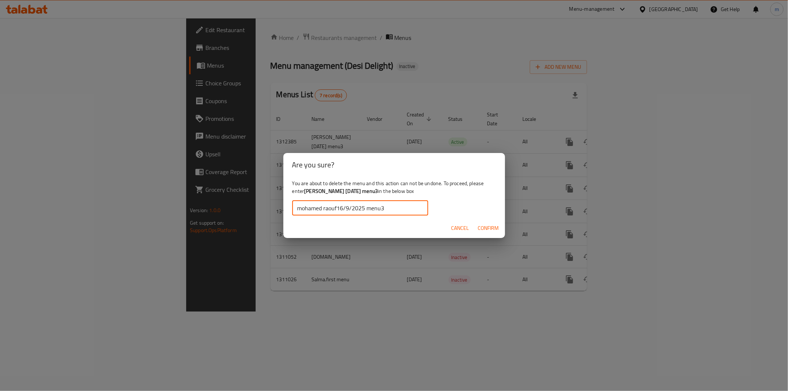
type input "mohamed raouf16/9/2025 menu3"
click at [480, 230] on span "Confirm" at bounding box center [488, 227] width 21 height 9
type input "mohamed raouf 16/9/2025 menu3"
click at [461, 228] on span "Cancel" at bounding box center [460, 227] width 18 height 9
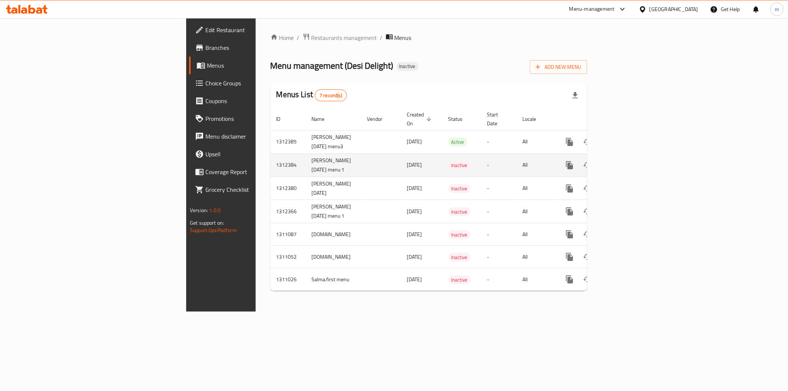
drag, startPoint x: 234, startPoint y: 163, endPoint x: 183, endPoint y: 148, distance: 52.5
click at [306, 153] on td "[PERSON_NAME] [DATE] menu 1" at bounding box center [333, 164] width 55 height 23
click at [608, 162] on icon "enhanced table" at bounding box center [604, 165] width 5 height 7
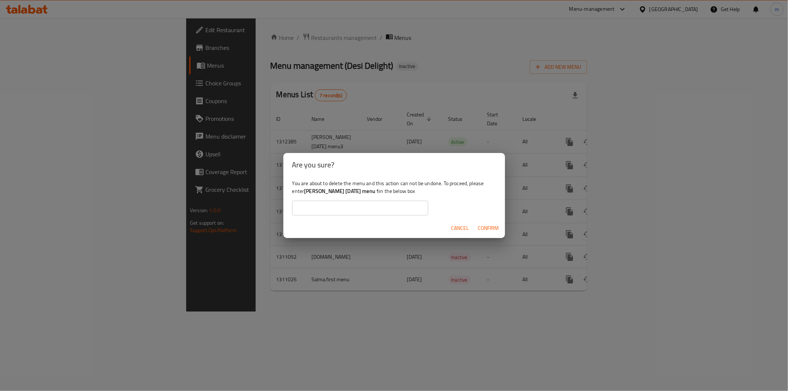
drag, startPoint x: 383, startPoint y: 191, endPoint x: 305, endPoint y: 192, distance: 78.7
click at [305, 192] on b "[PERSON_NAME] [DATE] menu 1" at bounding box center [341, 191] width 75 height 10
copy b "[PERSON_NAME] [DATE] menu 1"
click at [309, 206] on input "text" at bounding box center [360, 208] width 136 height 15
paste input "mohamed raouf 16/9/2025 menu 1"
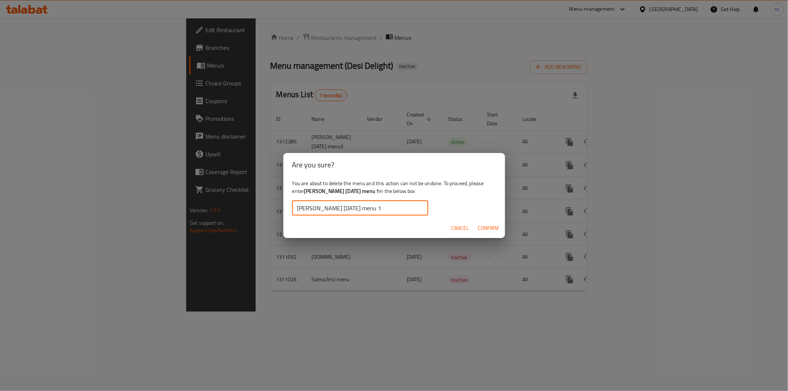
click at [485, 228] on span "Confirm" at bounding box center [488, 227] width 21 height 9
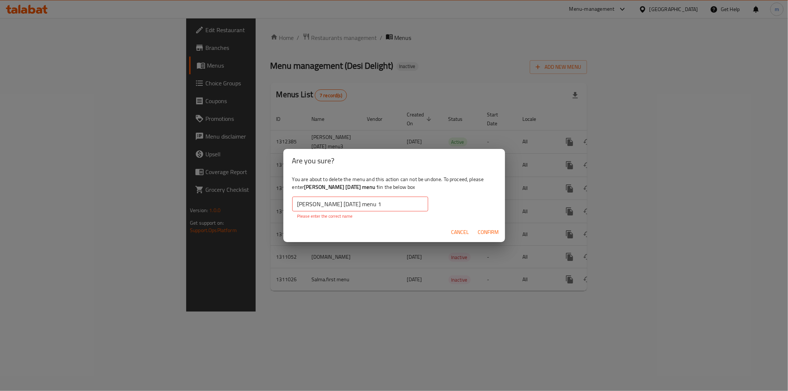
click at [400, 204] on input "mohamed raouf 16/9/2025 menu 1" at bounding box center [360, 203] width 136 height 15
drag, startPoint x: 296, startPoint y: 205, endPoint x: 303, endPoint y: 208, distance: 7.1
click at [297, 205] on input "mohamed raouf 16/9/2025 menu 1" at bounding box center [360, 203] width 136 height 15
click at [338, 204] on input "mohamed raouf 16/9/2025 menu 1" at bounding box center [360, 203] width 136 height 15
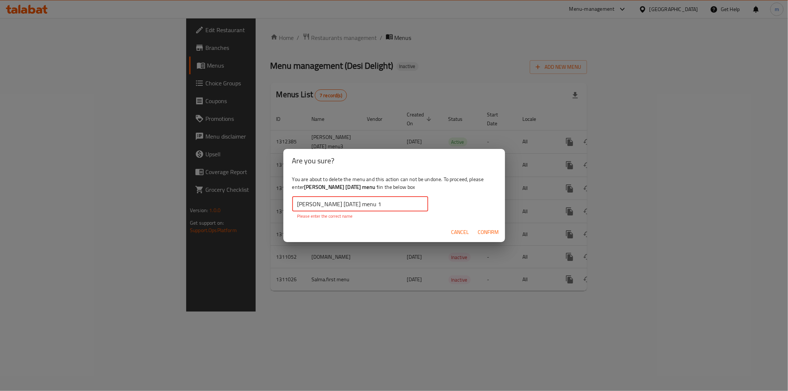
click at [338, 204] on input "mohamed raouf 16/9/2025 menu 1" at bounding box center [360, 203] width 136 height 15
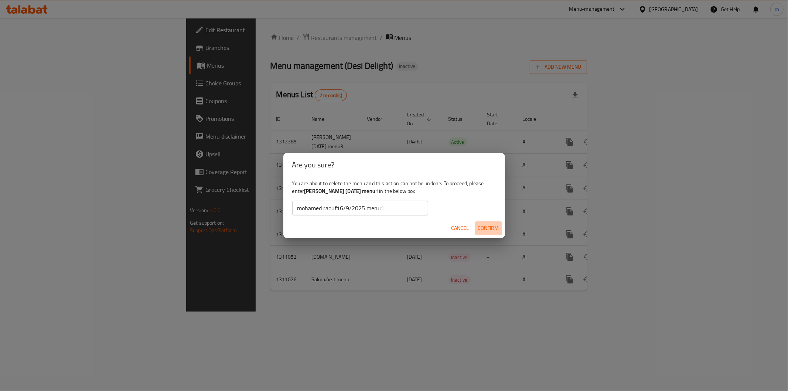
click at [478, 227] on span "Confirm" at bounding box center [488, 227] width 21 height 9
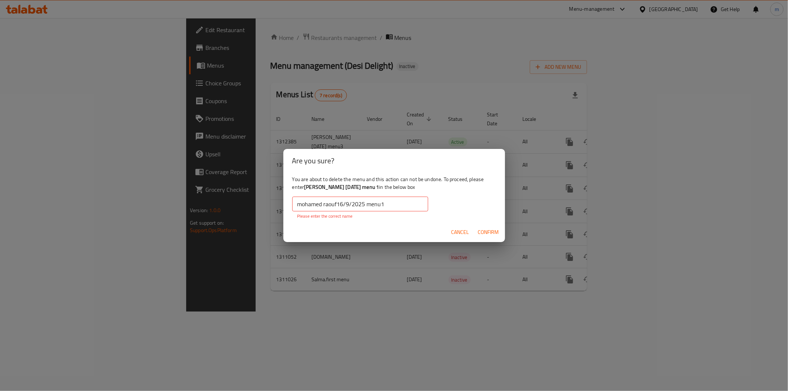
click at [392, 202] on input "mohamed raouf16/9/2025 menu1" at bounding box center [360, 203] width 136 height 15
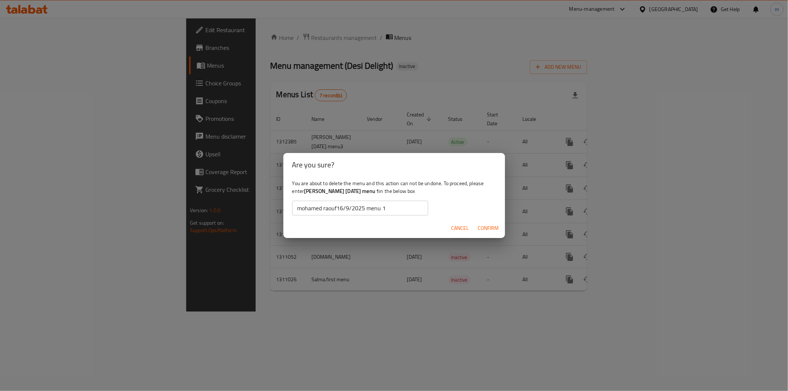
click at [485, 237] on div "Cancel Confirm" at bounding box center [394, 228] width 222 height 20
click at [485, 234] on button "Confirm" at bounding box center [488, 228] width 27 height 14
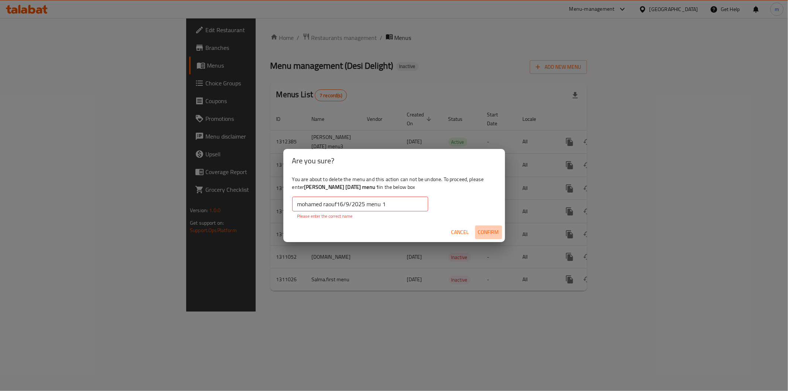
click at [485, 230] on span "Confirm" at bounding box center [488, 232] width 21 height 9
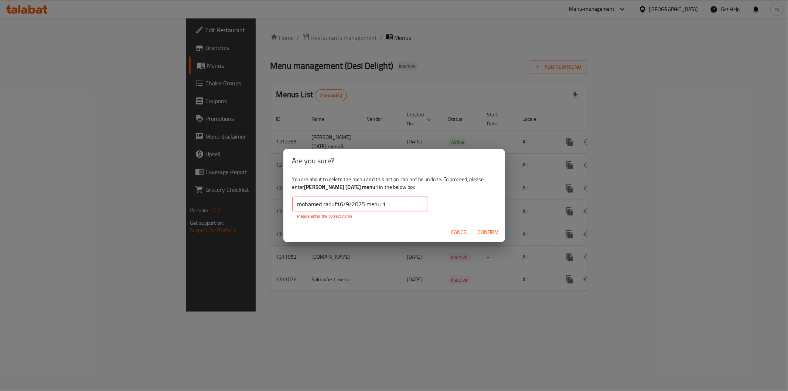
click at [401, 204] on input "mohamed raouf16/9/2025 menu 1" at bounding box center [360, 203] width 136 height 15
type input "="
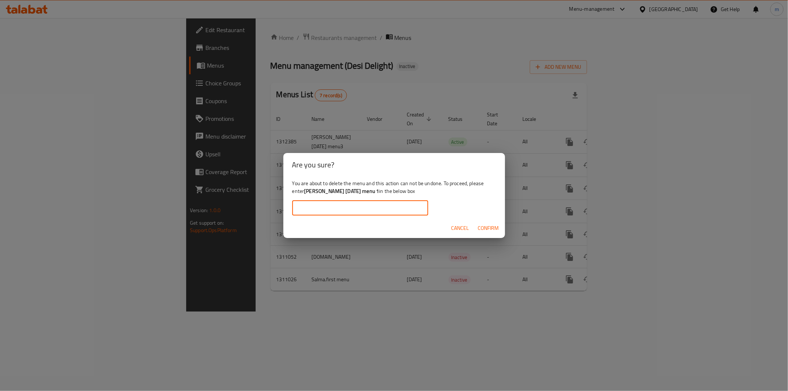
click at [372, 192] on b "[PERSON_NAME] [DATE] menu 1" at bounding box center [341, 191] width 75 height 10
drag, startPoint x: 372, startPoint y: 192, endPoint x: 317, endPoint y: 194, distance: 55.8
click at [317, 194] on b "[PERSON_NAME] [DATE] menu 1" at bounding box center [341, 191] width 75 height 10
copy b "[PERSON_NAME] [DATE] menu"
click at [297, 204] on input "text" at bounding box center [360, 208] width 136 height 15
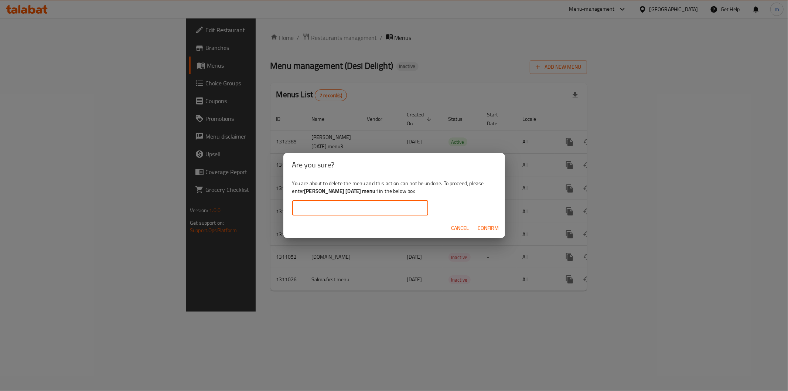
paste input "[PERSON_NAME] [DATE] menu"
type input "[PERSON_NAME] [DATE] menu"
click at [493, 226] on span "Confirm" at bounding box center [488, 227] width 21 height 9
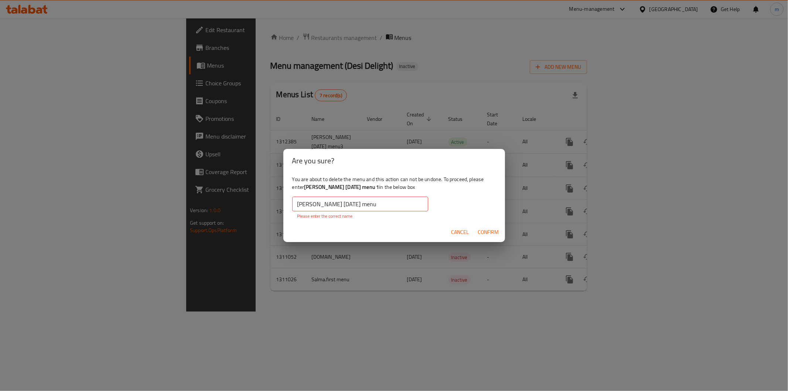
click at [392, 206] on input "[PERSON_NAME] [DATE] menu" at bounding box center [360, 203] width 136 height 15
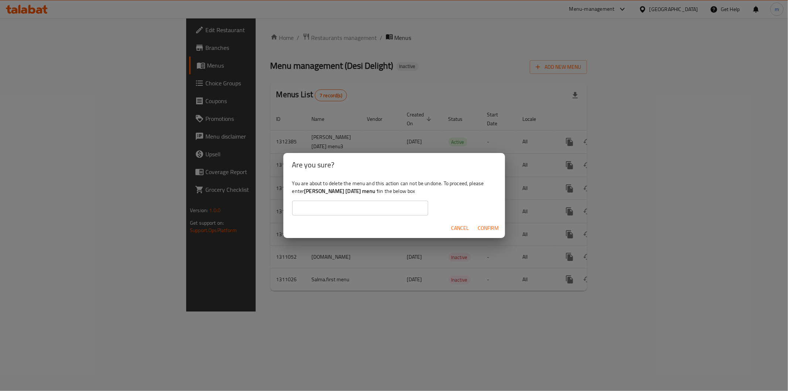
drag, startPoint x: 384, startPoint y: 191, endPoint x: 307, endPoint y: 195, distance: 77.7
click at [306, 195] on b "[PERSON_NAME] [DATE] menu 1" at bounding box center [341, 191] width 75 height 10
copy b "[PERSON_NAME] [DATE] menu 1"
click at [305, 205] on input "text" at bounding box center [360, 208] width 136 height 15
paste input "[PERSON_NAME] [DATE] menu 1"
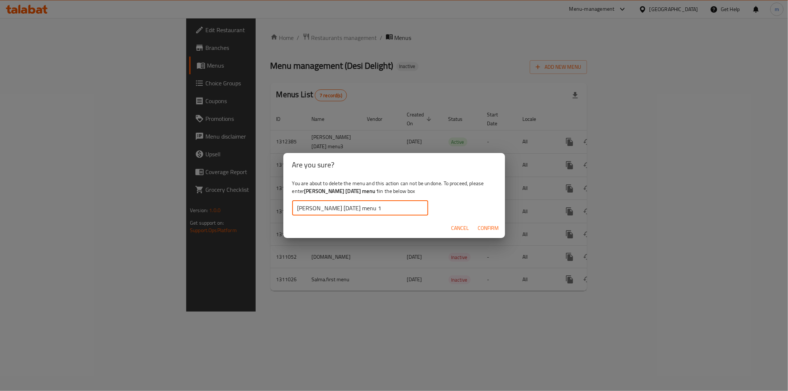
type input "[PERSON_NAME] [DATE] menu 1"
click at [499, 228] on span "Confirm" at bounding box center [488, 227] width 21 height 9
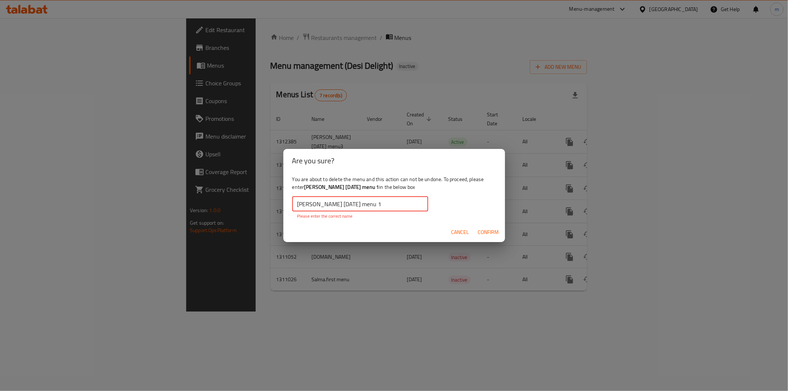
click at [400, 205] on input "[PERSON_NAME] [DATE] menu 1" at bounding box center [360, 203] width 136 height 15
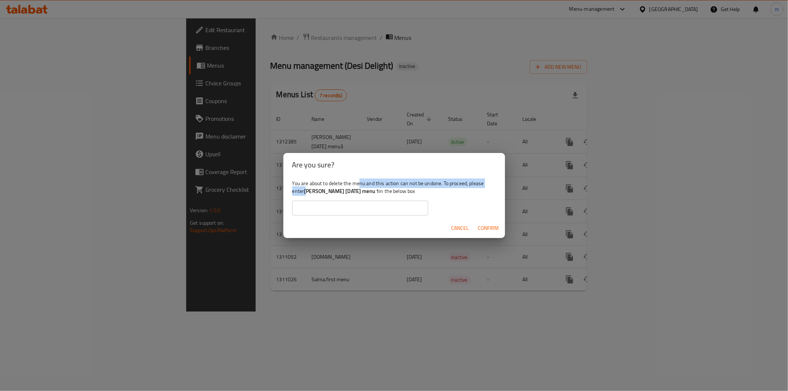
drag, startPoint x: 308, startPoint y: 190, endPoint x: 361, endPoint y: 186, distance: 53.3
click at [361, 186] on b "[PERSON_NAME] [DATE] menu 1" at bounding box center [341, 191] width 75 height 10
click at [372, 191] on b "[PERSON_NAME] [DATE] menu 1" at bounding box center [341, 191] width 75 height 10
drag, startPoint x: 385, startPoint y: 191, endPoint x: 306, endPoint y: 193, distance: 79.1
click at [306, 193] on b "[PERSON_NAME] [DATE] menu 1" at bounding box center [341, 191] width 75 height 10
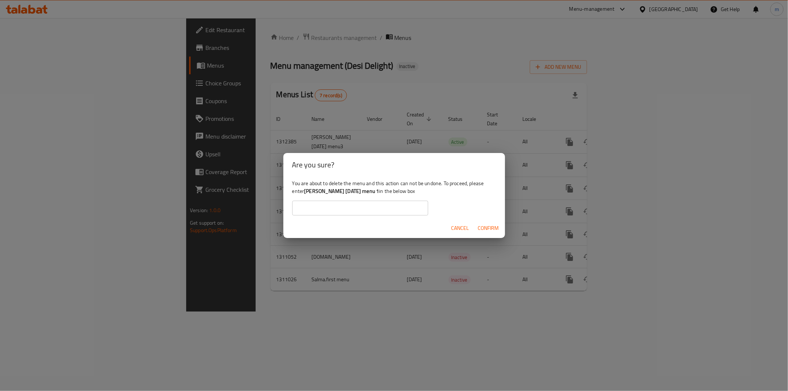
copy b "[PERSON_NAME] [DATE] menu 1"
paste input "[PERSON_NAME] [DATE] menu 1"
type input "[PERSON_NAME] [DATE] menu 1"
click at [481, 226] on span "Confirm" at bounding box center [488, 227] width 21 height 9
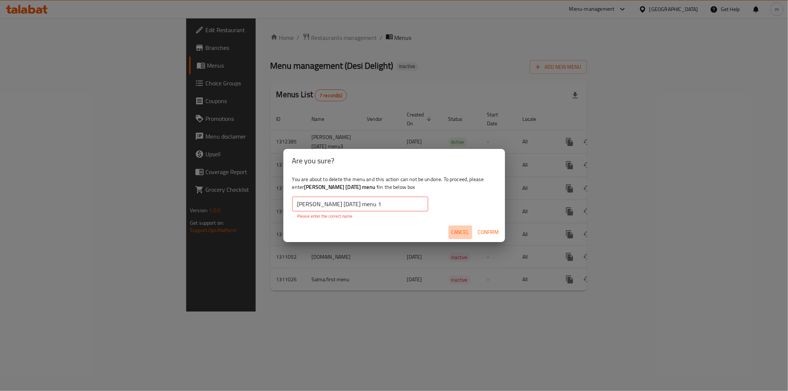
click at [461, 229] on span "Cancel" at bounding box center [460, 232] width 18 height 9
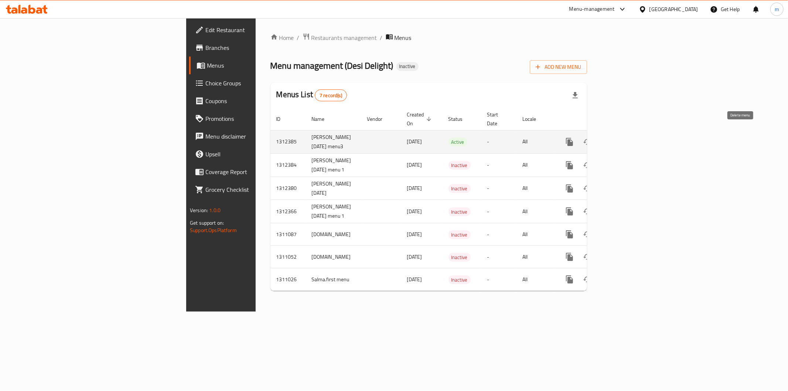
click at [614, 139] on button "enhanced table" at bounding box center [605, 142] width 18 height 18
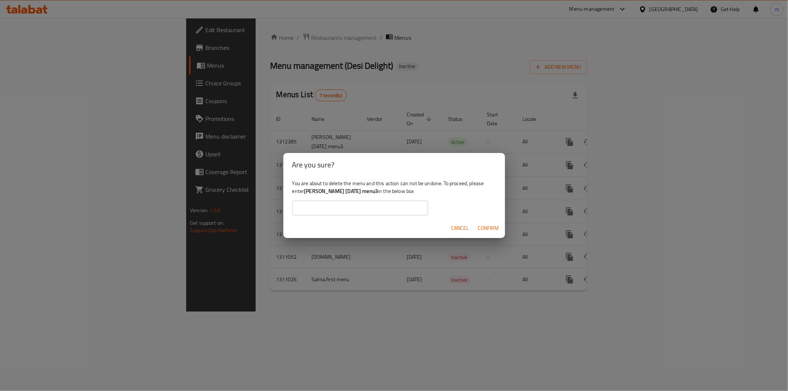
click at [582, 172] on div "Are you sure? You are about to delete the menu and this action can not be undon…" at bounding box center [394, 195] width 788 height 391
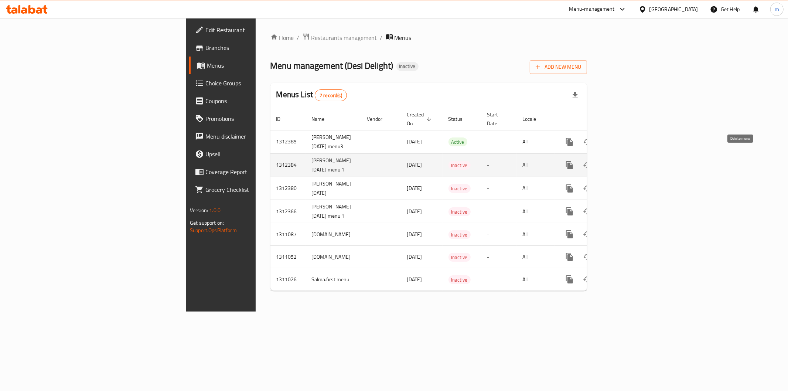
click at [614, 158] on button "enhanced table" at bounding box center [605, 165] width 18 height 18
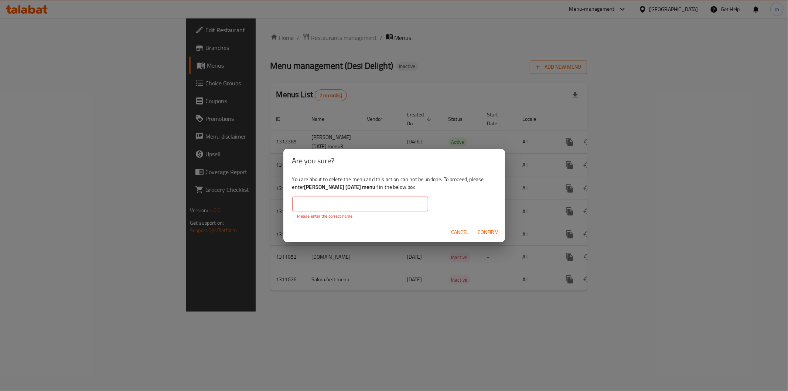
drag, startPoint x: 305, startPoint y: 188, endPoint x: 384, endPoint y: 191, distance: 79.1
click at [379, 191] on b "[PERSON_NAME] [DATE] menu 1" at bounding box center [341, 187] width 75 height 10
copy b "[PERSON_NAME] [DATE] menu 1"
click at [378, 204] on input "text" at bounding box center [360, 203] width 136 height 15
paste input "[PERSON_NAME] [DATE] menu 1"
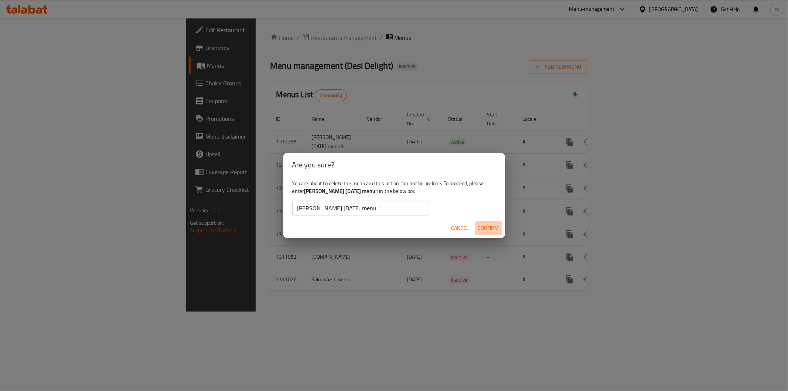
click at [481, 228] on span "Confirm" at bounding box center [488, 227] width 21 height 9
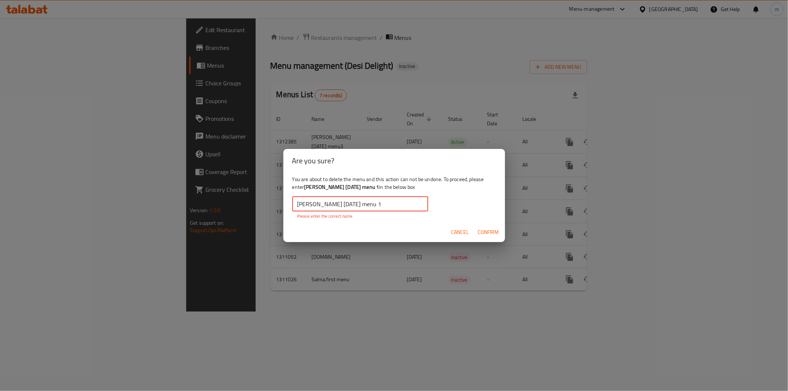
click at [407, 205] on input "[PERSON_NAME] [DATE] menu 1" at bounding box center [360, 203] width 136 height 15
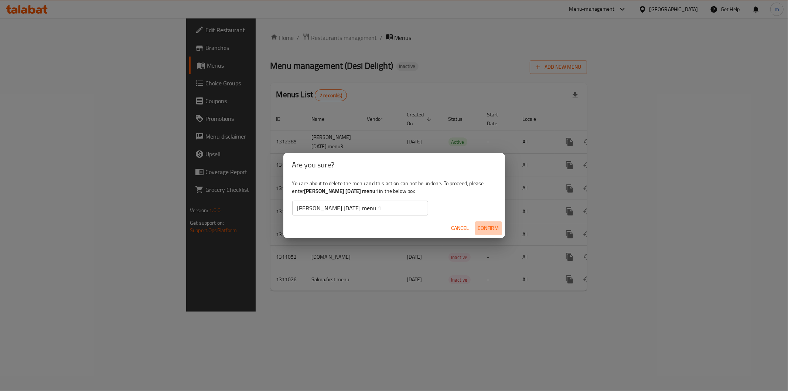
click at [476, 226] on button "Confirm" at bounding box center [488, 228] width 27 height 14
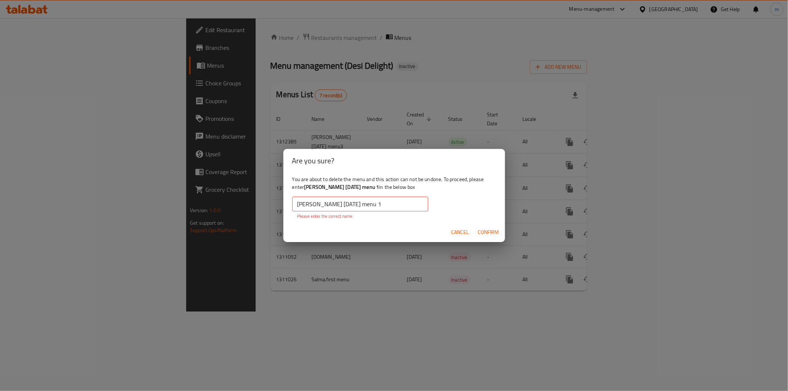
click at [399, 205] on input "[PERSON_NAME] [DATE] menu 1" at bounding box center [360, 203] width 136 height 15
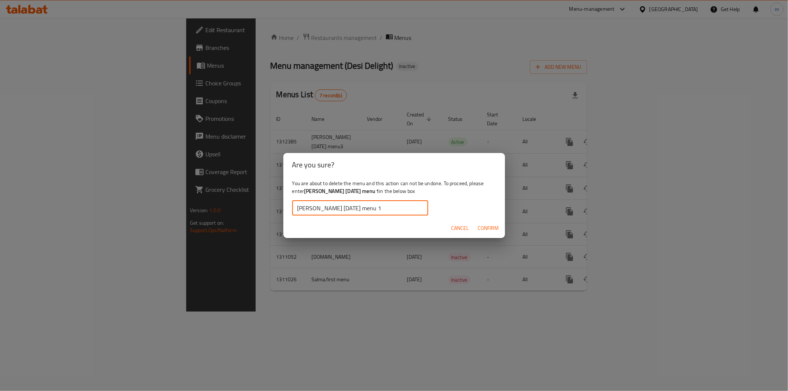
click at [367, 208] on input "[PERSON_NAME] [DATE] menu 1" at bounding box center [360, 208] width 136 height 15
click at [485, 230] on span "Confirm" at bounding box center [488, 227] width 21 height 9
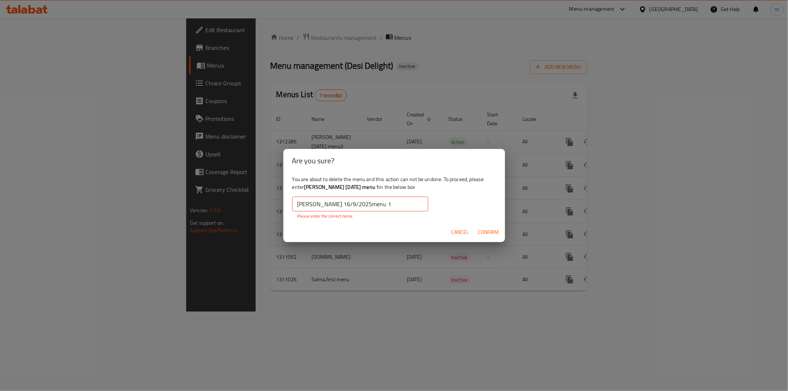
click at [365, 206] on input "mohamed raouf 16/9/2025menu 1" at bounding box center [360, 203] width 136 height 15
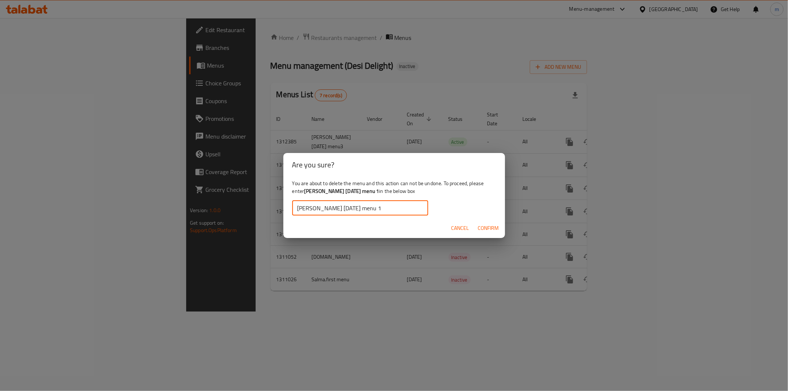
click at [384, 208] on input "[PERSON_NAME] [DATE] menu 1" at bounding box center [360, 208] width 136 height 15
click at [386, 208] on input "[PERSON_NAME] [DATE] menu 1" at bounding box center [360, 208] width 136 height 15
click at [485, 229] on span "Confirm" at bounding box center [488, 227] width 21 height 9
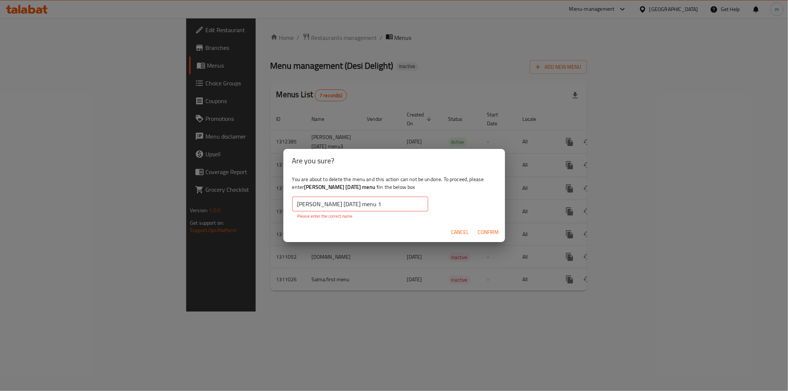
click at [375, 202] on input "[PERSON_NAME] [DATE] menu 1" at bounding box center [360, 203] width 136 height 15
click at [309, 203] on input "[PERSON_NAME] [DATE] menu 1" at bounding box center [360, 203] width 136 height 15
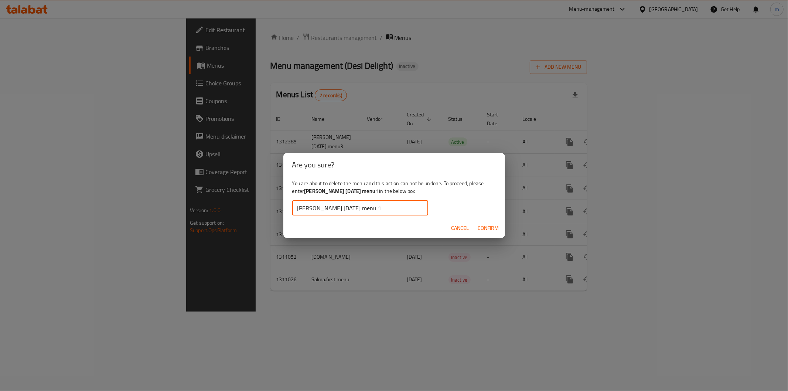
type input "[PERSON_NAME] [DATE] menu 1"
click at [488, 230] on span "Confirm" at bounding box center [488, 227] width 21 height 9
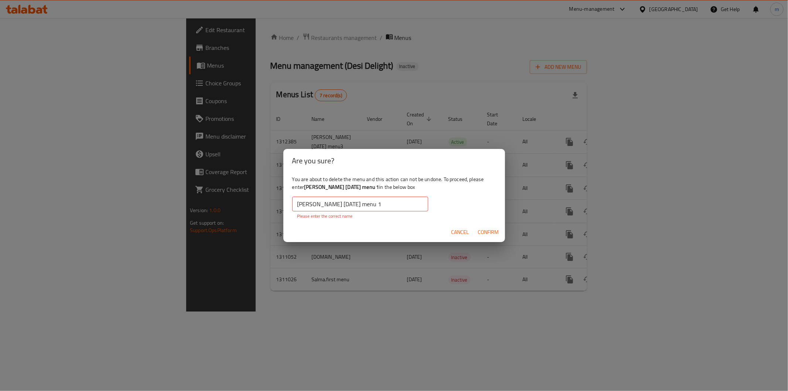
click at [304, 201] on input "[PERSON_NAME] [DATE] menu 1" at bounding box center [360, 203] width 136 height 15
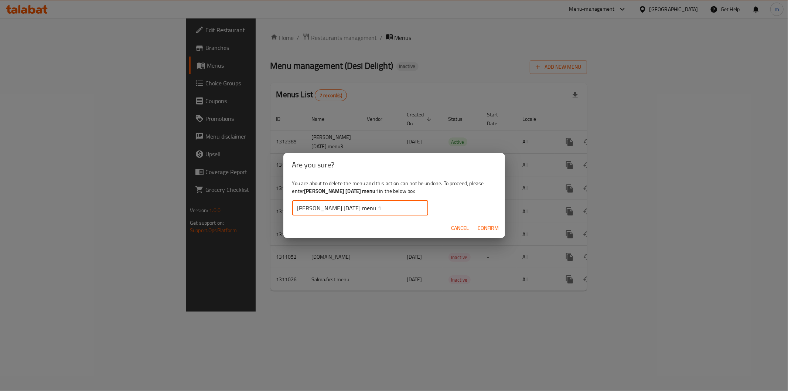
click at [400, 207] on input "[PERSON_NAME] [DATE] menu 1" at bounding box center [360, 208] width 136 height 15
click at [482, 228] on span "Confirm" at bounding box center [488, 227] width 21 height 9
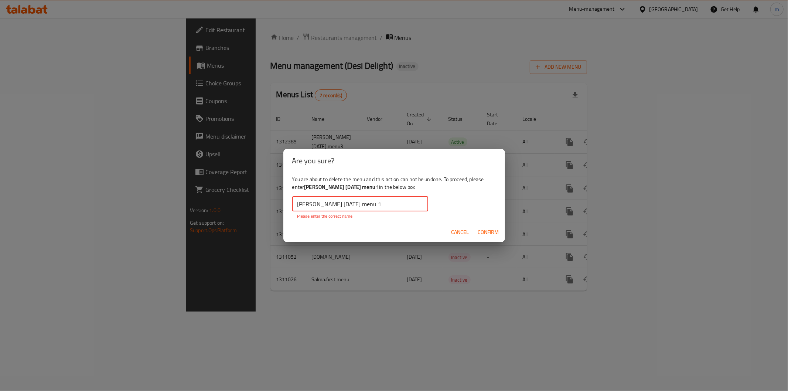
click at [400, 205] on input "[PERSON_NAME] [DATE] menu 1" at bounding box center [360, 203] width 136 height 15
click at [384, 206] on input "[PERSON_NAME] [DATE] menu 1" at bounding box center [360, 203] width 136 height 15
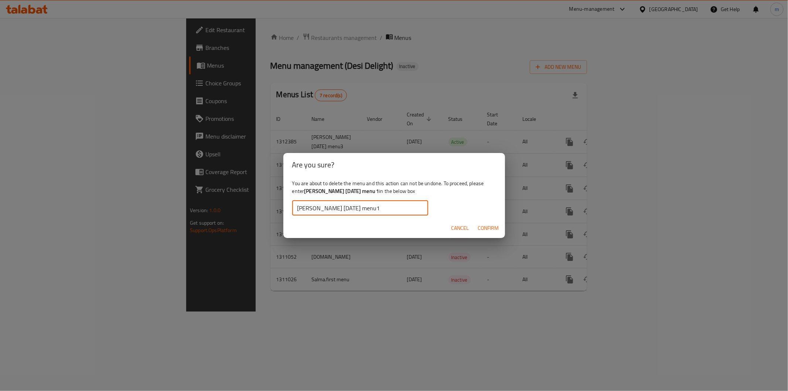
click at [490, 227] on span "Confirm" at bounding box center [488, 227] width 21 height 9
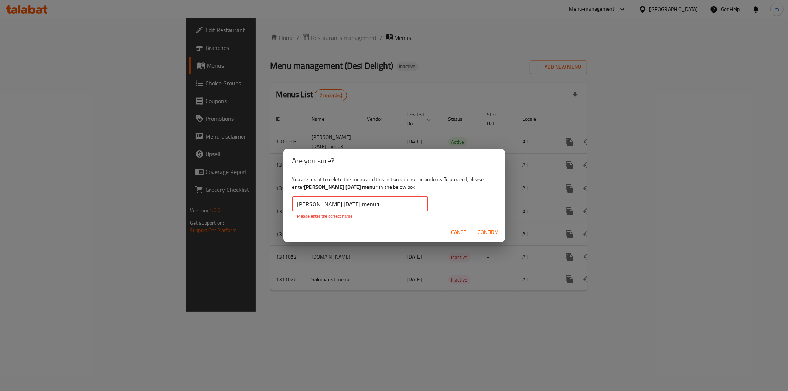
click at [382, 206] on input "[PERSON_NAME] [DATE] menu1" at bounding box center [360, 203] width 136 height 15
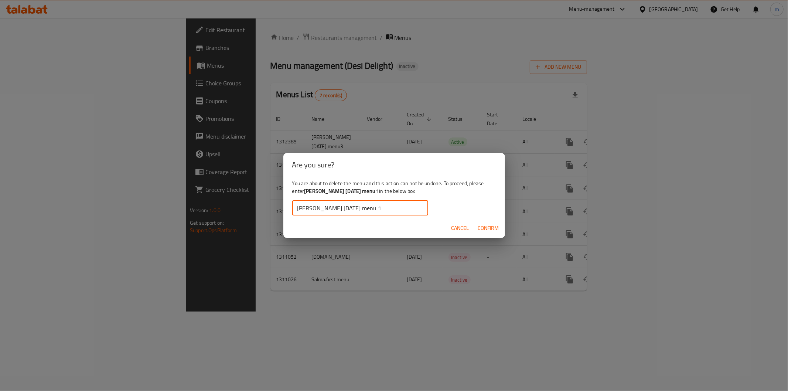
click at [394, 206] on input "[PERSON_NAME] [DATE] menu 1" at bounding box center [360, 208] width 136 height 15
type input "[PERSON_NAME] [DATE] menu 1"
click at [479, 230] on span "Confirm" at bounding box center [488, 227] width 21 height 9
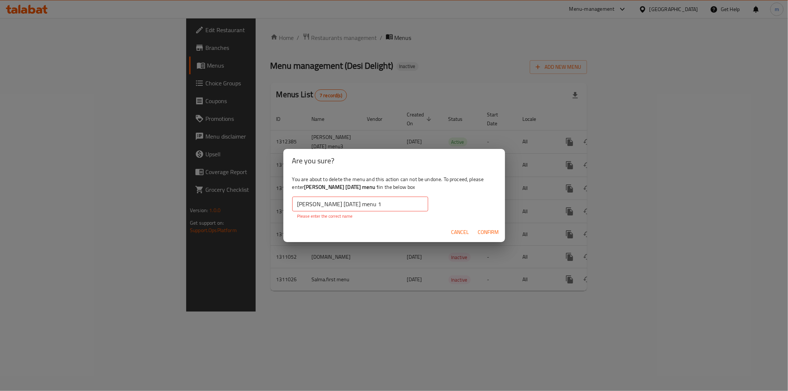
click at [388, 205] on input "[PERSON_NAME] [DATE] menu 1" at bounding box center [360, 203] width 136 height 15
click at [500, 215] on div "You are about to delete the menu and this action can not be undone. To proceed,…" at bounding box center [394, 196] width 222 height 49
drag, startPoint x: 396, startPoint y: 205, endPoint x: 271, endPoint y: 201, distance: 124.6
click at [271, 200] on div "Are you sure? You are about to delete the menu and this action can not be undon…" at bounding box center [394, 195] width 788 height 391
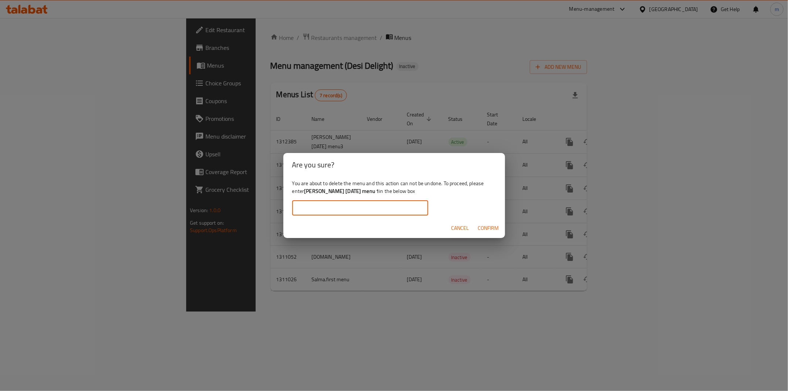
click at [363, 208] on input "text" at bounding box center [360, 208] width 136 height 15
drag, startPoint x: 307, startPoint y: 191, endPoint x: 383, endPoint y: 194, distance: 76.5
click at [379, 194] on b "[PERSON_NAME] [DATE] menu 1" at bounding box center [341, 191] width 75 height 10
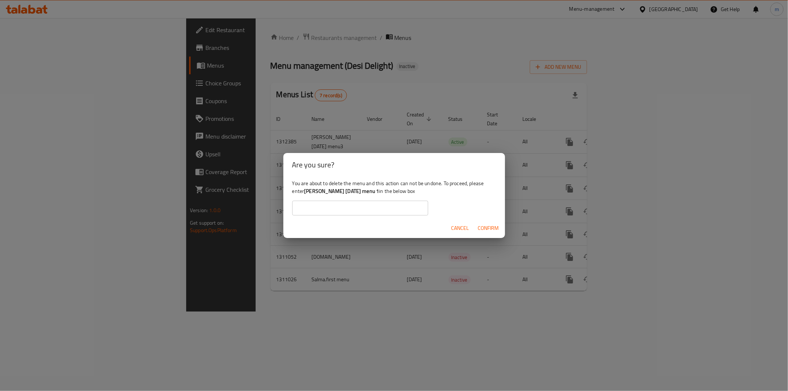
copy b "[PERSON_NAME] [DATE] menu 1"
click at [362, 208] on input "text" at bounding box center [360, 208] width 136 height 15
paste input "[PERSON_NAME] [DATE] menu 1"
click at [483, 229] on span "Confirm" at bounding box center [488, 227] width 21 height 9
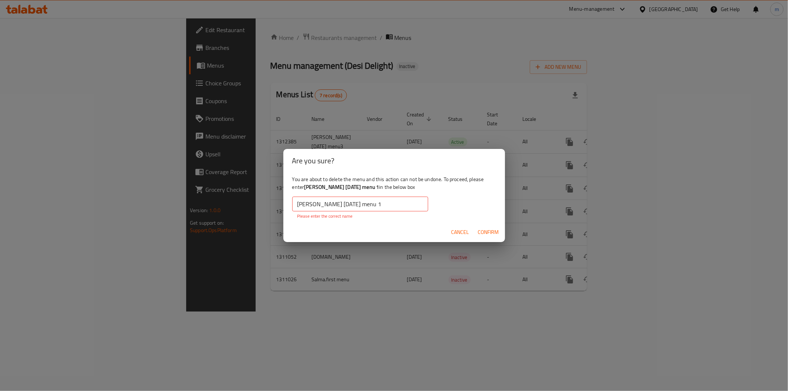
click at [403, 203] on input "[PERSON_NAME] [DATE] menu 1" at bounding box center [360, 203] width 136 height 15
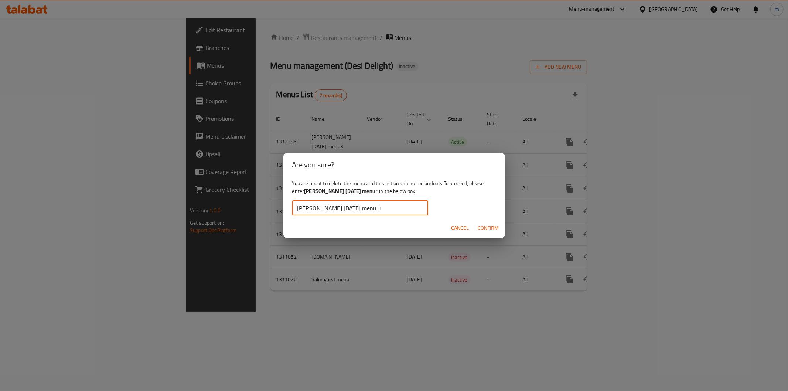
click at [493, 227] on span "Confirm" at bounding box center [488, 227] width 21 height 9
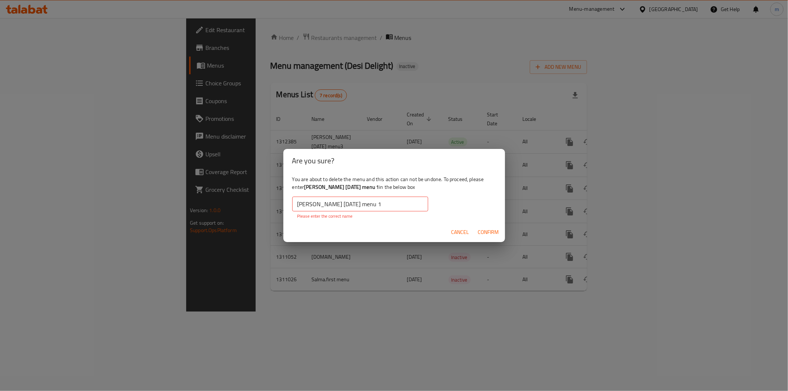
click at [409, 205] on input "[PERSON_NAME] [DATE] menu 1" at bounding box center [360, 203] width 136 height 15
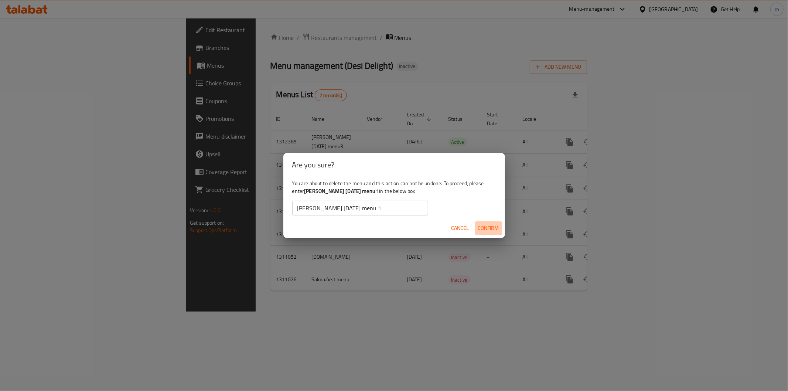
click at [493, 232] on span "Confirm" at bounding box center [488, 227] width 21 height 9
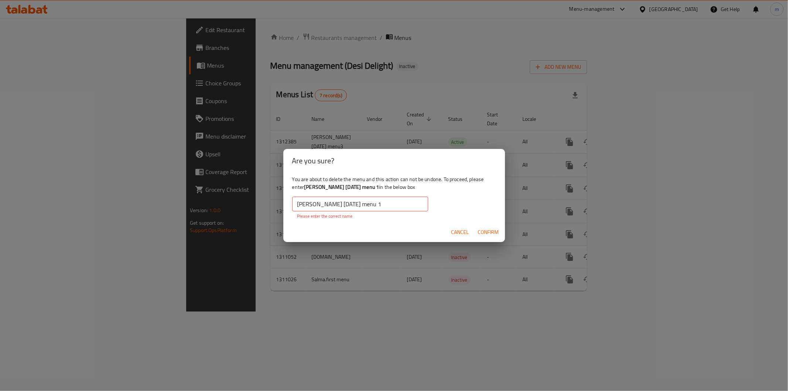
click at [393, 204] on input "[PERSON_NAME] [DATE] menu 1" at bounding box center [360, 203] width 136 height 15
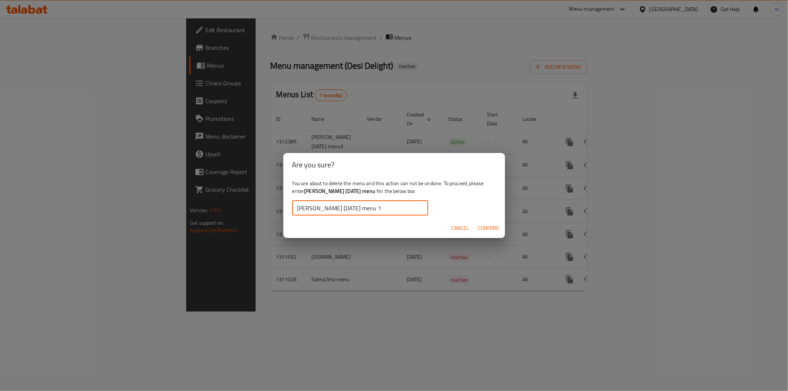
click at [481, 225] on span "Confirm" at bounding box center [488, 227] width 21 height 9
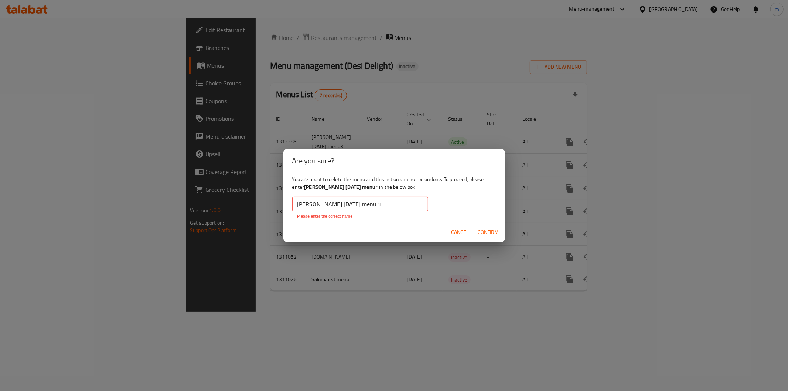
click at [403, 205] on input "[PERSON_NAME] [DATE] menu 1" at bounding box center [360, 203] width 136 height 15
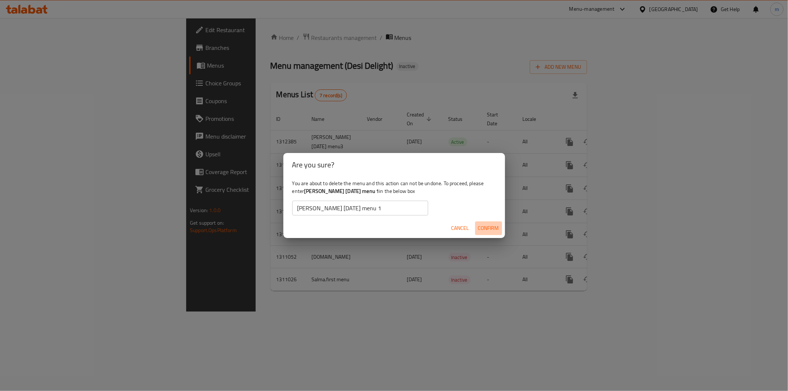
click at [487, 229] on span "Confirm" at bounding box center [488, 227] width 21 height 9
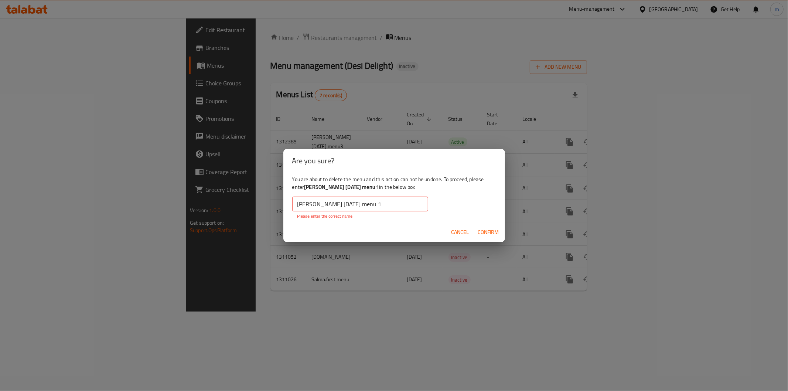
click at [398, 204] on input "[PERSON_NAME] [DATE] menu 1" at bounding box center [360, 203] width 136 height 15
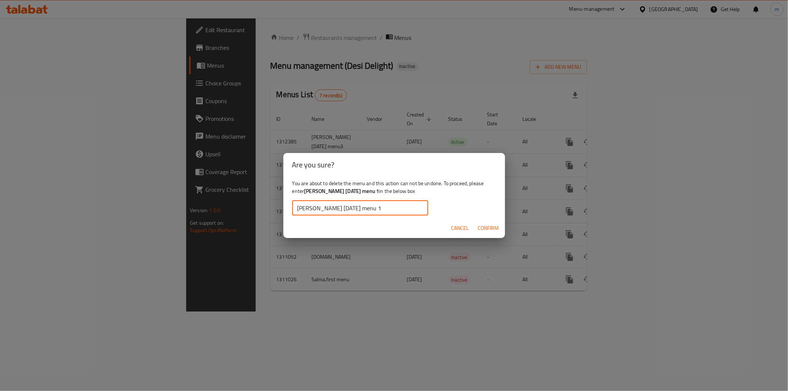
click at [297, 209] on input "[PERSON_NAME] [DATE] menu 1" at bounding box center [360, 208] width 136 height 15
click at [485, 227] on span "Confirm" at bounding box center [488, 227] width 21 height 9
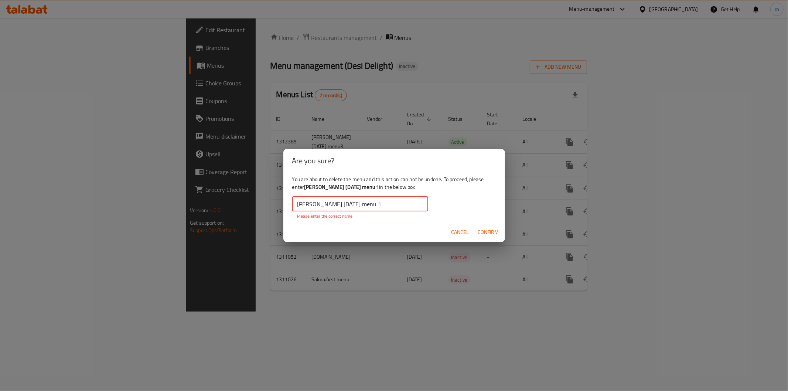
click at [296, 203] on input "[PERSON_NAME] [DATE] menu 1" at bounding box center [360, 203] width 136 height 15
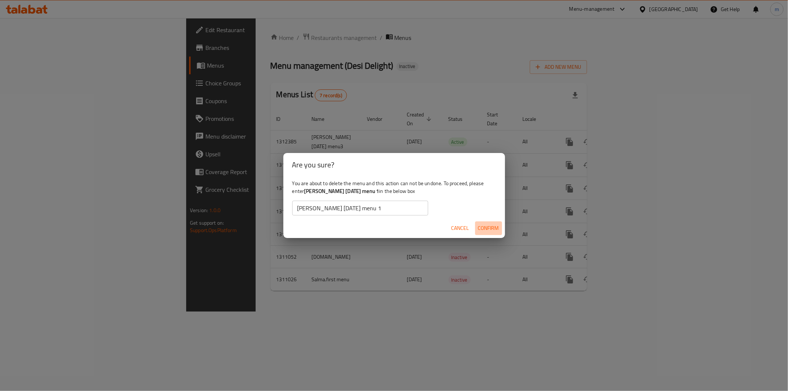
click at [484, 231] on span "Confirm" at bounding box center [488, 227] width 21 height 9
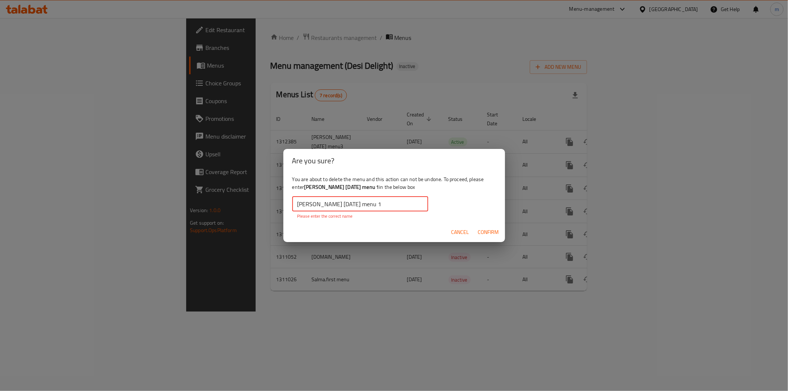
click at [301, 206] on input "[PERSON_NAME] [DATE] menu 1" at bounding box center [360, 203] width 136 height 15
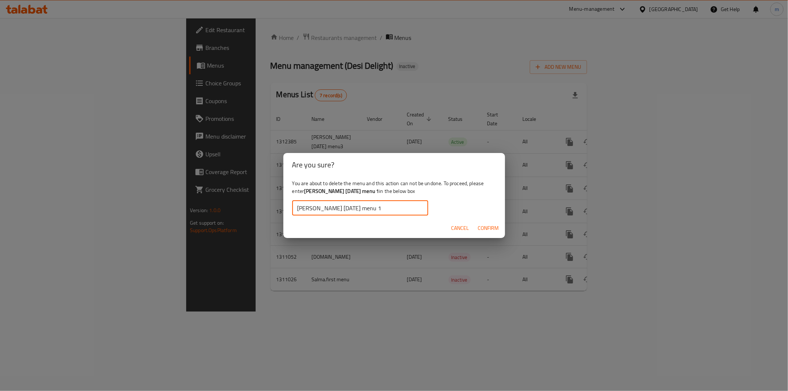
click at [406, 209] on input "[PERSON_NAME] [DATE] menu 1" at bounding box center [360, 208] width 136 height 15
click at [394, 208] on input "[PERSON_NAME] [DATE] menu 1" at bounding box center [360, 208] width 136 height 15
click at [403, 211] on input "[PERSON_NAME] [DATE] menu 1" at bounding box center [360, 208] width 136 height 15
click at [382, 207] on input "[PERSON_NAME] [DATE] menu 1" at bounding box center [360, 208] width 136 height 15
click at [479, 230] on span "Confirm" at bounding box center [488, 227] width 21 height 9
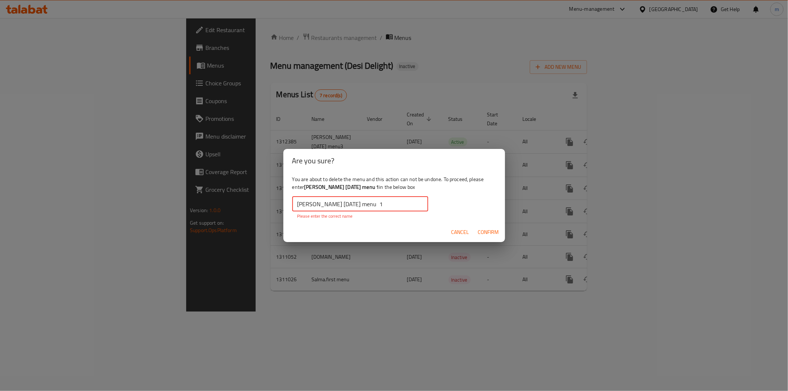
click at [402, 201] on input "mohamed raouf 16/9/2025 menu 1" at bounding box center [360, 203] width 136 height 15
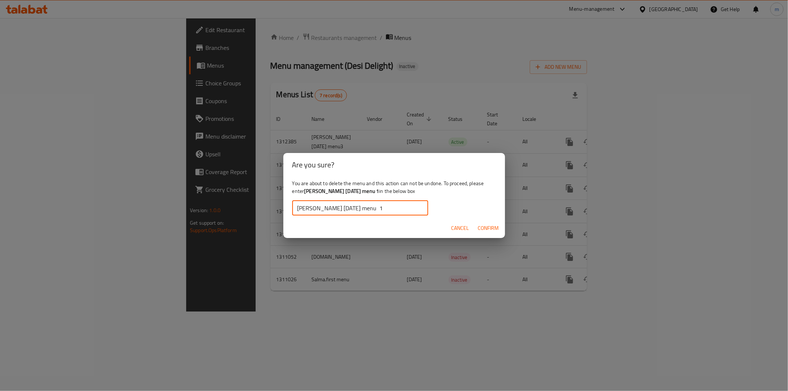
click at [488, 230] on span "Confirm" at bounding box center [488, 227] width 21 height 9
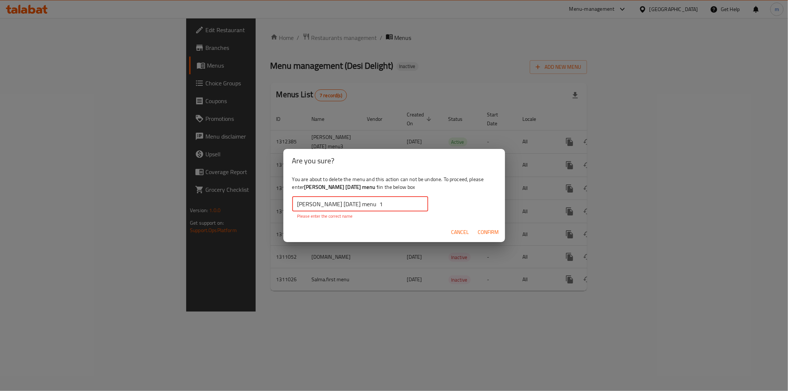
click at [399, 209] on input "mohamed raouf 16/9/2025 menu 1" at bounding box center [360, 203] width 136 height 15
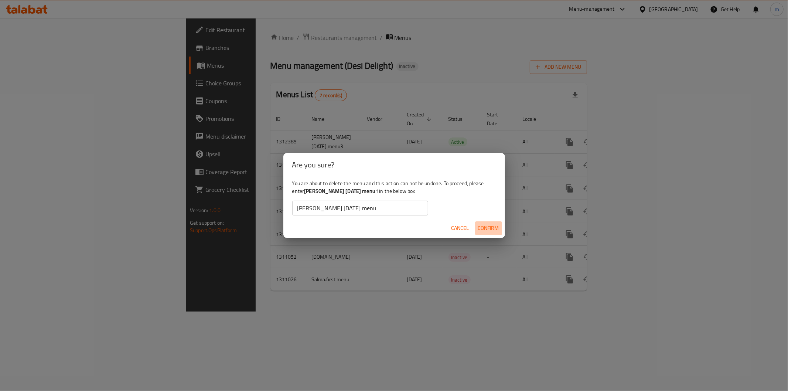
click at [485, 228] on span "Confirm" at bounding box center [488, 227] width 21 height 9
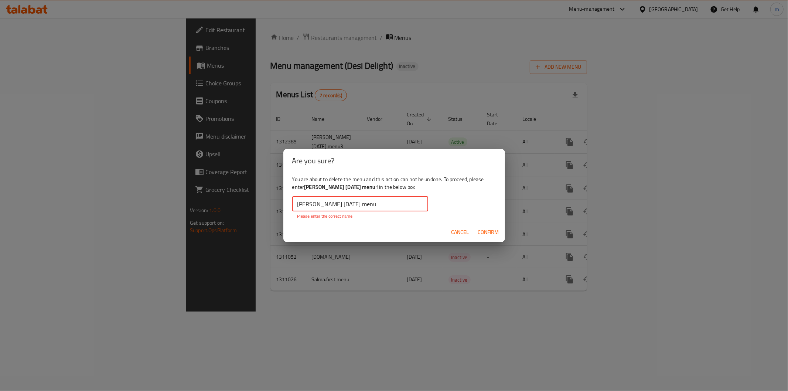
click at [404, 205] on input "[PERSON_NAME] [DATE] menu" at bounding box center [360, 203] width 136 height 15
type input "[PERSON_NAME] [DATE] menu 1"
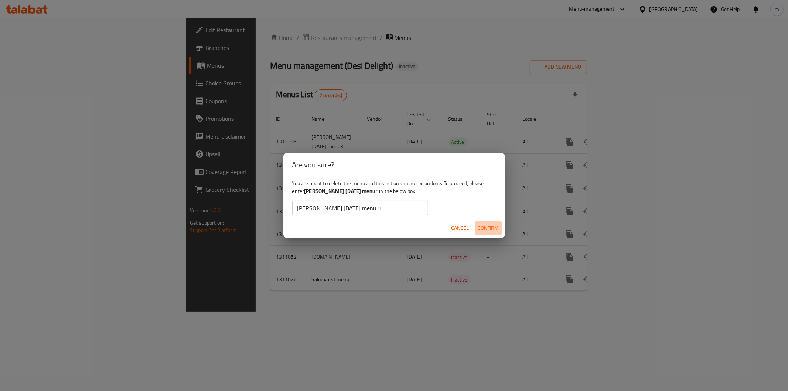
click at [487, 226] on span "Confirm" at bounding box center [488, 227] width 21 height 9
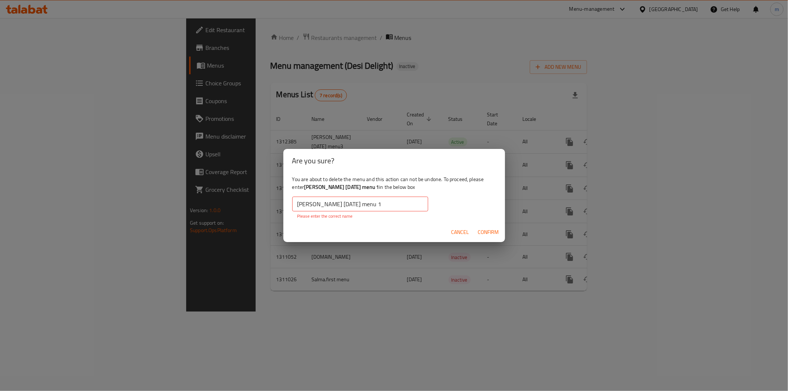
click at [396, 208] on input "[PERSON_NAME] [DATE] menu 1" at bounding box center [360, 203] width 136 height 15
click at [396, 205] on input "[PERSON_NAME] [DATE] menu 1" at bounding box center [360, 203] width 136 height 15
drag, startPoint x: 396, startPoint y: 205, endPoint x: 324, endPoint y: 212, distance: 71.6
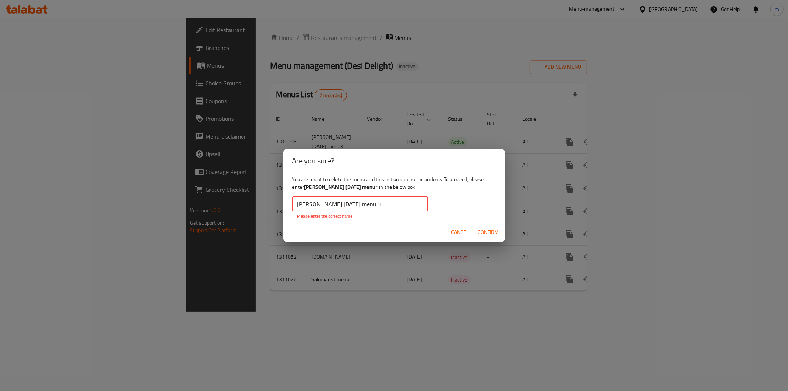
click at [302, 204] on input "[PERSON_NAME] [DATE] menu 1" at bounding box center [360, 203] width 136 height 15
drag, startPoint x: 451, startPoint y: 231, endPoint x: 477, endPoint y: 277, distance: 53.0
click at [452, 232] on button "Cancel" at bounding box center [460, 232] width 24 height 14
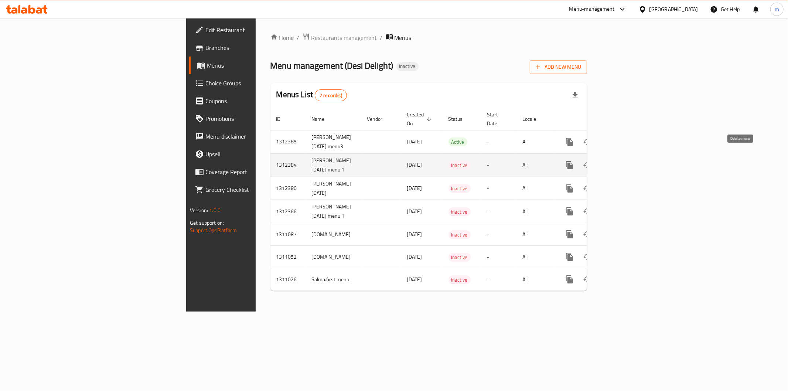
click at [614, 163] on button "enhanced table" at bounding box center [605, 165] width 18 height 18
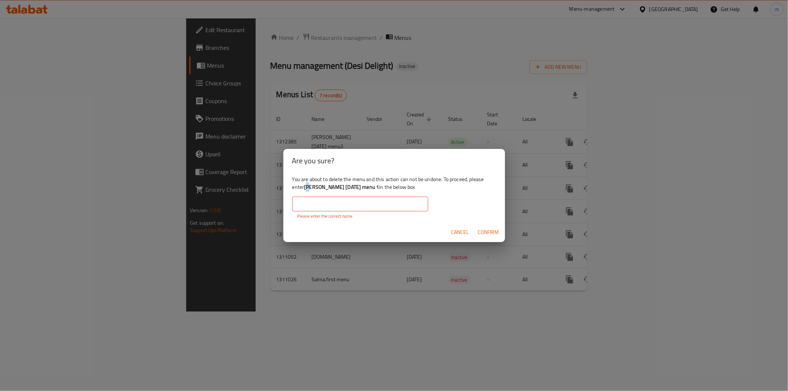
drag, startPoint x: 308, startPoint y: 185, endPoint x: 312, endPoint y: 189, distance: 6.0
click at [312, 189] on b "[PERSON_NAME] [DATE] menu 1" at bounding box center [341, 187] width 75 height 10
drag, startPoint x: 306, startPoint y: 189, endPoint x: 386, endPoint y: 190, distance: 80.5
click at [386, 190] on div "You are about to delete the menu and this action can not be undone. To proceed,…" at bounding box center [394, 196] width 222 height 49
click at [374, 205] on input "text" at bounding box center [360, 203] width 136 height 15
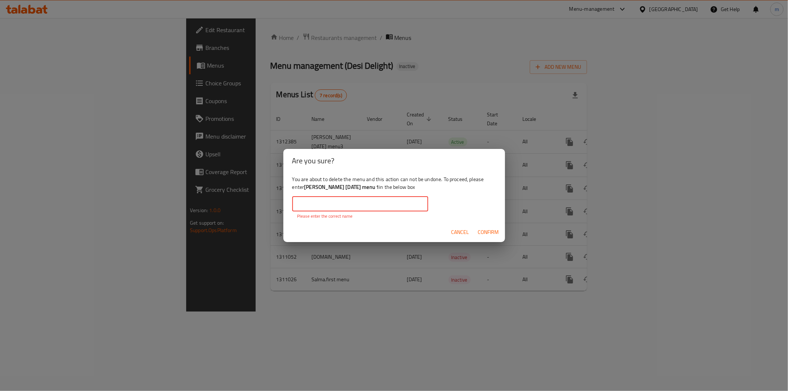
paste input "[PERSON_NAME] [DATE] menu 1"
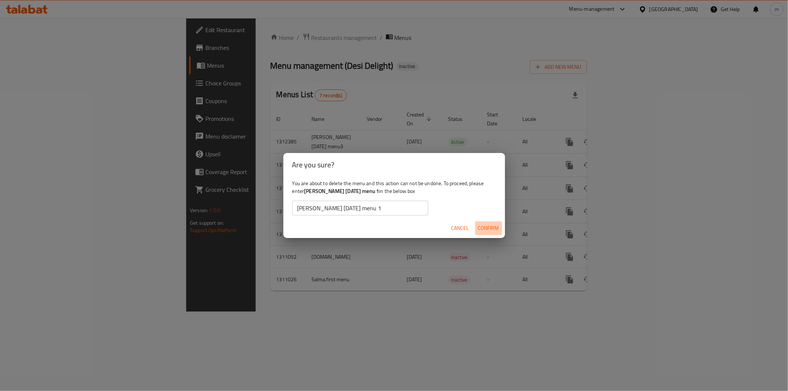
click at [489, 225] on span "Confirm" at bounding box center [488, 227] width 21 height 9
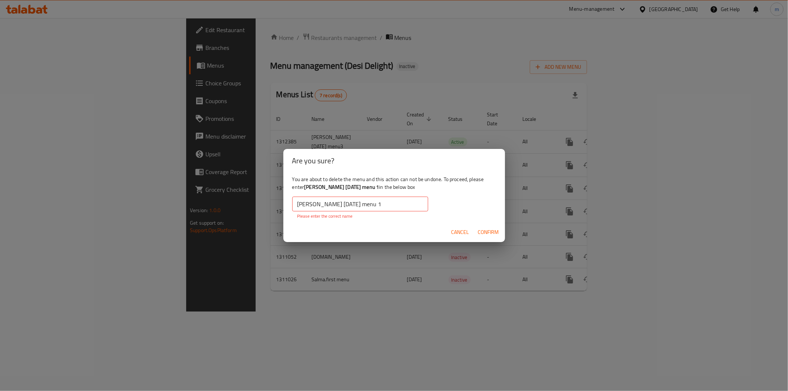
click at [409, 206] on input "[PERSON_NAME] [DATE] menu 1" at bounding box center [360, 203] width 136 height 15
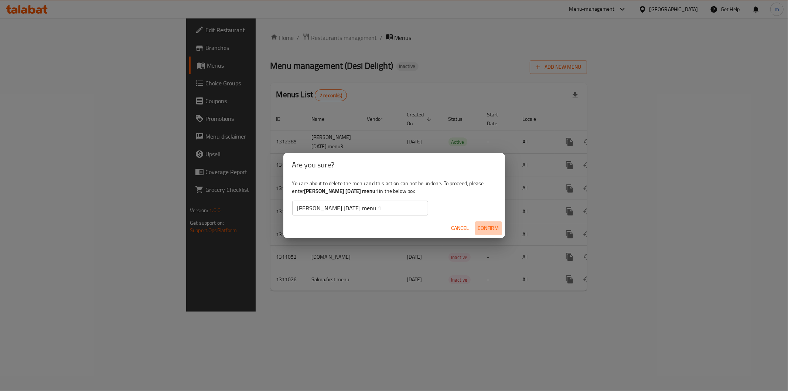
click at [482, 225] on span "Confirm" at bounding box center [488, 227] width 21 height 9
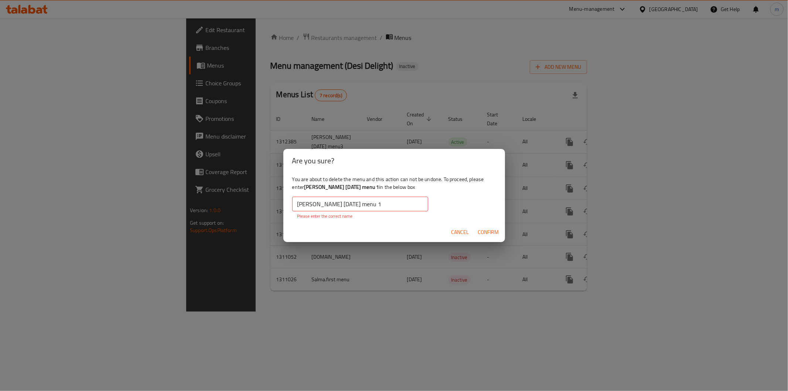
click at [336, 204] on input "[PERSON_NAME] [DATE] menu 1" at bounding box center [360, 203] width 136 height 15
click at [341, 205] on input "[PERSON_NAME] [DATE] menu 1" at bounding box center [360, 203] width 136 height 15
click at [340, 204] on input "[PERSON_NAME] [DATE] menu 1" at bounding box center [360, 203] width 136 height 15
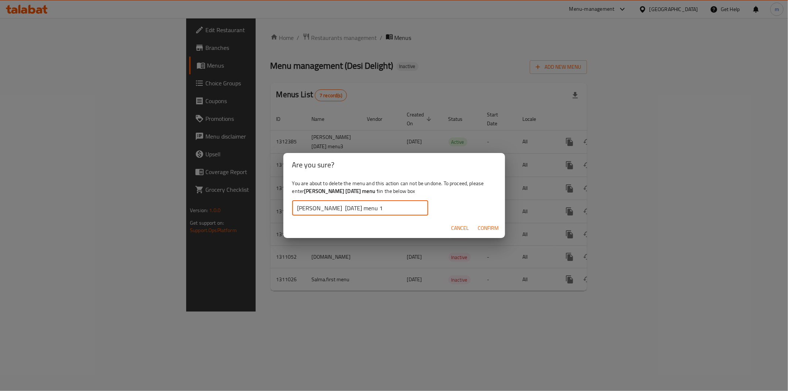
click at [485, 226] on span "Confirm" at bounding box center [488, 227] width 21 height 9
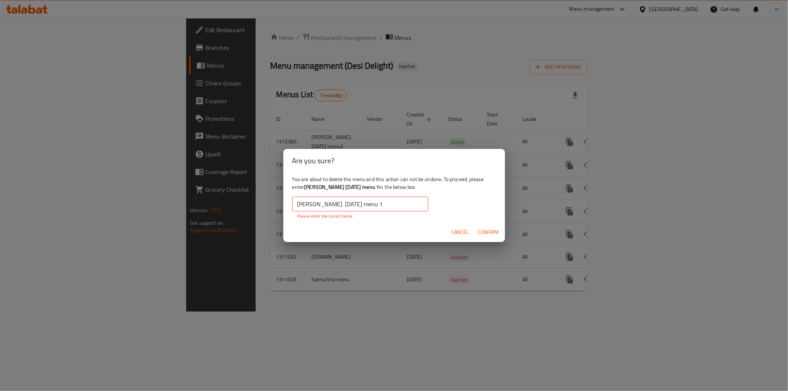
click at [338, 208] on input "[PERSON_NAME] [DATE] menu 1" at bounding box center [360, 203] width 136 height 15
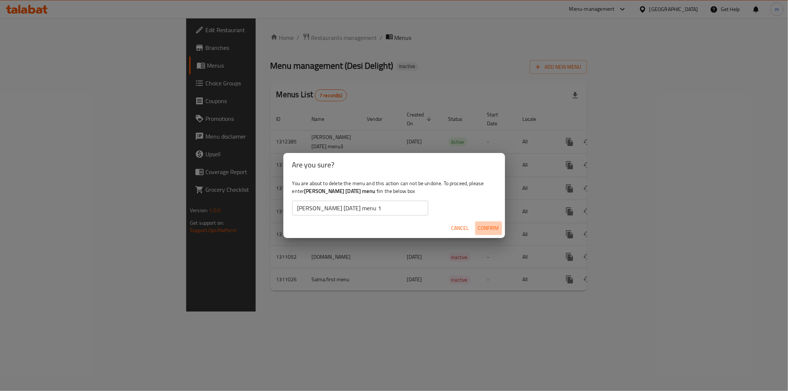
click at [484, 230] on span "Confirm" at bounding box center [488, 227] width 21 height 9
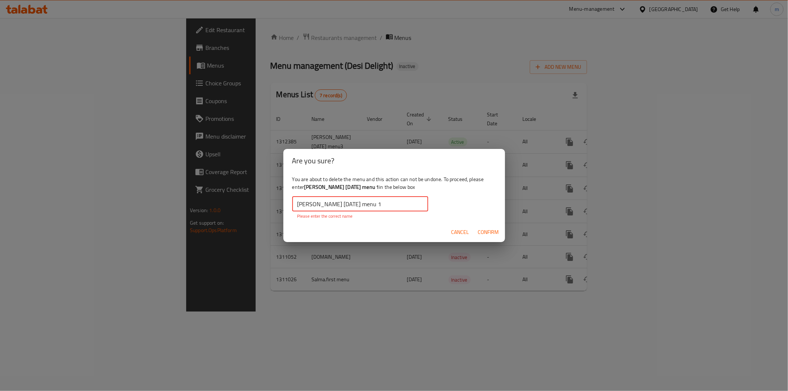
click at [340, 202] on input "[PERSON_NAME] [DATE] menu 1" at bounding box center [360, 203] width 136 height 15
click at [338, 205] on input "[PERSON_NAME] [DATE] menu 1" at bounding box center [360, 203] width 136 height 15
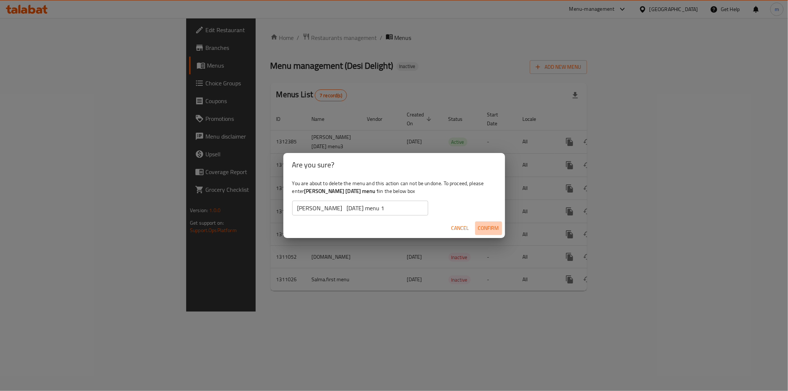
click at [479, 224] on span "Confirm" at bounding box center [488, 227] width 21 height 9
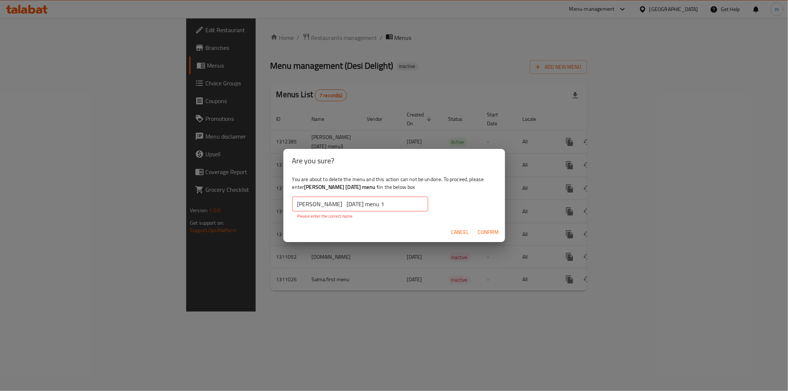
click at [339, 208] on input "mohamed raouf 16/9/2025 menu 1" at bounding box center [360, 203] width 136 height 15
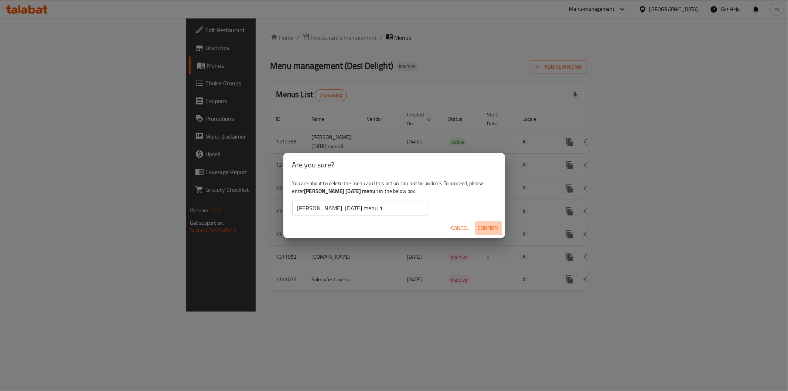
click at [483, 230] on span "Confirm" at bounding box center [488, 227] width 21 height 9
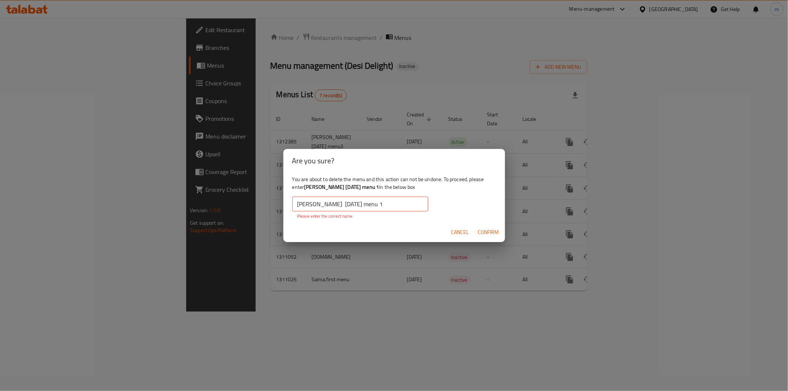
click at [340, 204] on input "[PERSON_NAME] [DATE] menu 1" at bounding box center [360, 203] width 136 height 15
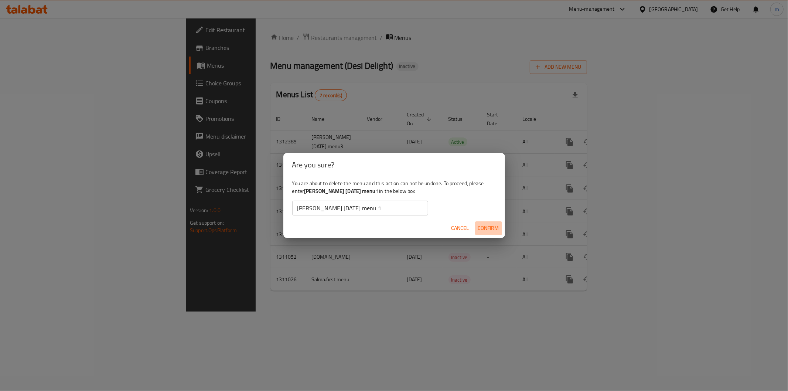
click at [483, 230] on span "Confirm" at bounding box center [488, 227] width 21 height 9
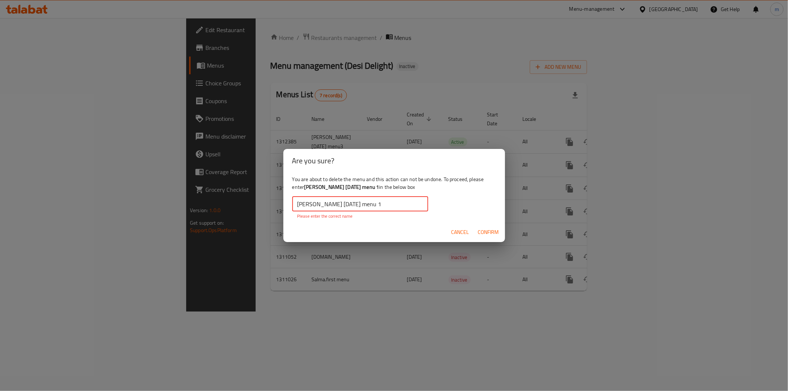
click at [337, 206] on input "mohamed raouf 16/9/2025 menu 1" at bounding box center [360, 203] width 136 height 15
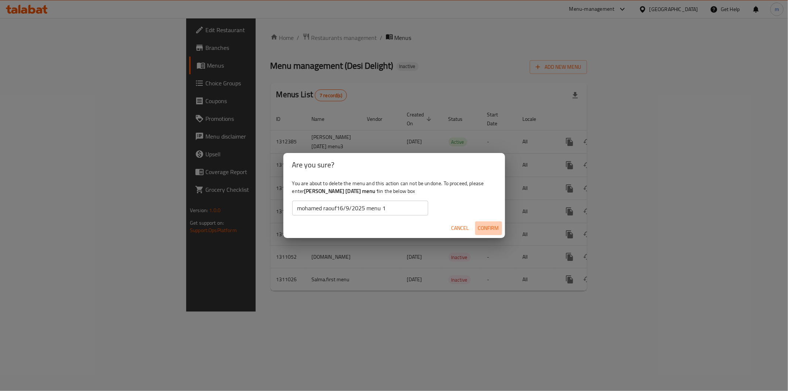
click at [492, 225] on span "Confirm" at bounding box center [488, 227] width 21 height 9
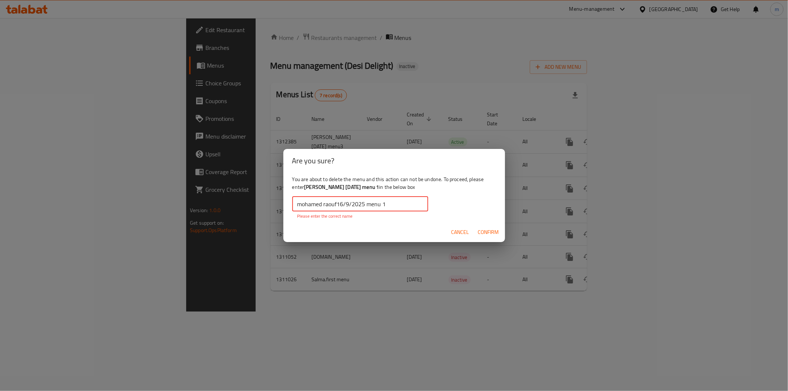
click at [338, 204] on input "mohamed raouf16/9/2025 menu 1" at bounding box center [360, 203] width 136 height 15
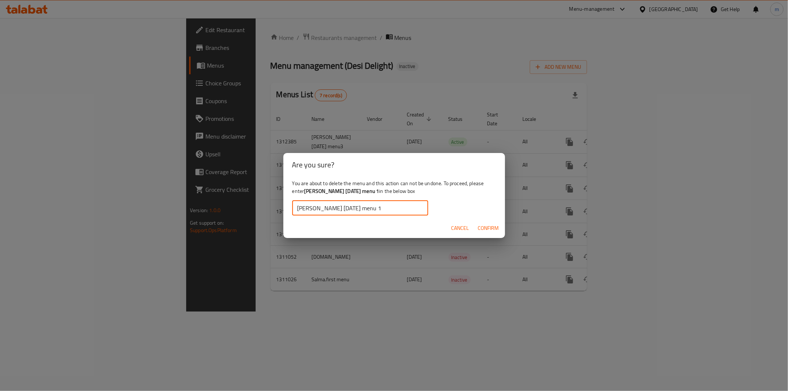
type input "mohamed raouf 16/9/2025 menu 1"
click at [465, 227] on span "Cancel" at bounding box center [460, 227] width 18 height 9
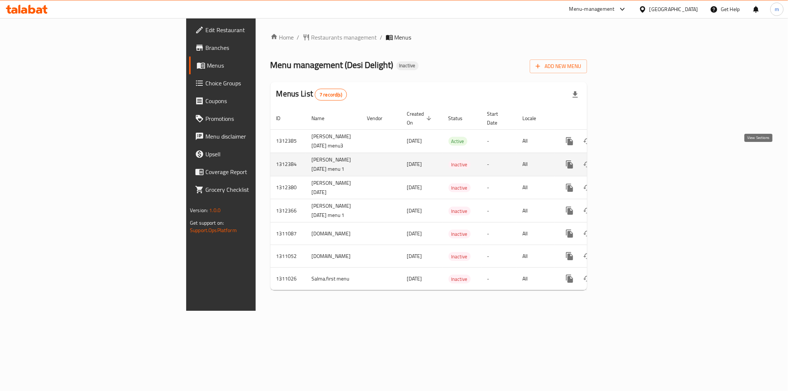
click at [632, 163] on link "enhanced table" at bounding box center [623, 164] width 18 height 18
click at [614, 159] on button "enhanced table" at bounding box center [605, 165] width 18 height 18
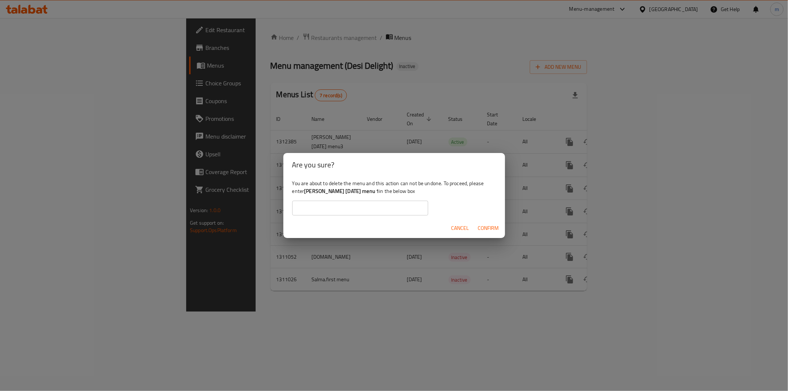
drag, startPoint x: 305, startPoint y: 193, endPoint x: 384, endPoint y: 195, distance: 79.1
click at [379, 195] on b "[PERSON_NAME] [DATE] menu 1" at bounding box center [341, 191] width 75 height 10
copy b "[PERSON_NAME] [DATE] menu 1"
click at [368, 206] on input "text" at bounding box center [360, 208] width 136 height 15
paste input "[PERSON_NAME] [DATE] menu 1"
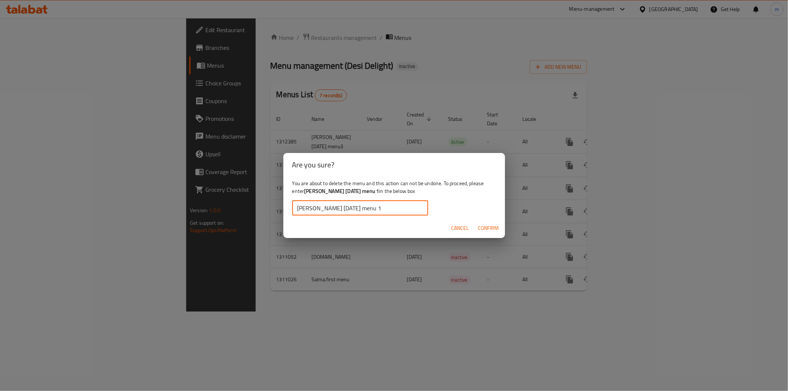
type input "[PERSON_NAME] [DATE] menu 1"
click at [489, 224] on span "Confirm" at bounding box center [488, 227] width 21 height 9
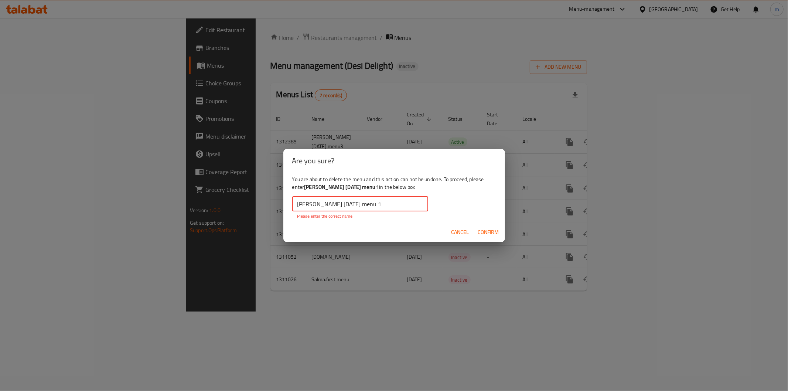
click at [402, 206] on input "[PERSON_NAME] [DATE] menu 1" at bounding box center [360, 203] width 136 height 15
click at [394, 208] on input "[PERSON_NAME] [DATE] menu 1" at bounding box center [360, 203] width 136 height 15
click at [457, 229] on span "Cancel" at bounding box center [460, 232] width 18 height 9
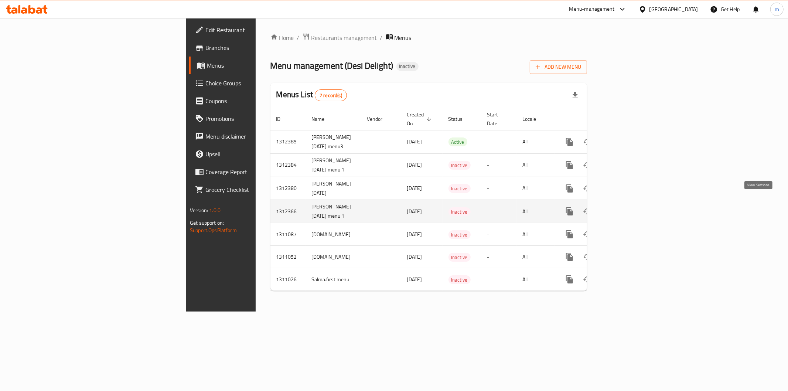
click at [632, 202] on link "enhanced table" at bounding box center [623, 211] width 18 height 18
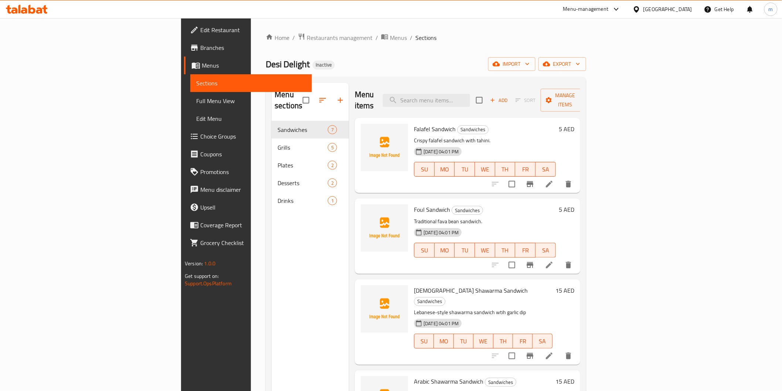
click at [202, 64] on span "Menus" at bounding box center [254, 65] width 104 height 9
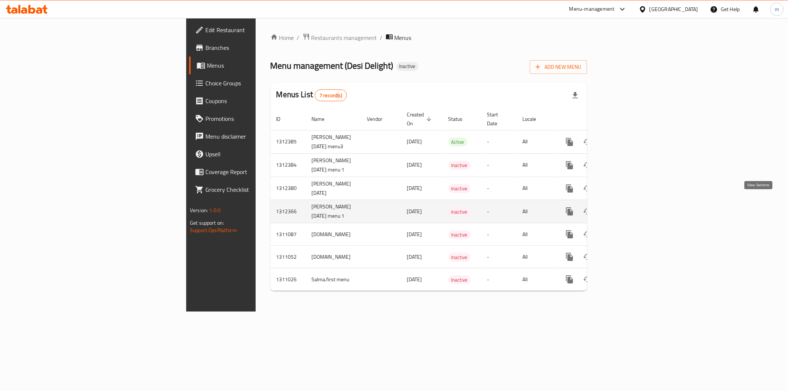
click at [626, 208] on icon "enhanced table" at bounding box center [622, 211] width 7 height 7
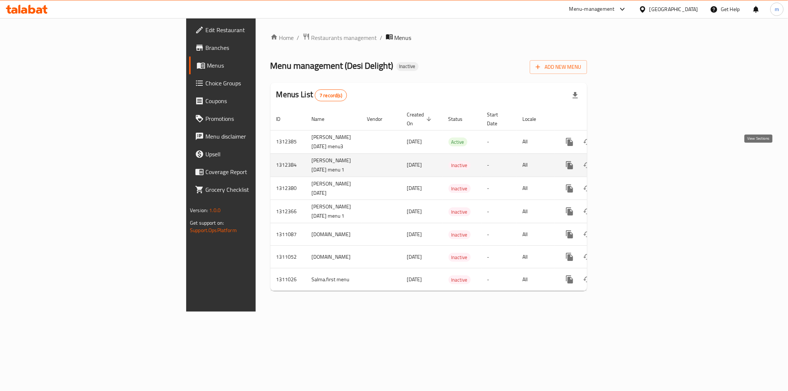
click at [626, 162] on icon "enhanced table" at bounding box center [622, 165] width 7 height 7
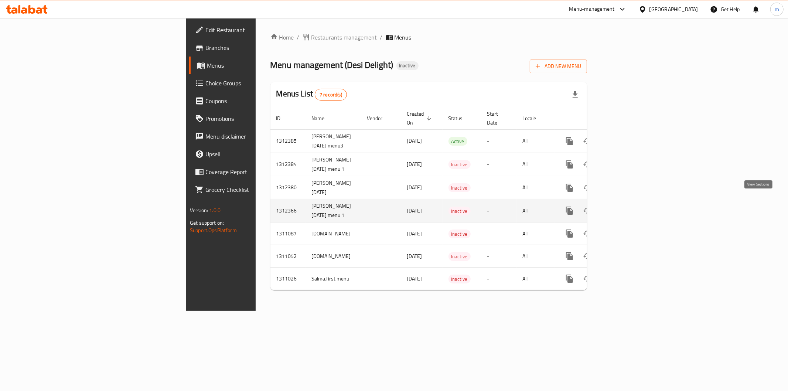
click at [627, 206] on icon "enhanced table" at bounding box center [622, 210] width 9 height 9
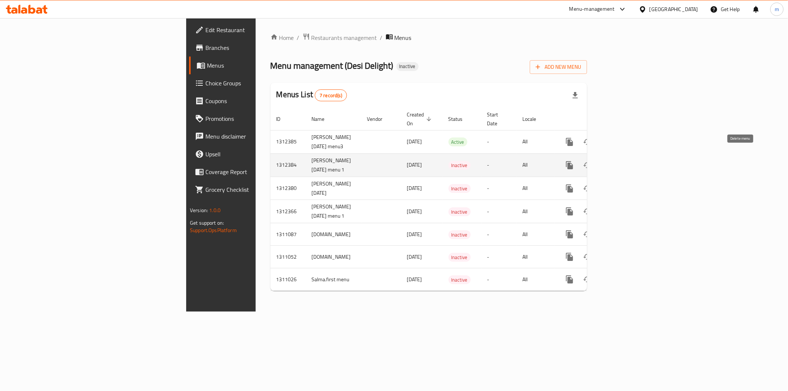
click at [614, 161] on button "enhanced table" at bounding box center [605, 165] width 18 height 18
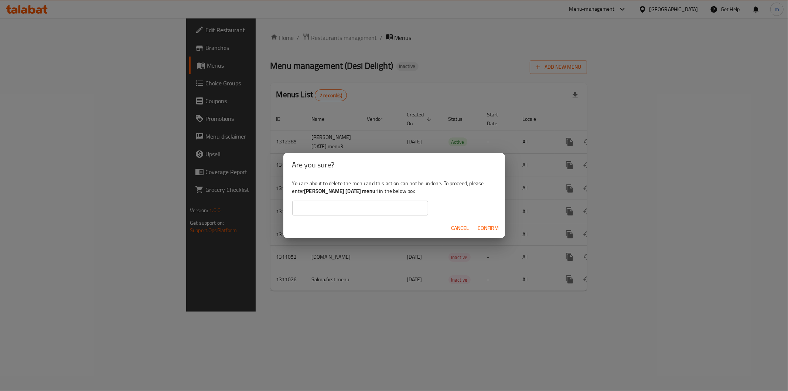
click at [324, 191] on b "[PERSON_NAME] [DATE] menu 1" at bounding box center [341, 191] width 75 height 10
click at [329, 194] on b "[PERSON_NAME] [DATE] menu 1" at bounding box center [341, 191] width 75 height 10
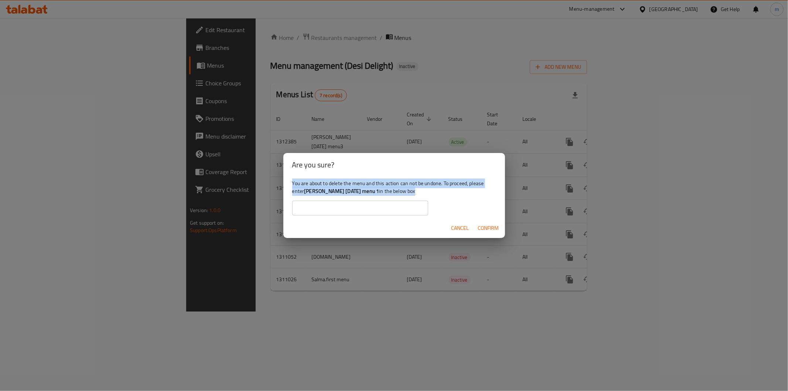
click at [329, 194] on b "[PERSON_NAME] [DATE] menu 1" at bounding box center [341, 191] width 75 height 10
click at [331, 194] on b "[PERSON_NAME] [DATE] menu 1" at bounding box center [341, 191] width 75 height 10
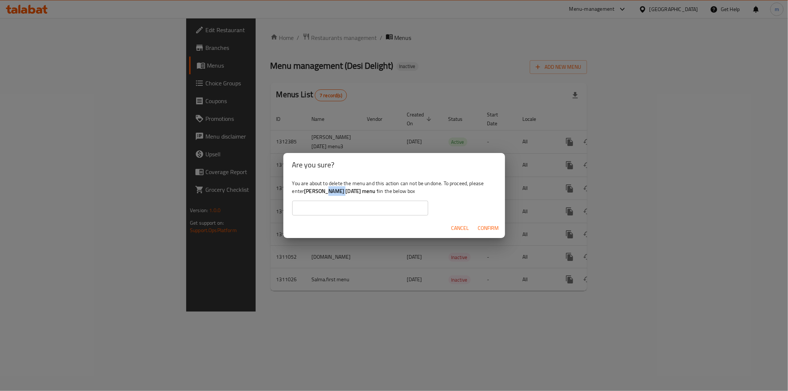
click at [331, 194] on b "[PERSON_NAME] [DATE] menu 1" at bounding box center [341, 191] width 75 height 10
drag, startPoint x: 307, startPoint y: 191, endPoint x: 384, endPoint y: 194, distance: 78.0
click at [379, 194] on b "[PERSON_NAME] [DATE] menu 1" at bounding box center [341, 191] width 75 height 10
copy b "[PERSON_NAME] [DATE] menu 1"
click at [381, 204] on input "text" at bounding box center [360, 208] width 136 height 15
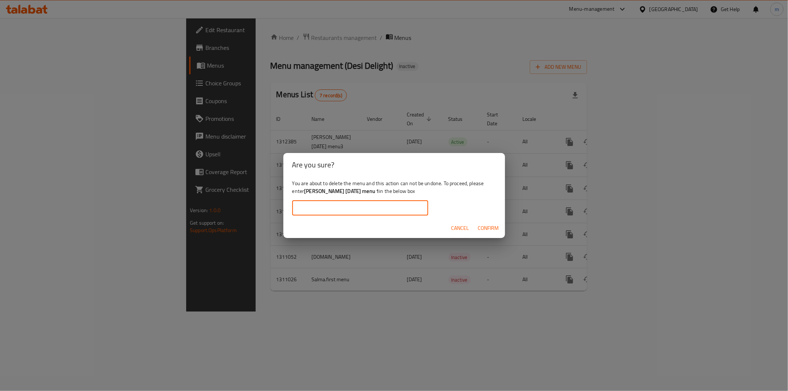
paste input "[PERSON_NAME] [DATE] menu 1"
click at [493, 222] on button "Confirm" at bounding box center [488, 228] width 27 height 14
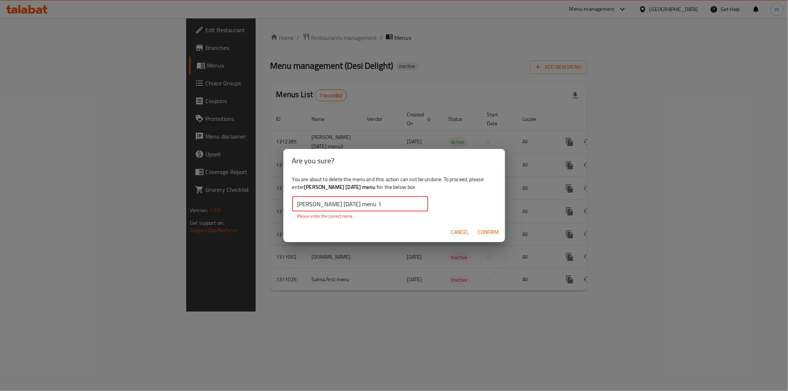
click at [387, 205] on input "[PERSON_NAME] [DATE] menu 1" at bounding box center [360, 203] width 136 height 15
click at [368, 205] on input "[PERSON_NAME] [DATE] menu 1" at bounding box center [360, 203] width 136 height 15
click at [396, 206] on input "[PERSON_NAME] [DATE] menu 1" at bounding box center [360, 203] width 136 height 15
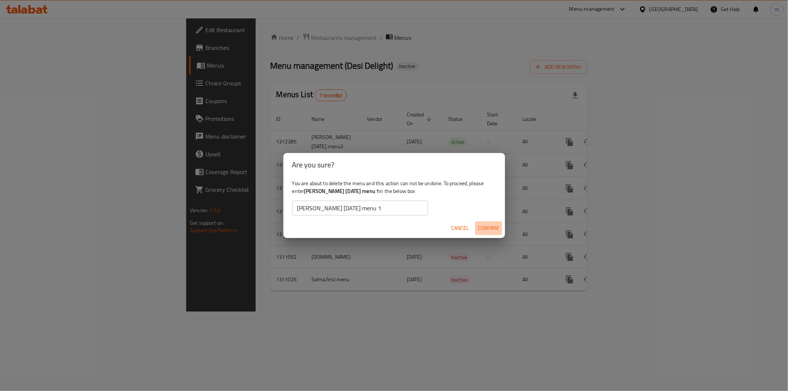
click at [493, 230] on span "Confirm" at bounding box center [488, 227] width 21 height 9
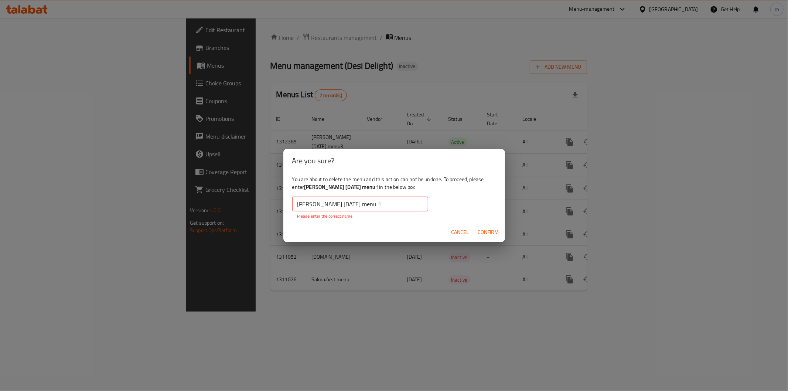
click at [397, 201] on input "[PERSON_NAME] [DATE] menu 1" at bounding box center [360, 203] width 136 height 15
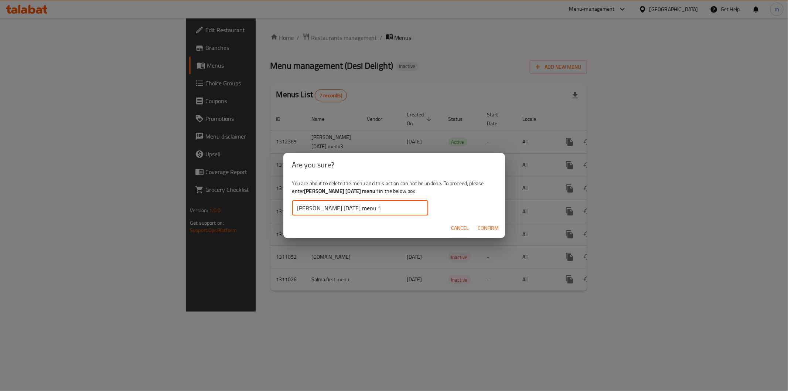
click at [486, 230] on span "Confirm" at bounding box center [488, 227] width 21 height 9
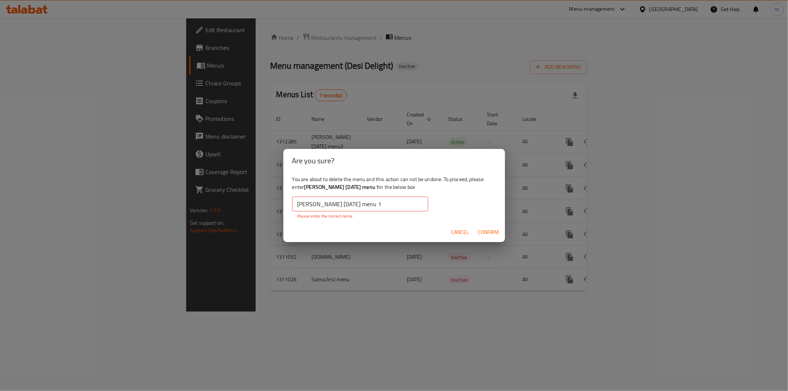
click at [419, 202] on input "[PERSON_NAME] [DATE] menu 1" at bounding box center [360, 203] width 136 height 15
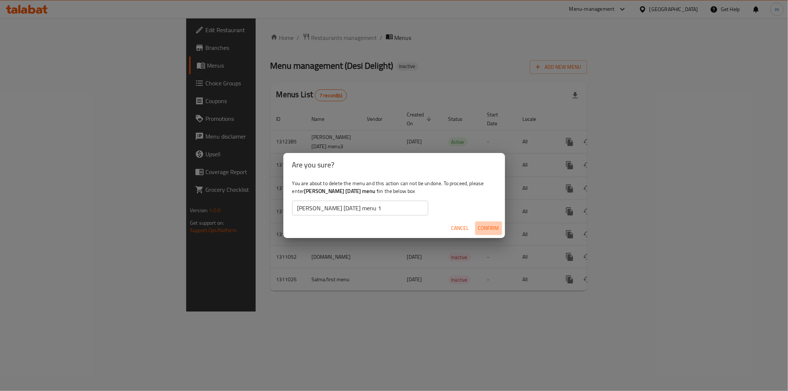
click at [479, 229] on span "Confirm" at bounding box center [488, 227] width 21 height 9
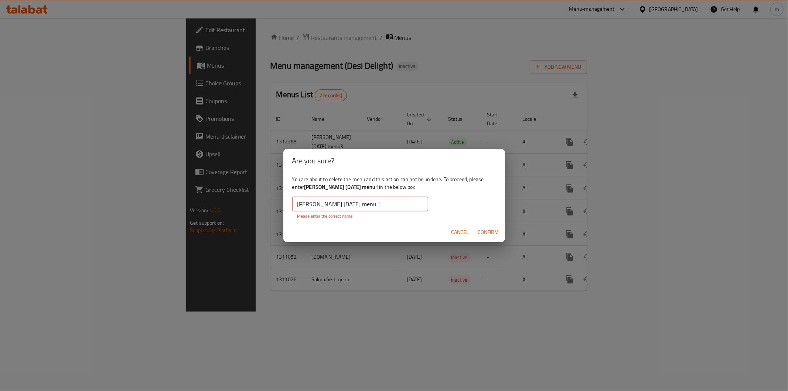
click at [404, 207] on input "[PERSON_NAME] [DATE] menu 1" at bounding box center [360, 203] width 136 height 15
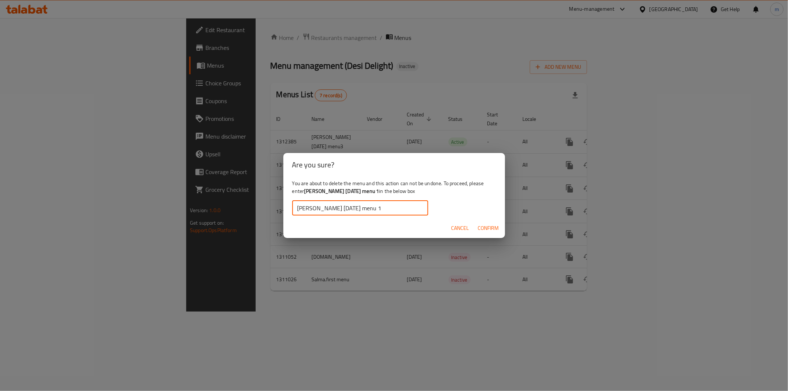
type input "[PERSON_NAME] [DATE] menu 1"
click at [486, 231] on span "Confirm" at bounding box center [488, 227] width 21 height 9
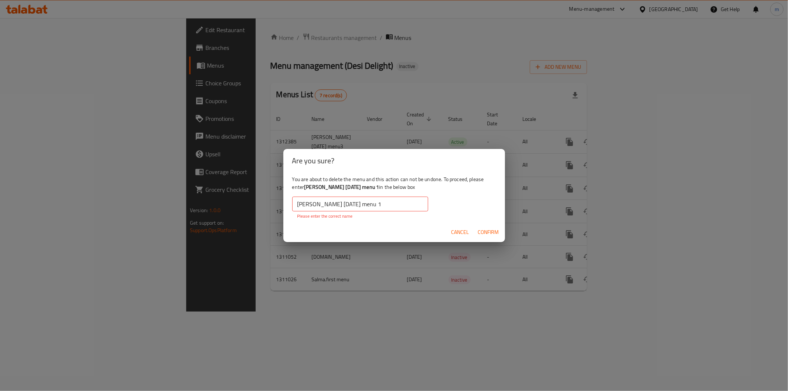
click at [485, 289] on div "Are you sure? You are about to delete the menu and this action can not be undon…" at bounding box center [394, 195] width 788 height 391
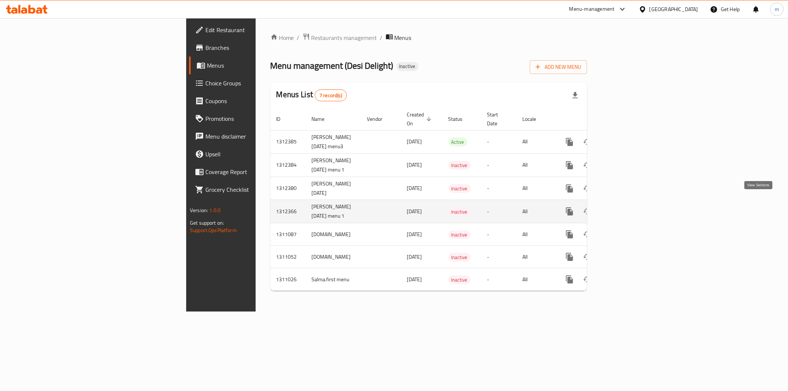
click at [627, 207] on icon "enhanced table" at bounding box center [622, 211] width 9 height 9
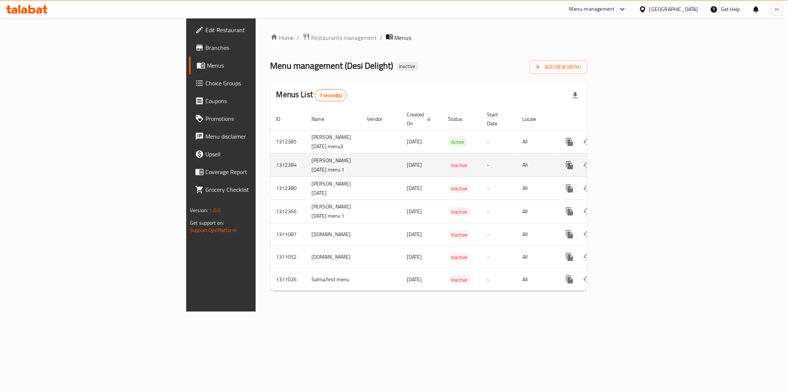
click at [638, 160] on td "enhanced table" at bounding box center [596, 164] width 83 height 23
click at [632, 157] on link "enhanced table" at bounding box center [623, 165] width 18 height 18
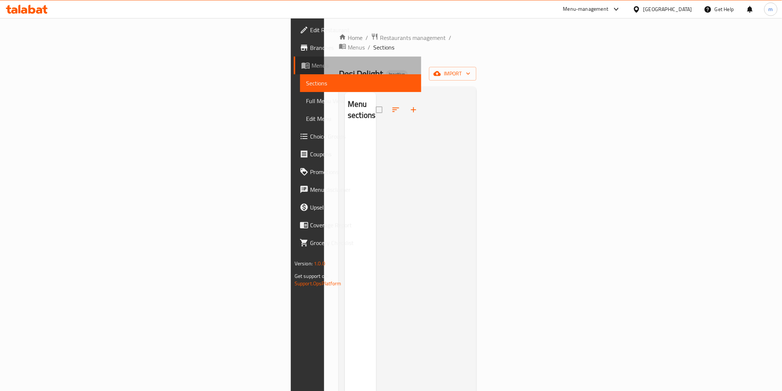
click at [311, 65] on span "Menus" at bounding box center [363, 65] width 104 height 9
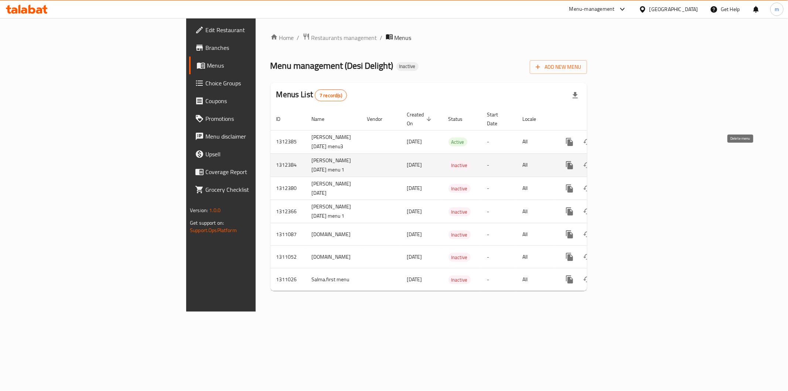
click at [608, 162] on icon "enhanced table" at bounding box center [604, 165] width 5 height 7
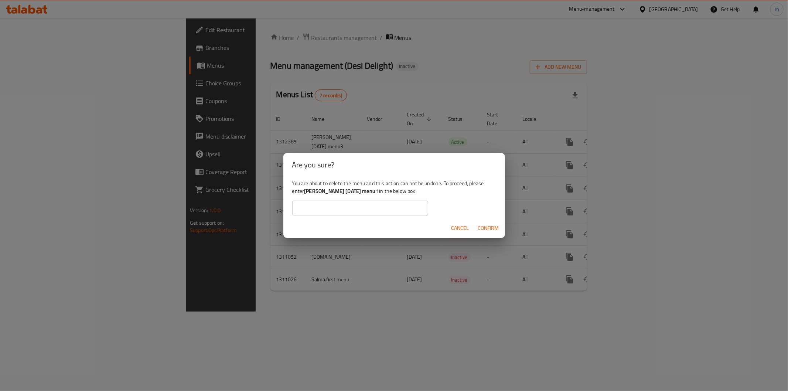
drag, startPoint x: 307, startPoint y: 191, endPoint x: 385, endPoint y: 193, distance: 78.7
click at [379, 193] on b "[PERSON_NAME] [DATE] menu 1" at bounding box center [341, 191] width 75 height 10
copy b "[PERSON_NAME] [DATE] menu 1"
click at [367, 205] on input "text" at bounding box center [360, 208] width 136 height 15
paste input "[PERSON_NAME] [DATE] menu 1"
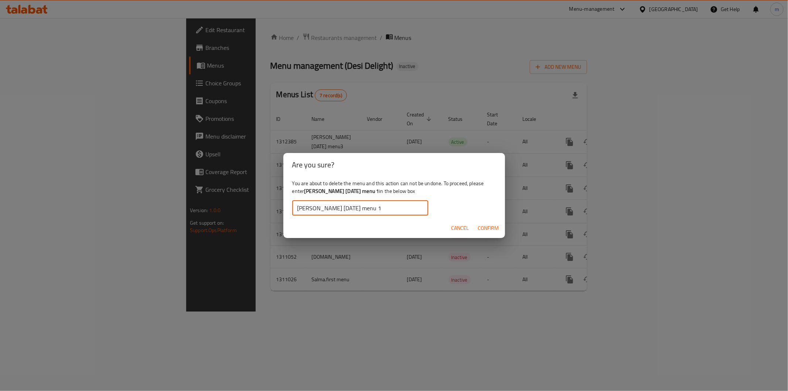
click at [486, 231] on span "Confirm" at bounding box center [488, 227] width 21 height 9
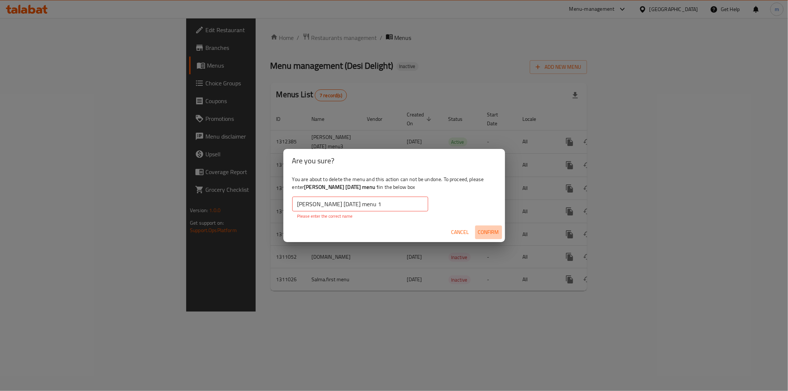
click at [486, 231] on span "Confirm" at bounding box center [488, 232] width 21 height 9
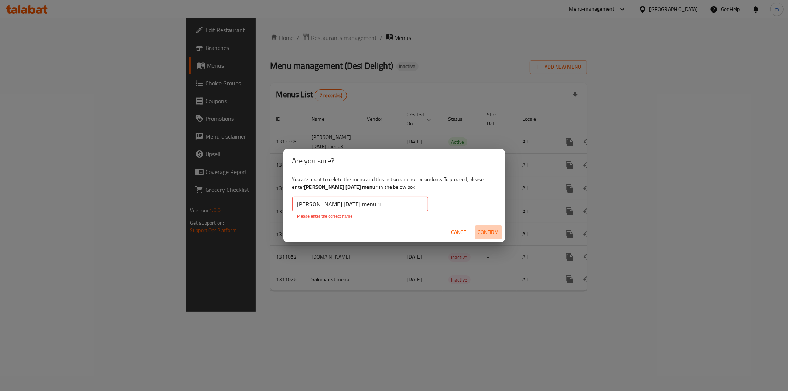
click at [486, 231] on span "Confirm" at bounding box center [488, 232] width 21 height 9
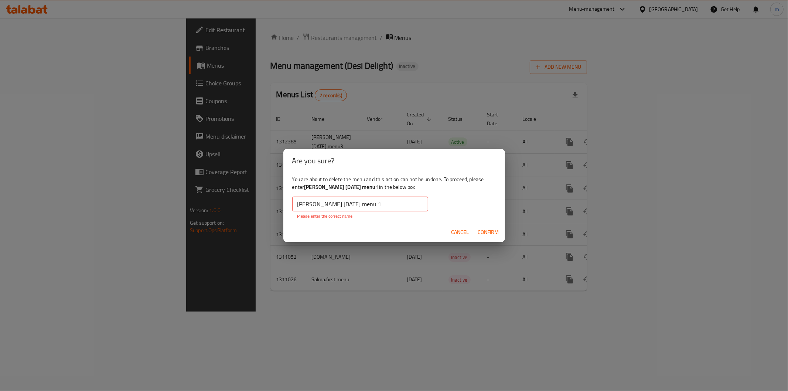
click at [486, 231] on span "Confirm" at bounding box center [488, 232] width 21 height 9
click at [487, 231] on span "Confirm" at bounding box center [488, 232] width 21 height 9
click at [489, 230] on span "Confirm" at bounding box center [488, 232] width 21 height 9
click at [296, 208] on input "[PERSON_NAME] [DATE] menu 1" at bounding box center [360, 203] width 136 height 15
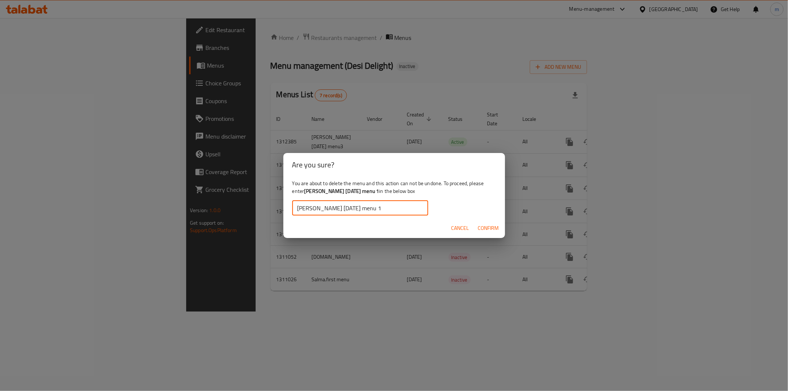
click at [407, 207] on input "[PERSON_NAME] [DATE] menu 1" at bounding box center [360, 208] width 136 height 15
click at [486, 233] on button "Confirm" at bounding box center [488, 228] width 27 height 14
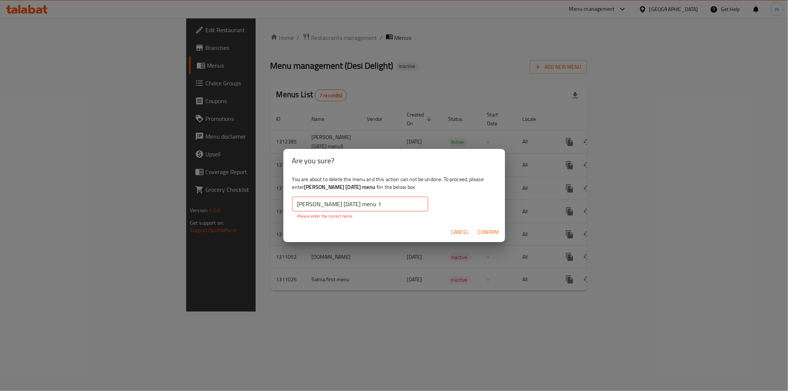
click at [409, 207] on input "[PERSON_NAME] [DATE] menu 1" at bounding box center [360, 203] width 136 height 15
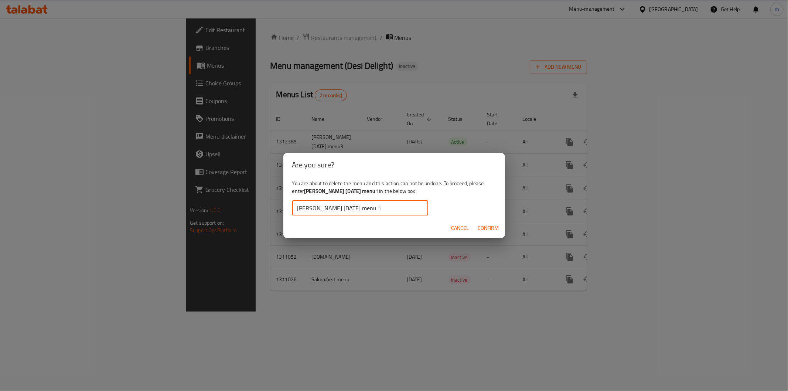
click at [309, 208] on input "[PERSON_NAME] [DATE] menu 1" at bounding box center [360, 208] width 136 height 15
click at [479, 227] on span "Confirm" at bounding box center [488, 227] width 21 height 9
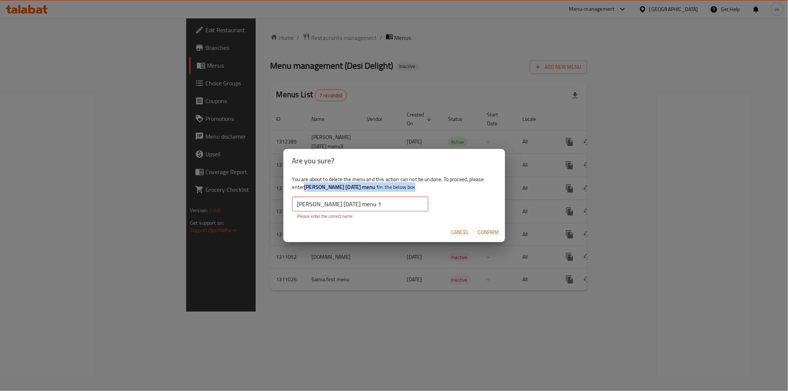
drag, startPoint x: 303, startPoint y: 187, endPoint x: 315, endPoint y: 192, distance: 13.1
click at [315, 192] on div "You are about to delete the menu and this action can not be undone. To proceed,…" at bounding box center [394, 196] width 222 height 49
click at [403, 211] on div "mohamed raouf 16/9/2025 menu 1 ​ Please enter the correct name" at bounding box center [360, 207] width 136 height 23
drag, startPoint x: 395, startPoint y: 204, endPoint x: 391, endPoint y: 208, distance: 5.5
click at [391, 208] on input "[PERSON_NAME] [DATE] menu 1" at bounding box center [360, 203] width 136 height 15
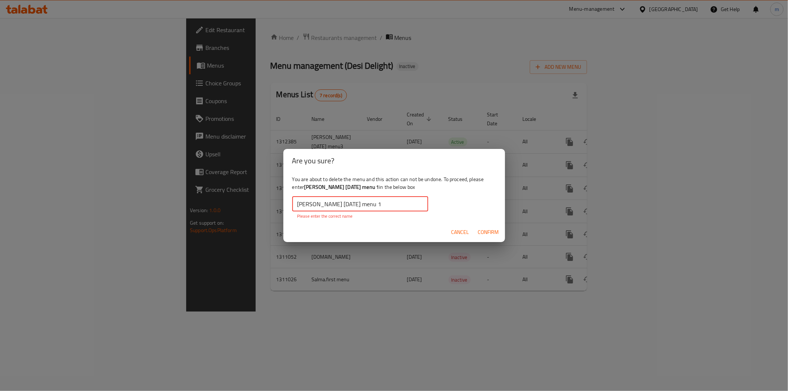
click at [321, 205] on input "[PERSON_NAME] [DATE] menu 1" at bounding box center [360, 203] width 136 height 15
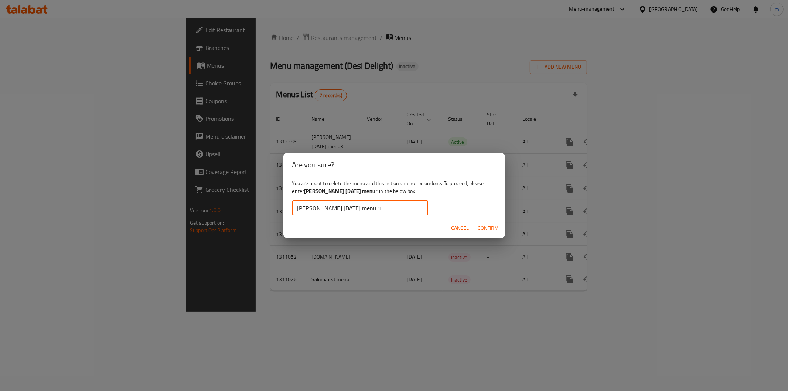
click at [488, 227] on span "Confirm" at bounding box center [488, 227] width 21 height 9
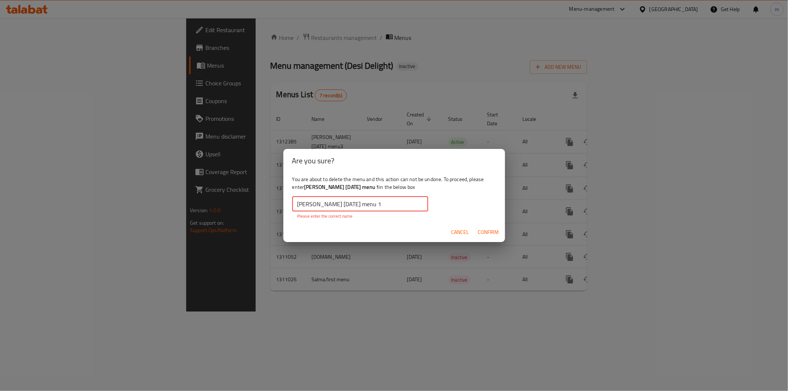
click at [396, 204] on input "[PERSON_NAME] [DATE] menu 1" at bounding box center [360, 203] width 136 height 15
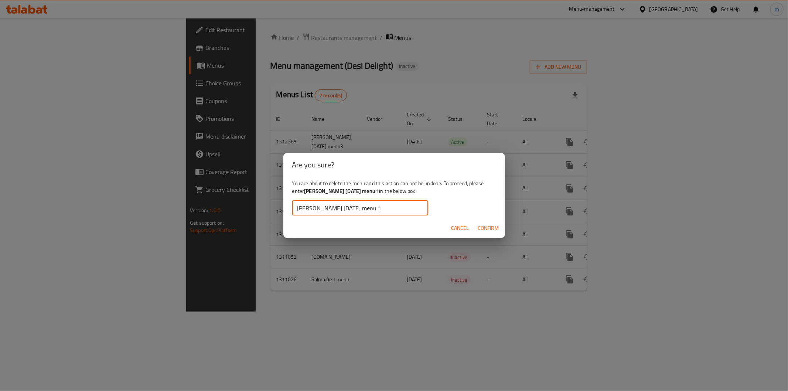
click at [493, 228] on span "Confirm" at bounding box center [488, 227] width 21 height 9
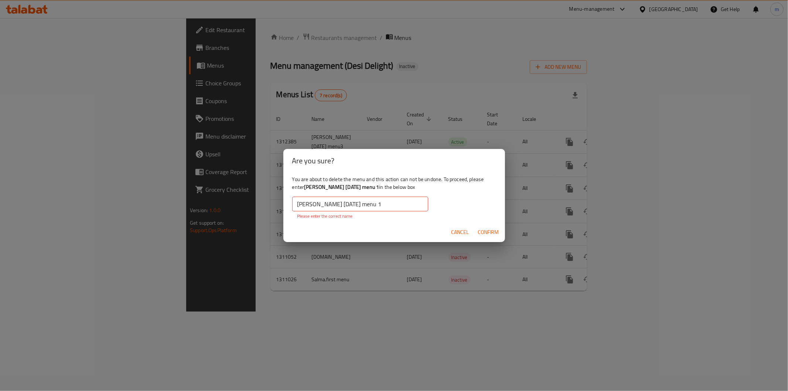
click at [400, 204] on input "[PERSON_NAME] [DATE] menu 1" at bounding box center [360, 203] width 136 height 15
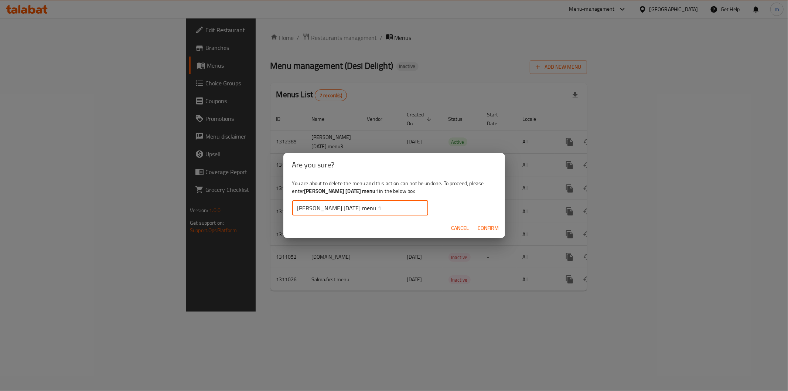
click at [400, 212] on input "[PERSON_NAME] [DATE] menu 1" at bounding box center [360, 208] width 136 height 15
click at [489, 224] on span "Confirm" at bounding box center [488, 227] width 21 height 9
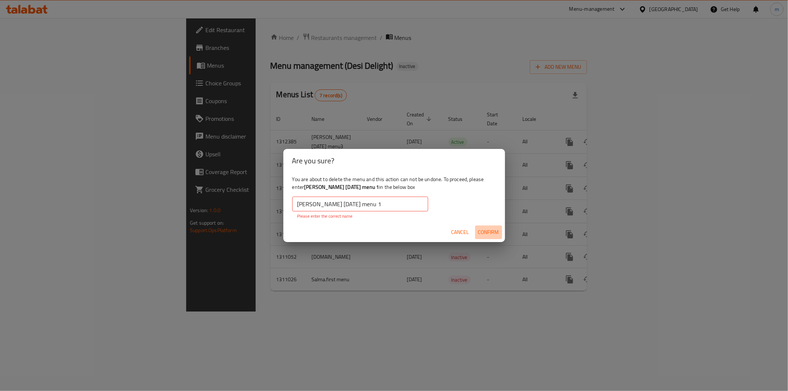
click at [485, 226] on button "Confirm" at bounding box center [488, 232] width 27 height 14
click at [397, 202] on input "[PERSON_NAME] [DATE] menu 1" at bounding box center [360, 203] width 136 height 15
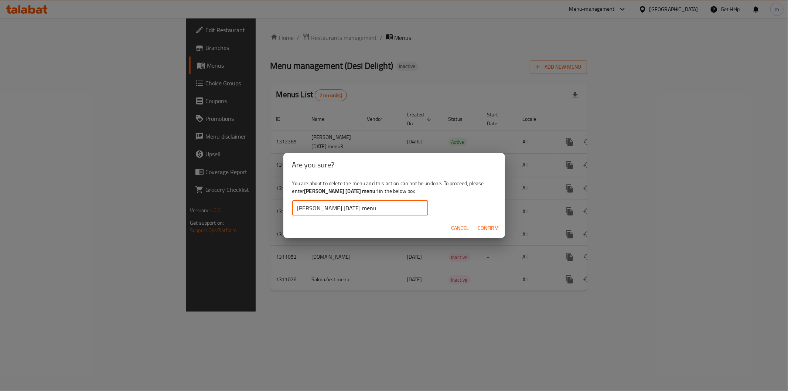
click at [480, 227] on span "Confirm" at bounding box center [488, 227] width 21 height 9
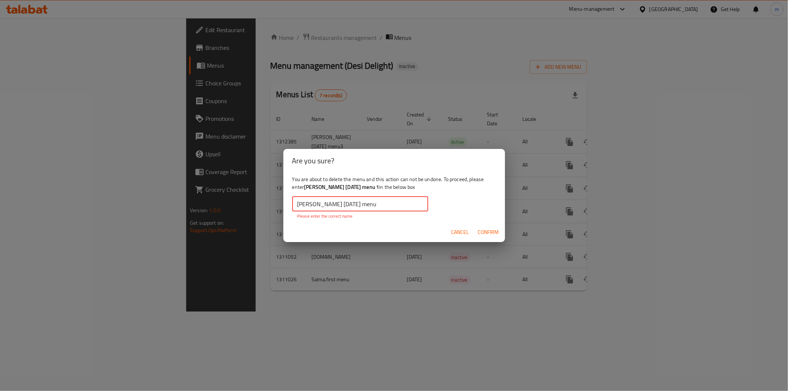
click at [390, 208] on input "[PERSON_NAME] [DATE] menu" at bounding box center [360, 203] width 136 height 15
type input "[PERSON_NAME] [DATE] menu 1"
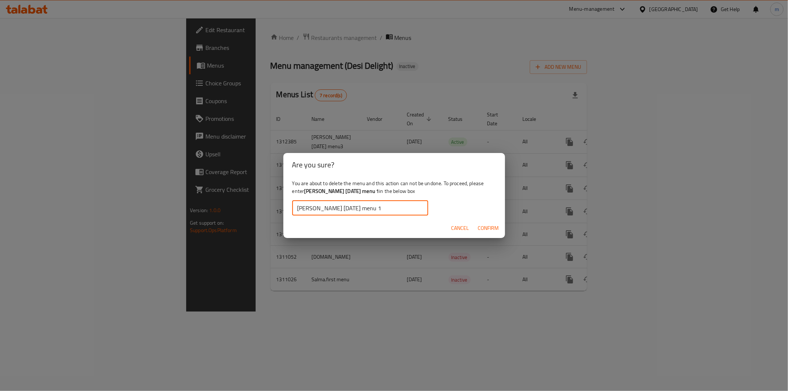
click at [481, 229] on span "Confirm" at bounding box center [488, 227] width 21 height 9
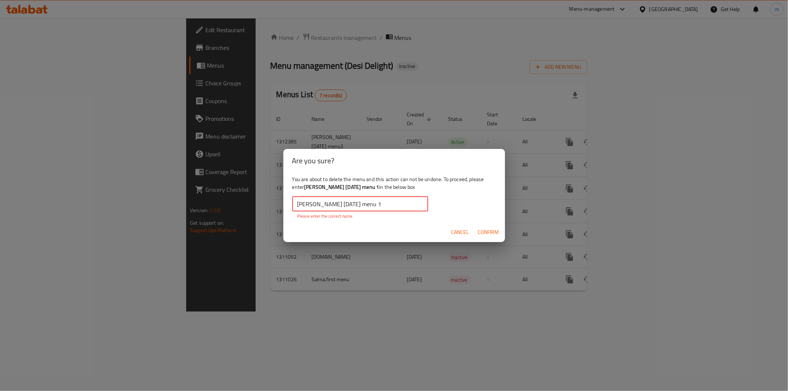
click at [385, 197] on input "[PERSON_NAME] [DATE] menu 1" at bounding box center [360, 203] width 136 height 15
click at [386, 202] on input "mohamed raouf 16/9/2025 menu 1" at bounding box center [360, 203] width 136 height 15
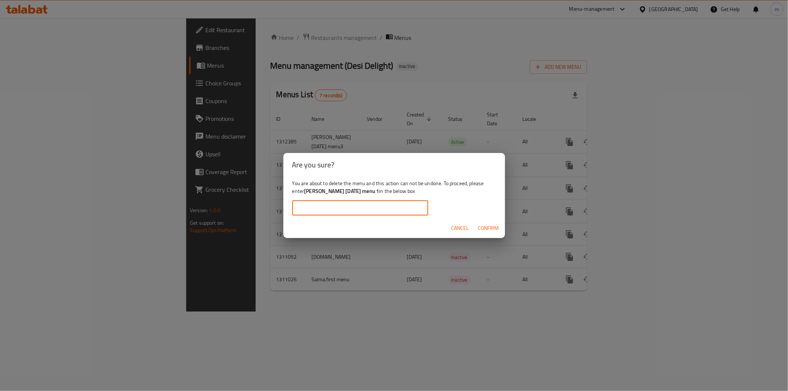
click at [460, 229] on span "Cancel" at bounding box center [460, 227] width 18 height 9
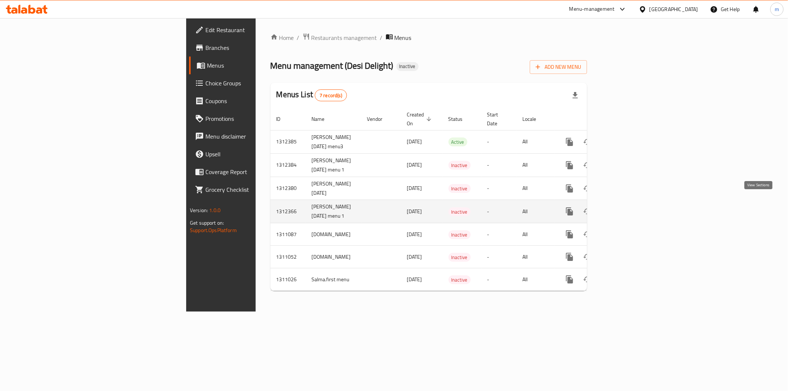
click at [632, 205] on link "enhanced table" at bounding box center [623, 211] width 18 height 18
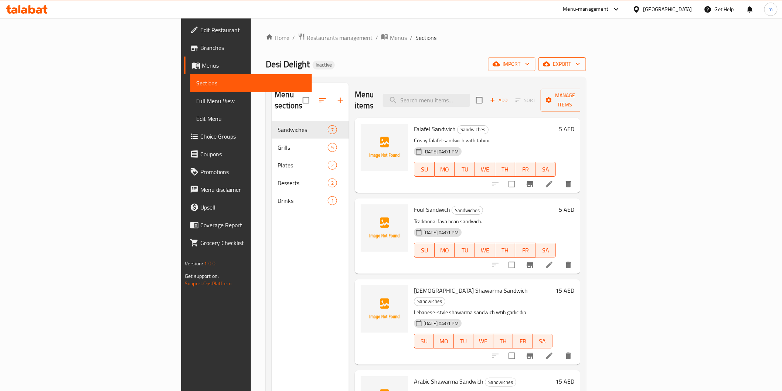
click at [580, 63] on span "export" at bounding box center [562, 63] width 36 height 9
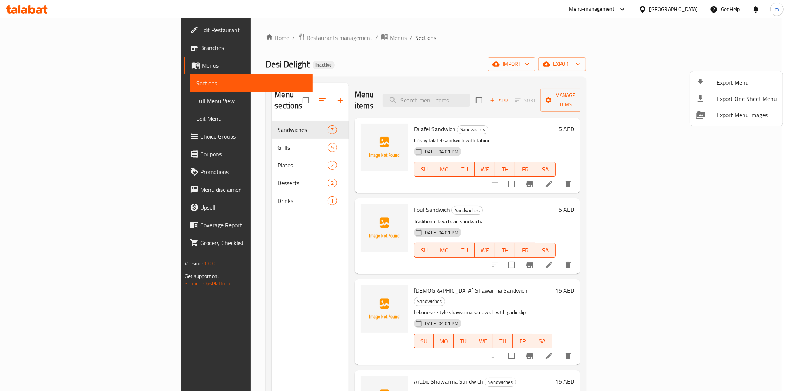
click at [620, 74] on div at bounding box center [394, 195] width 788 height 391
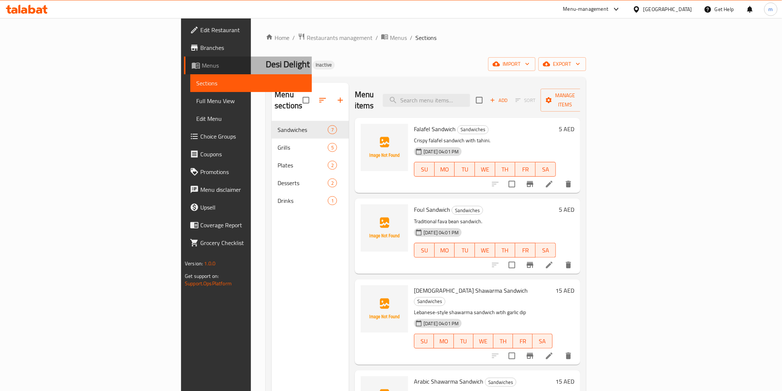
click at [184, 72] on link "Menus" at bounding box center [247, 66] width 127 height 18
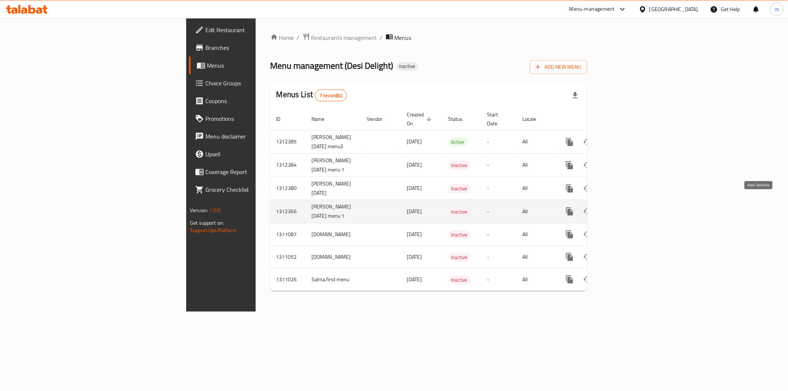
click at [626, 208] on icon "enhanced table" at bounding box center [622, 211] width 7 height 7
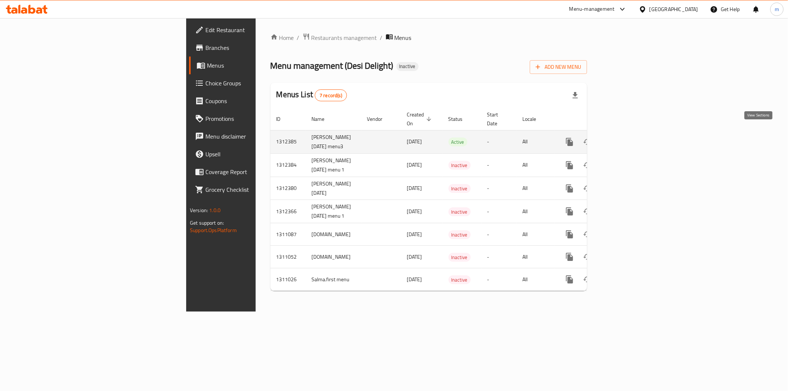
click at [627, 137] on icon "enhanced table" at bounding box center [622, 141] width 9 height 9
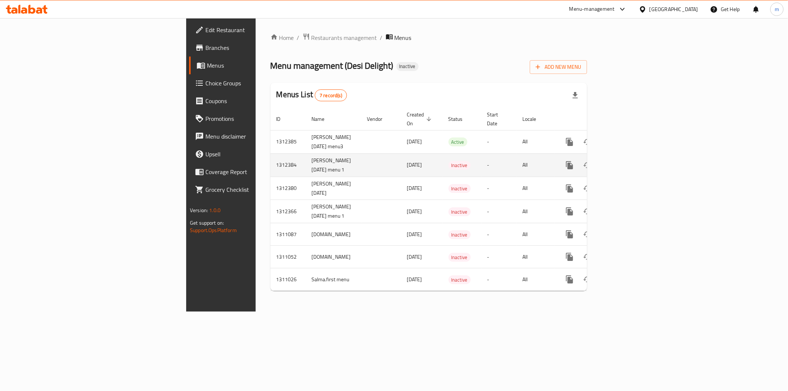
click at [627, 161] on icon "enhanced table" at bounding box center [622, 165] width 9 height 9
click at [608, 162] on icon "enhanced table" at bounding box center [604, 165] width 5 height 7
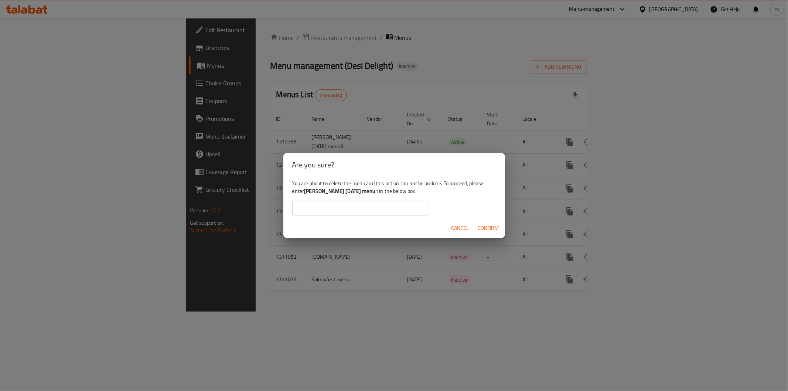
drag, startPoint x: 306, startPoint y: 191, endPoint x: 380, endPoint y: 189, distance: 73.9
click at [379, 193] on b "[PERSON_NAME] [DATE] menu 1" at bounding box center [341, 191] width 75 height 10
copy b "[PERSON_NAME] [DATE] menu"
click at [302, 206] on input "text" at bounding box center [360, 208] width 136 height 15
paste input "[PERSON_NAME] [DATE] menu"
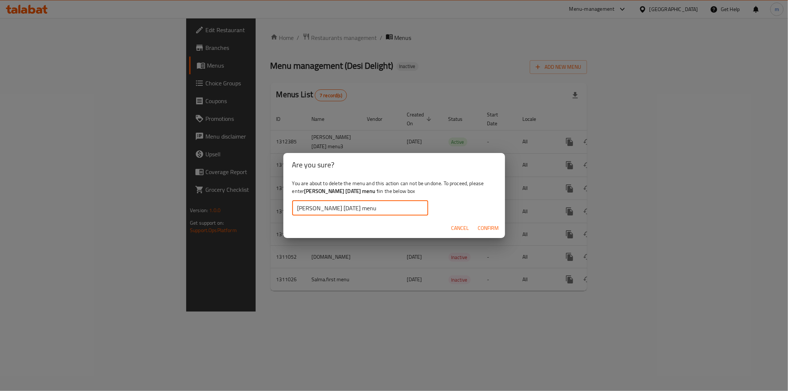
click at [295, 208] on input "[PERSON_NAME] [DATE] menu" at bounding box center [360, 208] width 136 height 15
click at [499, 228] on button "Confirm" at bounding box center [488, 228] width 27 height 14
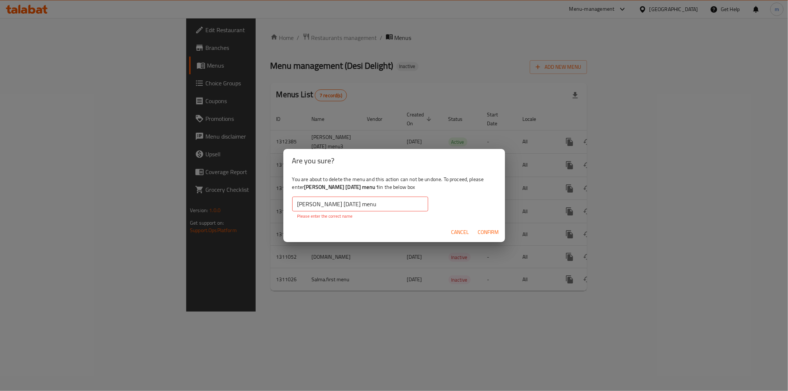
click at [397, 202] on input "[PERSON_NAME] [DATE] menu" at bounding box center [360, 203] width 136 height 15
click at [396, 202] on input "[PERSON_NAME] [DATE] menu" at bounding box center [360, 203] width 136 height 15
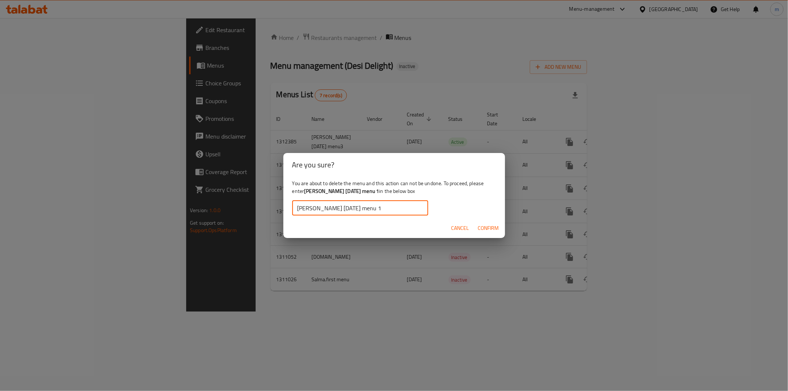
click at [483, 230] on span "Confirm" at bounding box center [488, 227] width 21 height 9
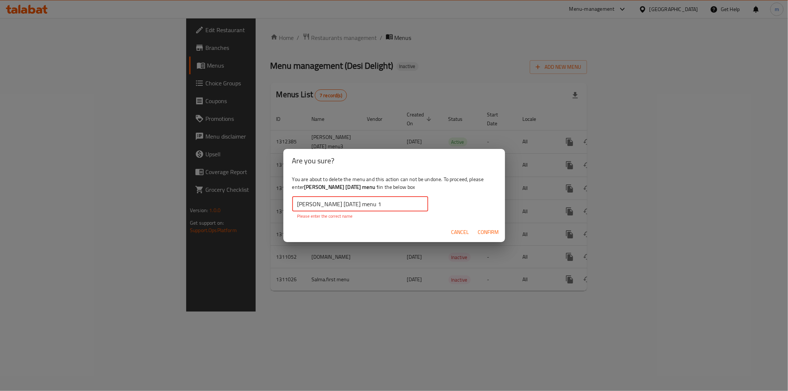
click at [383, 203] on input "[PERSON_NAME] [DATE] menu 1" at bounding box center [360, 203] width 136 height 15
click at [384, 205] on input "[PERSON_NAME] [DATE] menu 1" at bounding box center [360, 203] width 136 height 15
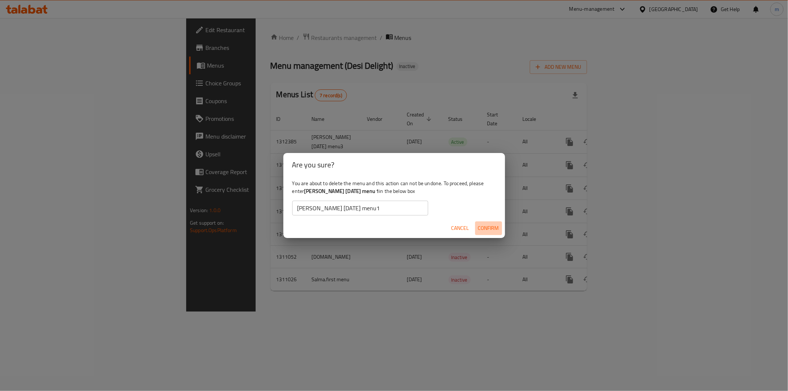
click at [492, 232] on span "Confirm" at bounding box center [488, 227] width 21 height 9
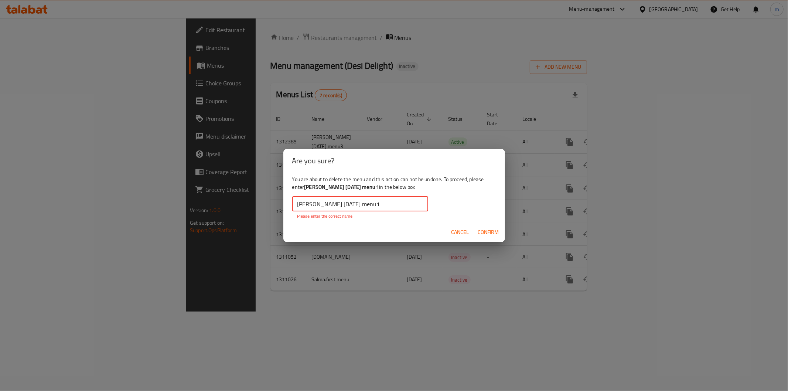
click at [300, 207] on input "[PERSON_NAME] [DATE] menu1" at bounding box center [360, 203] width 136 height 15
click at [296, 205] on input "[PERSON_NAME] [DATE] menu1" at bounding box center [360, 203] width 136 height 15
click at [324, 206] on input "[PERSON_NAME] [DATE] menu1" at bounding box center [360, 203] width 136 height 15
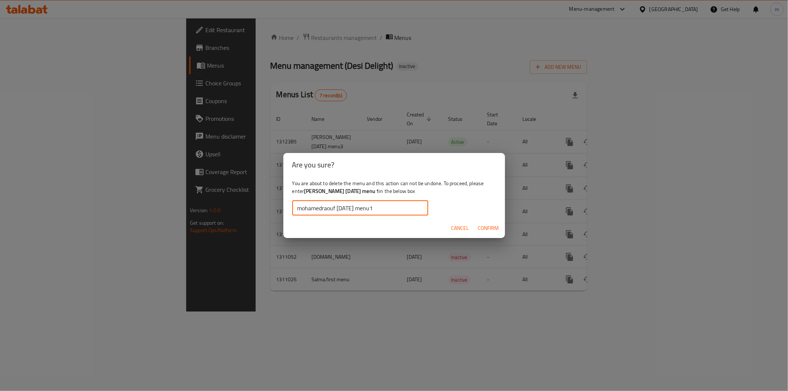
type input "mohamedraouf [DATE] menu1"
click at [501, 229] on button "Confirm" at bounding box center [488, 228] width 27 height 14
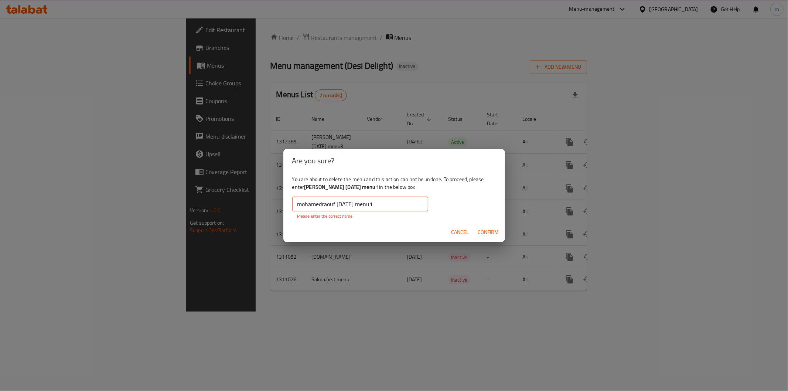
click at [496, 229] on span "Confirm" at bounding box center [488, 232] width 21 height 9
click at [466, 230] on span "Cancel" at bounding box center [460, 232] width 18 height 9
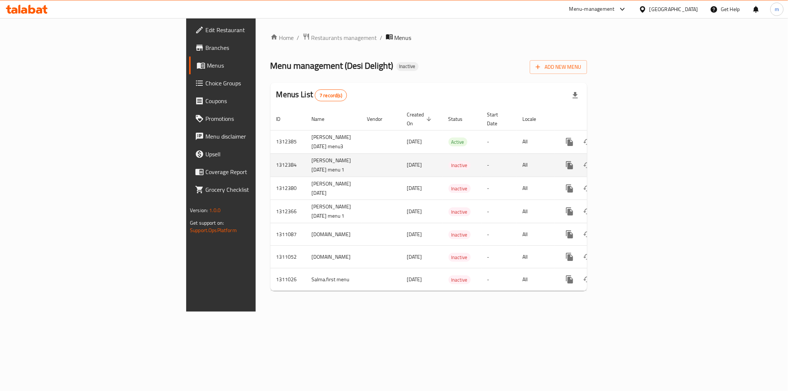
drag, startPoint x: 234, startPoint y: 162, endPoint x: 187, endPoint y: 145, distance: 50.2
click at [306, 154] on td "[PERSON_NAME] [DATE] menu 1" at bounding box center [333, 164] width 55 height 23
click at [357, 311] on div "Home / Restaurants management / Menus Menu management ( Desi Delight ) Inactive…" at bounding box center [429, 164] width 346 height 293
click at [365, 311] on div "Home / Restaurants management / Menus Menu management ( Desi Delight ) Inactive…" at bounding box center [429, 164] width 346 height 293
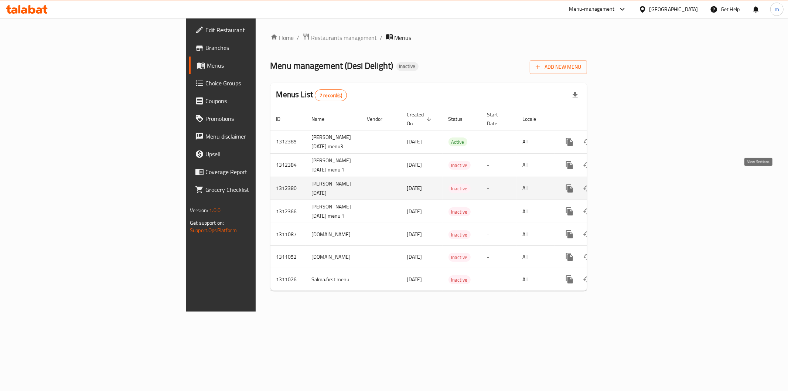
click at [627, 184] on icon "enhanced table" at bounding box center [622, 188] width 9 height 9
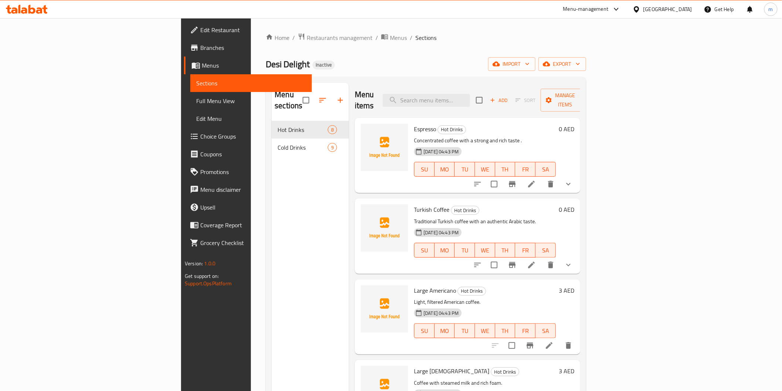
click at [202, 65] on span "Menus" at bounding box center [254, 65] width 104 height 9
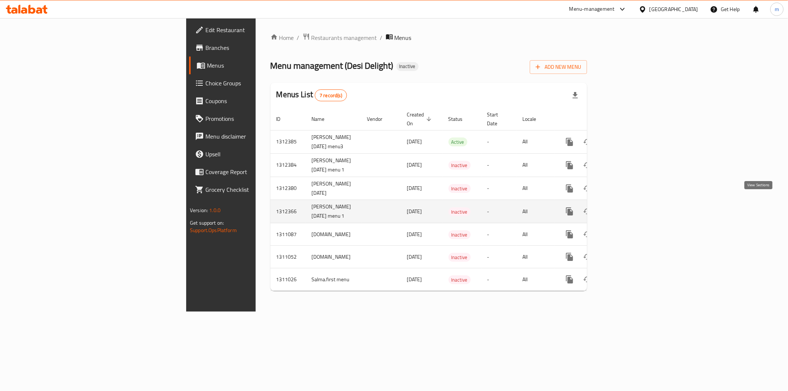
click at [627, 207] on icon "enhanced table" at bounding box center [622, 211] width 9 height 9
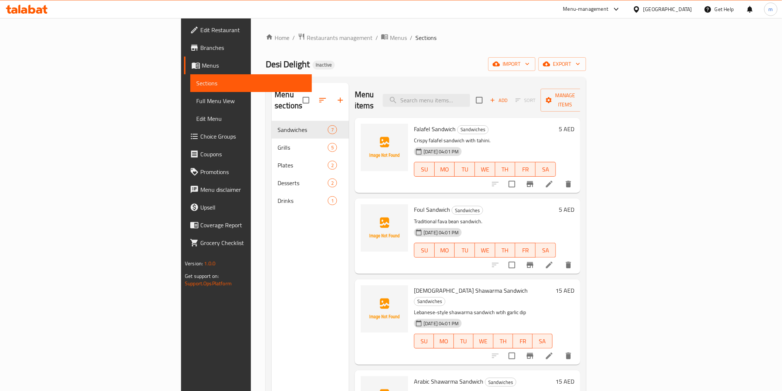
click at [202, 63] on span "Menus" at bounding box center [254, 65] width 104 height 9
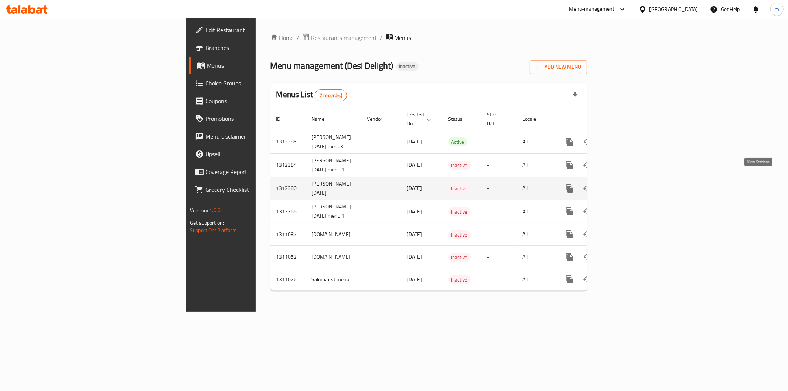
click at [632, 187] on link "enhanced table" at bounding box center [623, 189] width 18 height 18
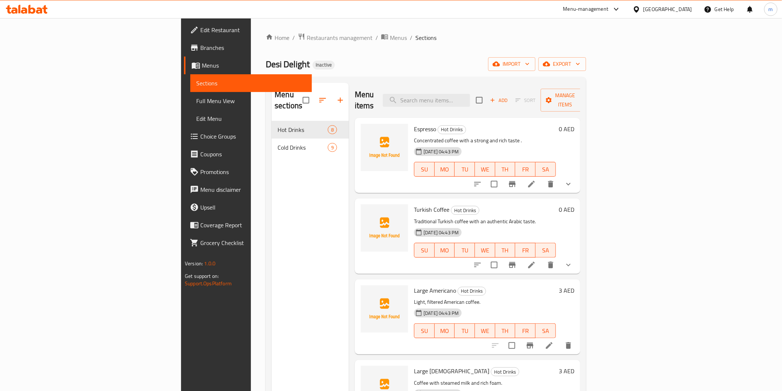
click at [196, 100] on span "Full Menu View" at bounding box center [250, 100] width 109 height 9
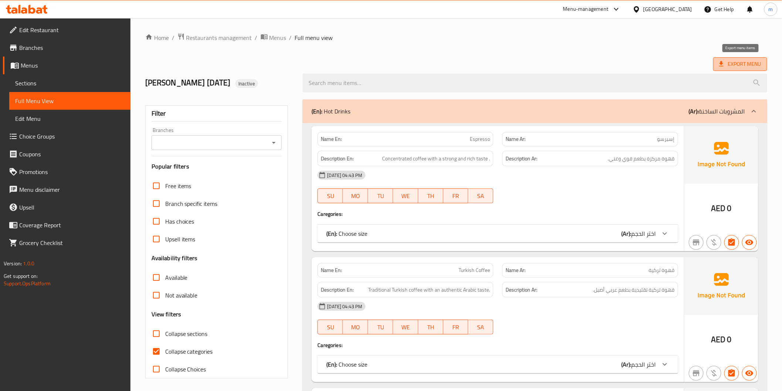
click at [736, 64] on span "Export Menu" at bounding box center [740, 63] width 42 height 9
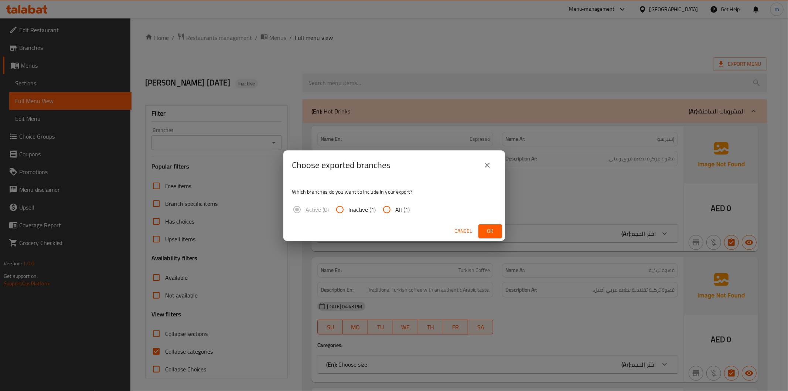
click at [393, 205] on input "All (1)" at bounding box center [387, 210] width 18 height 18
radio input "true"
click at [215, 360] on div "Choose exported branches Which branches do you want to include in your export? …" at bounding box center [394, 195] width 788 height 391
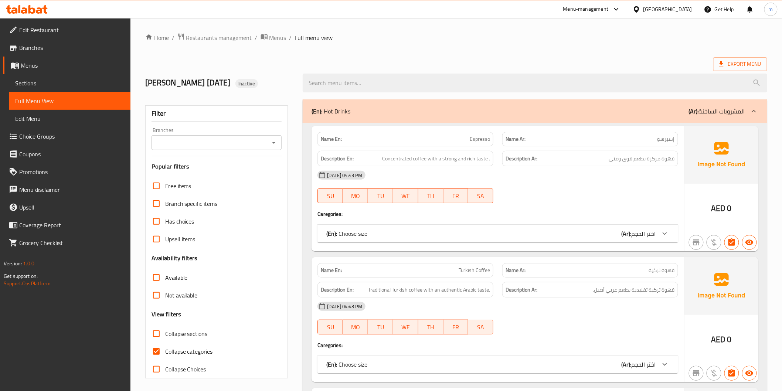
click at [178, 349] on span "Collapse categories" at bounding box center [189, 351] width 48 height 9
click at [165, 349] on input "Collapse categories" at bounding box center [156, 351] width 18 height 18
checkbox input "false"
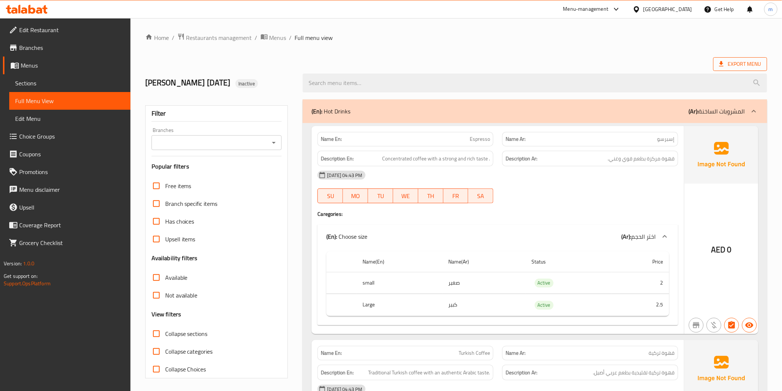
click at [737, 62] on span "Export Menu" at bounding box center [740, 63] width 42 height 9
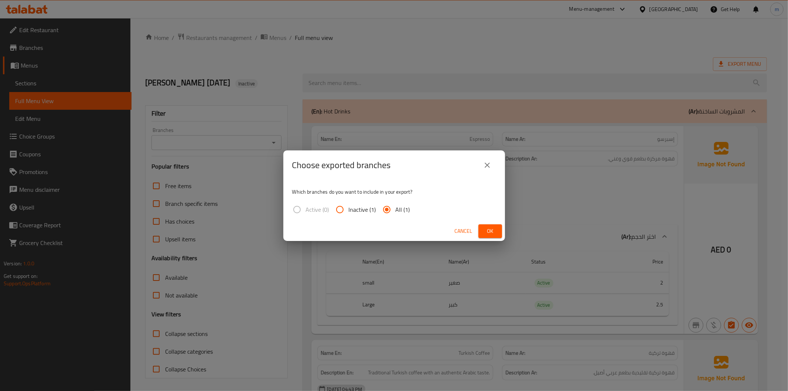
click at [534, 204] on div "Choose exported branches Which branches do you want to include in your export? …" at bounding box center [394, 195] width 788 height 391
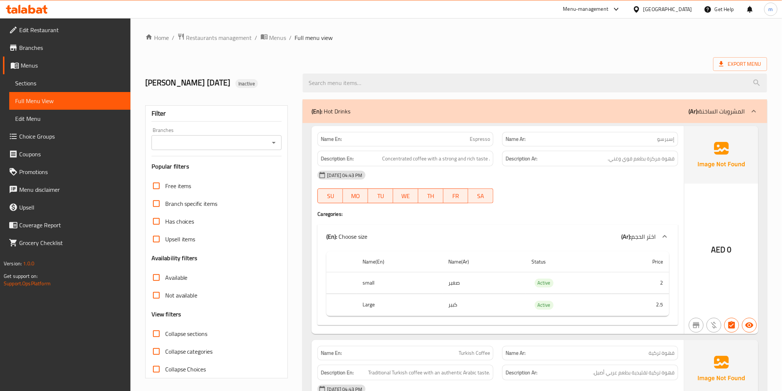
click at [51, 69] on span "Menus" at bounding box center [73, 65] width 104 height 9
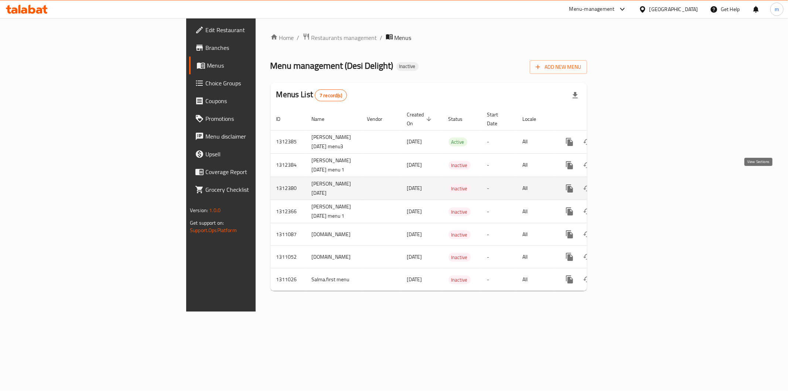
click at [627, 184] on icon "enhanced table" at bounding box center [622, 188] width 9 height 9
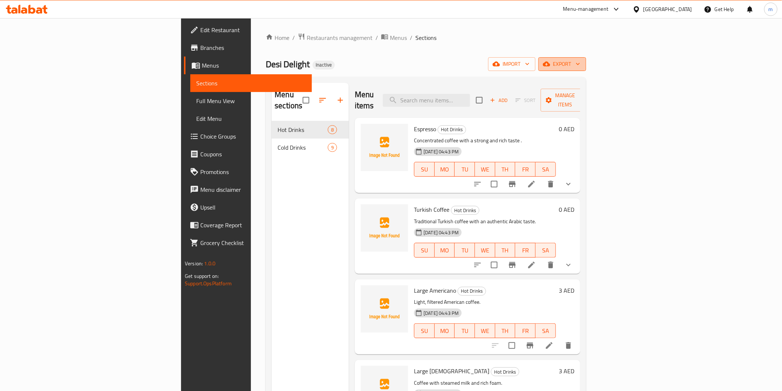
click at [580, 68] on span "export" at bounding box center [562, 63] width 36 height 9
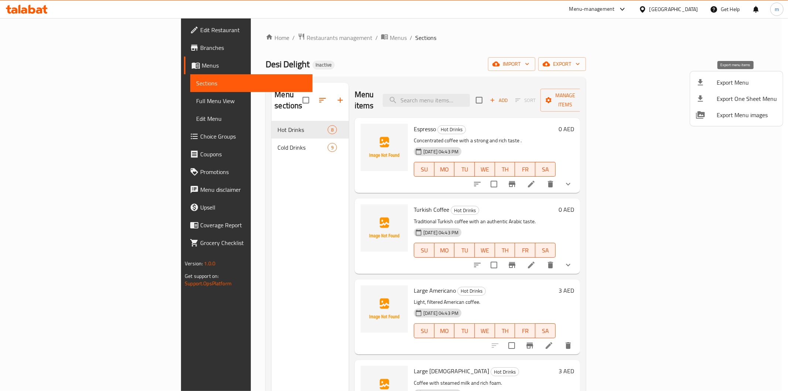
click at [739, 79] on span "Export Menu" at bounding box center [747, 82] width 60 height 9
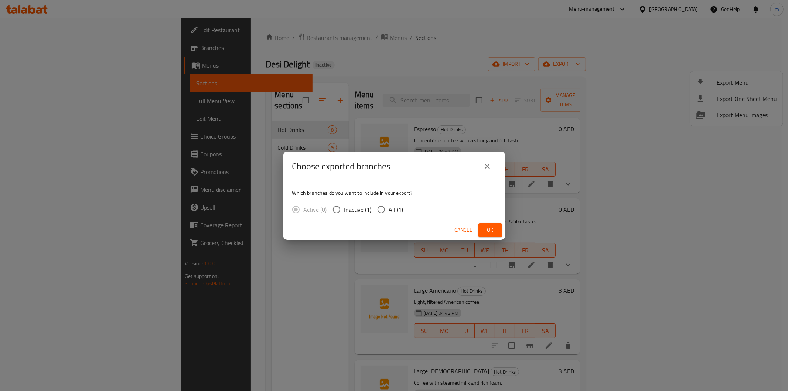
click at [390, 206] on span "All (1)" at bounding box center [396, 209] width 14 height 9
click at [389, 206] on input "All (1)" at bounding box center [381, 210] width 16 height 16
radio input "true"
click at [501, 230] on button "Ok" at bounding box center [490, 230] width 24 height 14
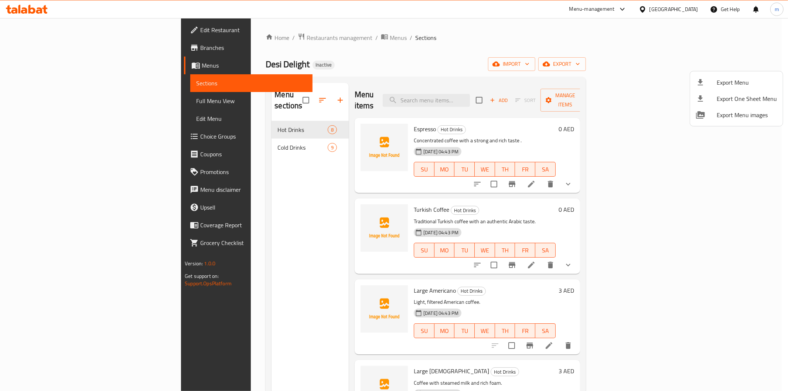
click at [65, 68] on div at bounding box center [394, 195] width 788 height 391
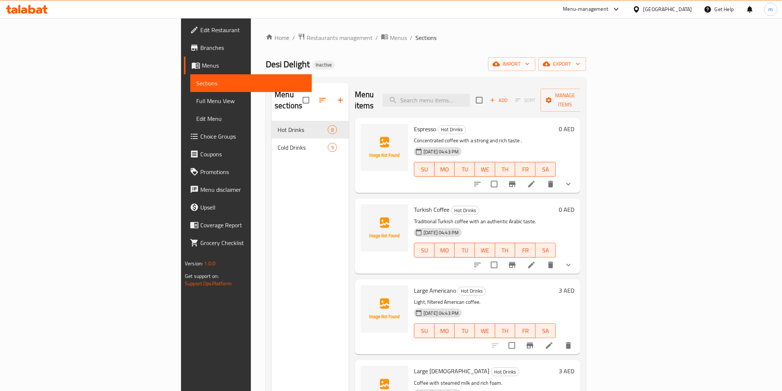
click at [202, 68] on span "Menus" at bounding box center [254, 65] width 104 height 9
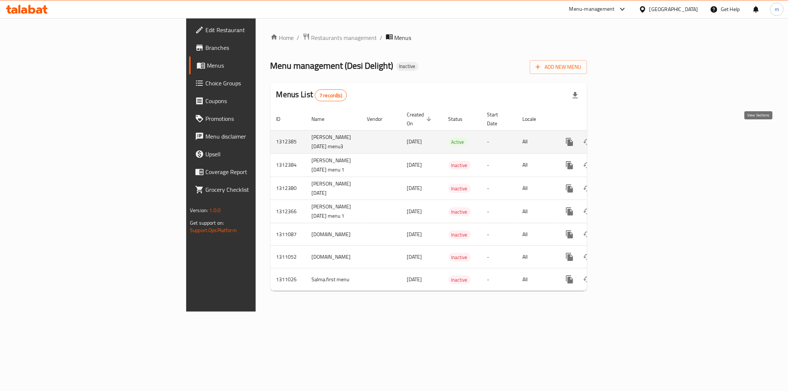
click at [626, 139] on icon "enhanced table" at bounding box center [622, 142] width 7 height 7
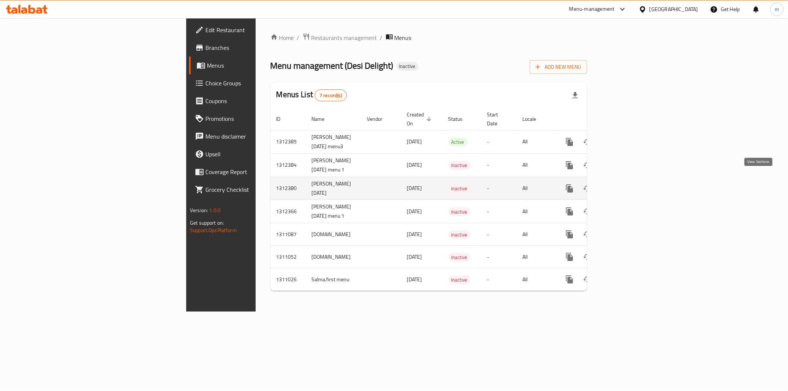
click at [627, 184] on icon "enhanced table" at bounding box center [622, 188] width 9 height 9
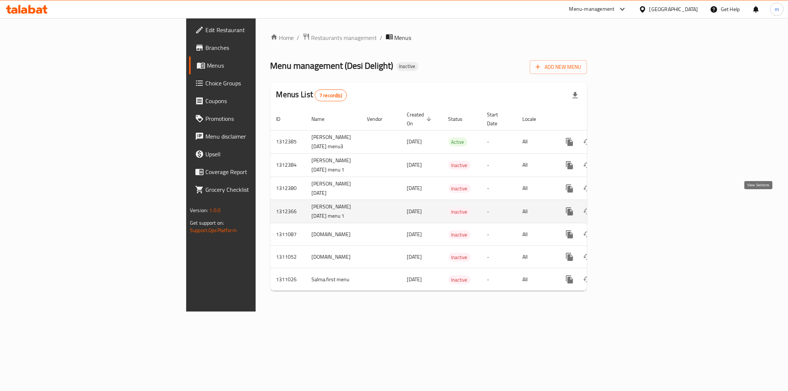
click at [627, 207] on icon "enhanced table" at bounding box center [622, 211] width 9 height 9
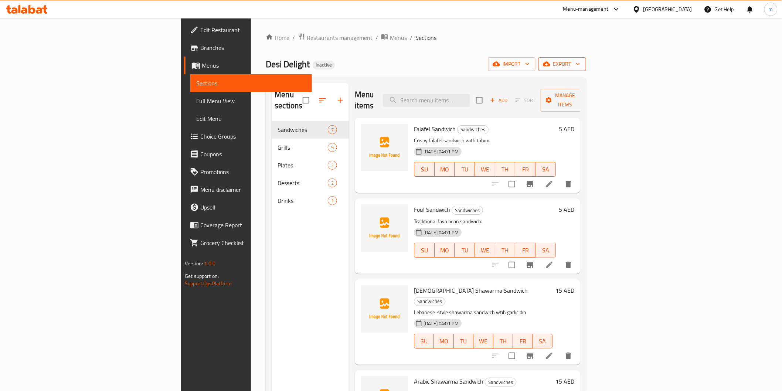
click at [580, 67] on span "export" at bounding box center [562, 63] width 36 height 9
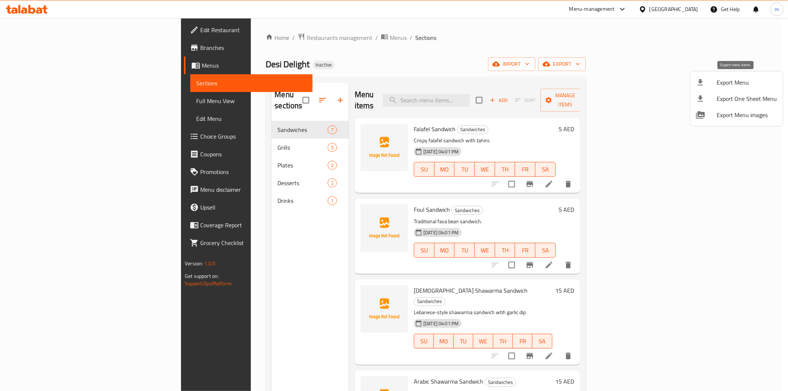
click at [749, 83] on span "Export Menu" at bounding box center [747, 82] width 60 height 9
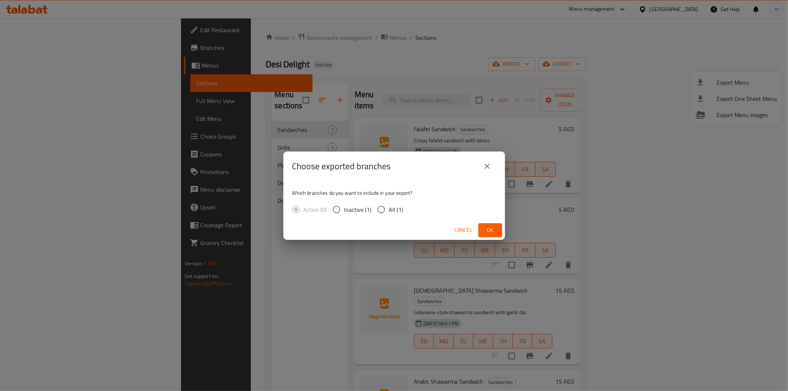
click at [390, 209] on span "All (1)" at bounding box center [396, 209] width 14 height 9
click at [389, 209] on input "All (1)" at bounding box center [381, 210] width 16 height 16
radio input "true"
click at [485, 228] on span "Ok" at bounding box center [490, 229] width 12 height 9
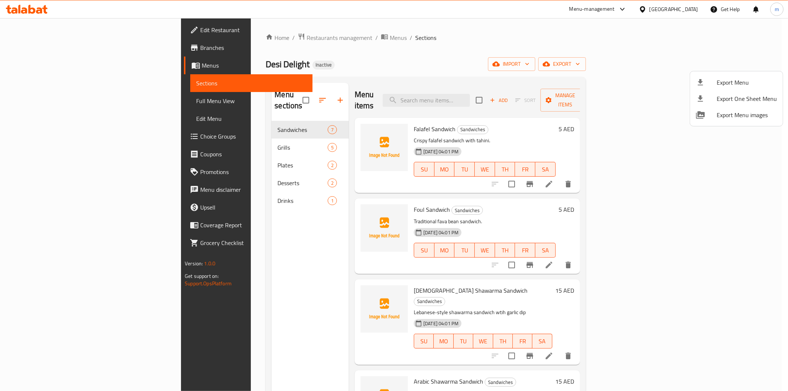
click at [685, 39] on div at bounding box center [394, 195] width 788 height 391
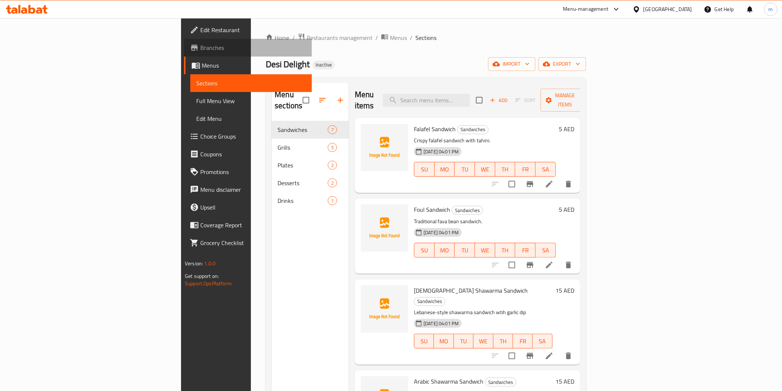
click at [200, 46] on span "Branches" at bounding box center [252, 47] width 105 height 9
